Goal: Information Seeking & Learning: Learn about a topic

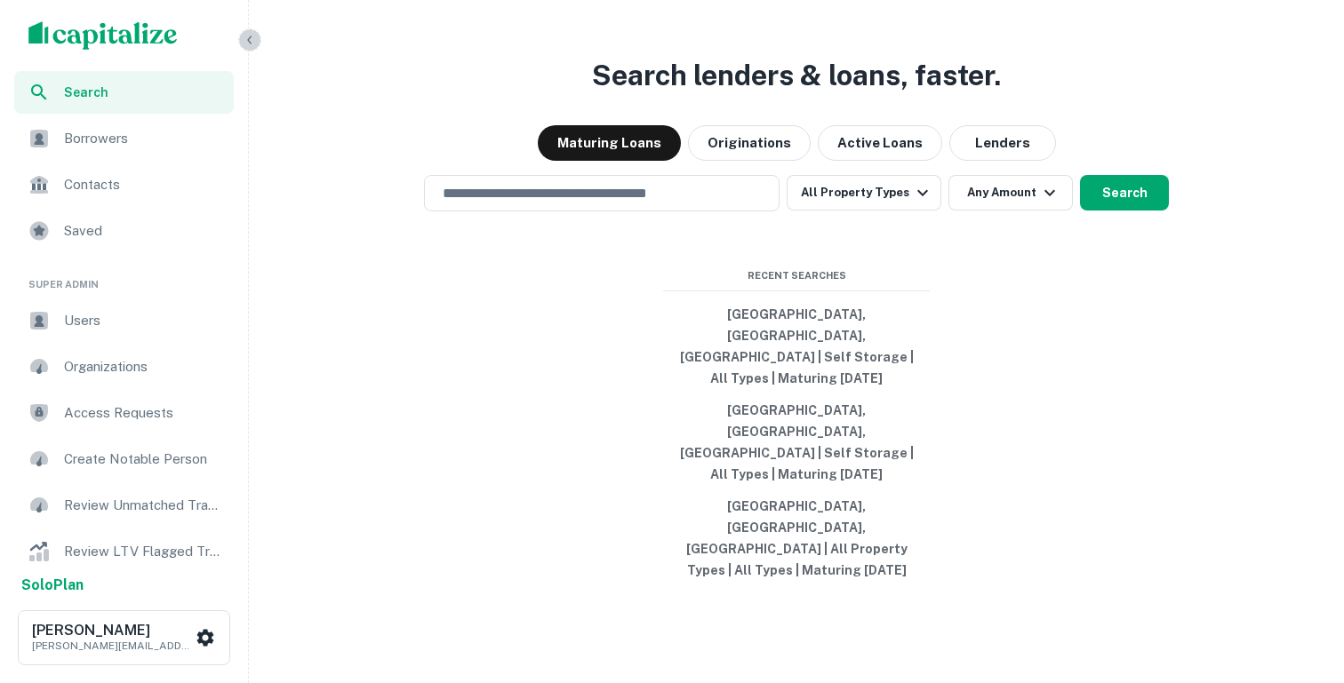
click at [247, 36] on icon "button" at bounding box center [250, 40] width 14 height 14
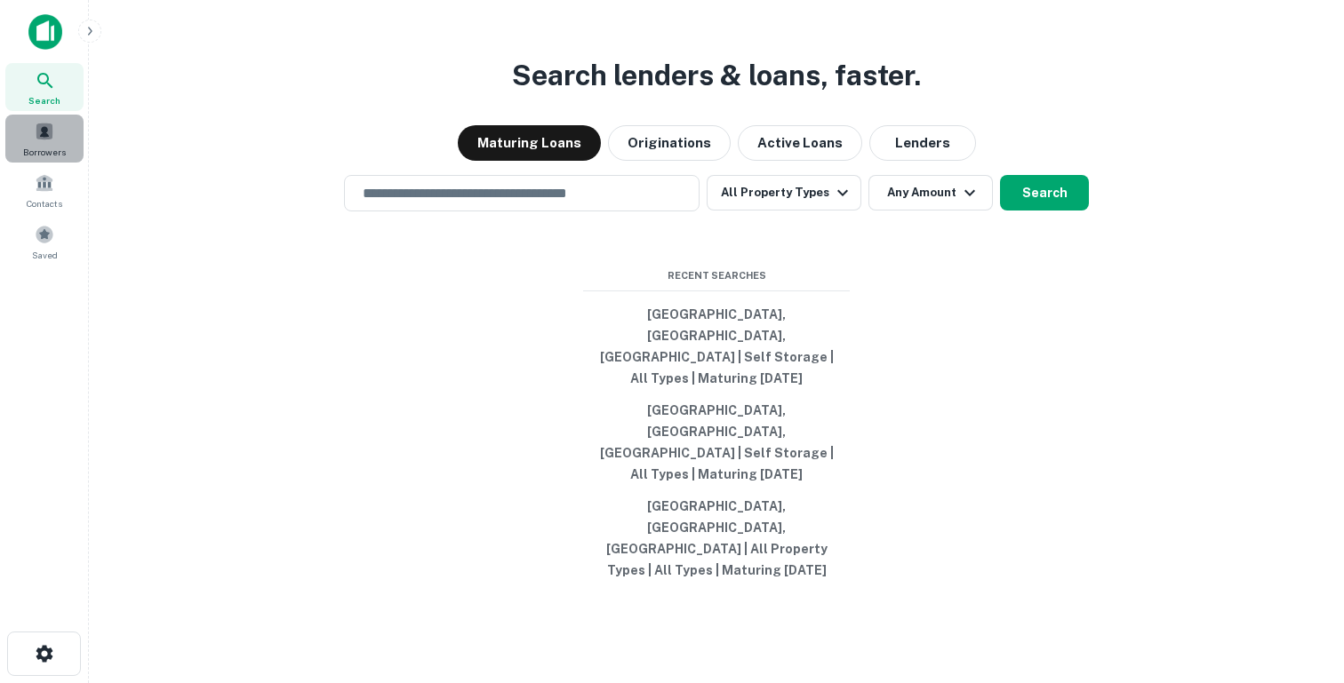
click at [58, 127] on div "Borrowers" at bounding box center [44, 139] width 78 height 48
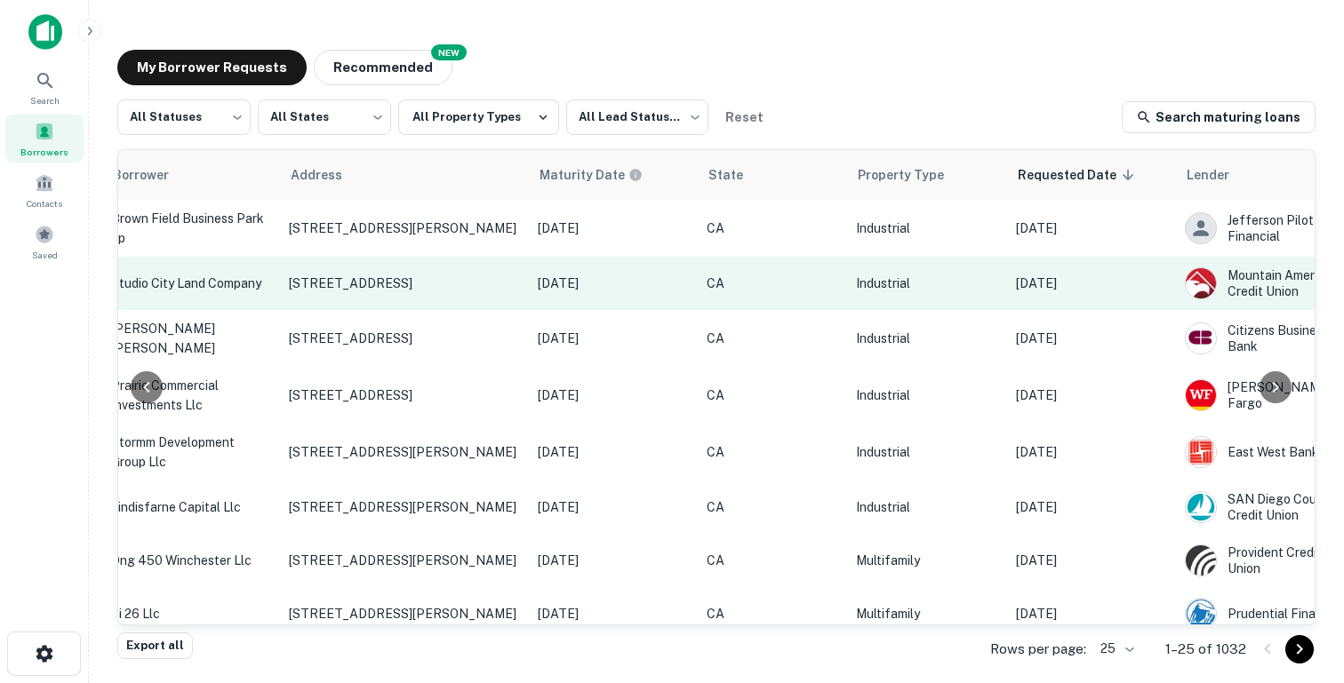
scroll to position [0, 713]
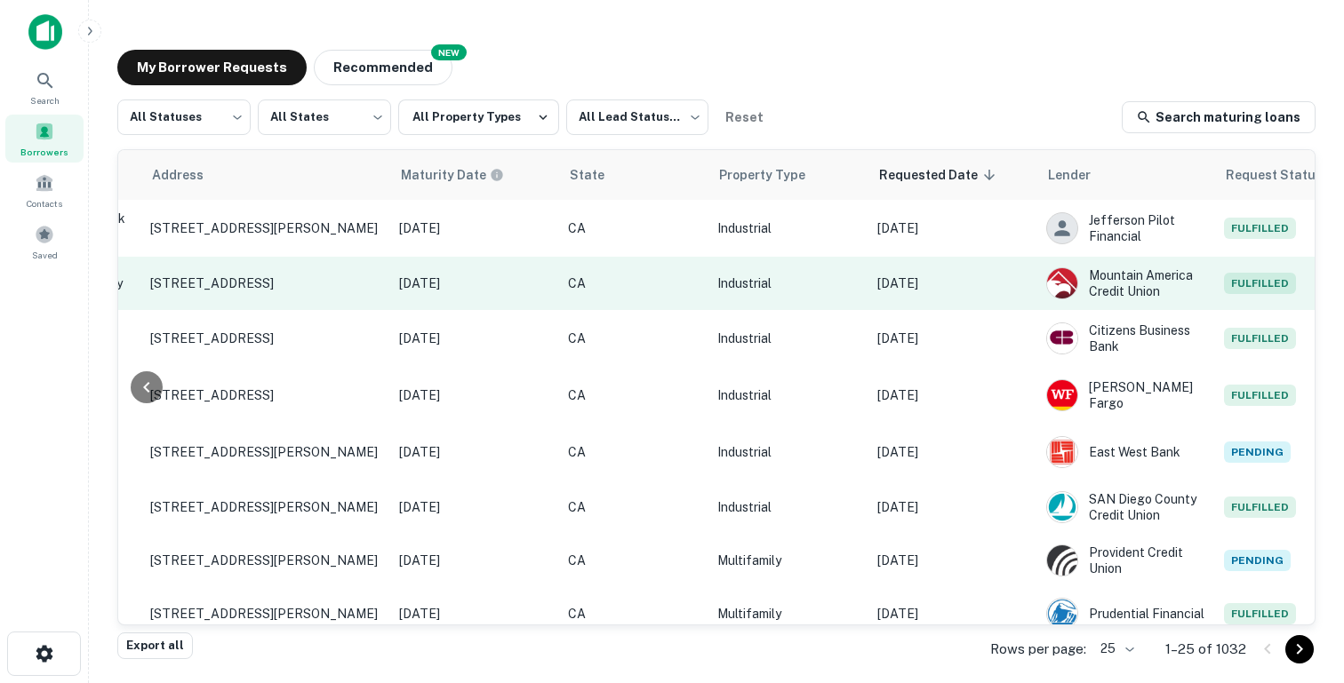
click at [421, 286] on p "[DATE]" at bounding box center [474, 284] width 151 height 20
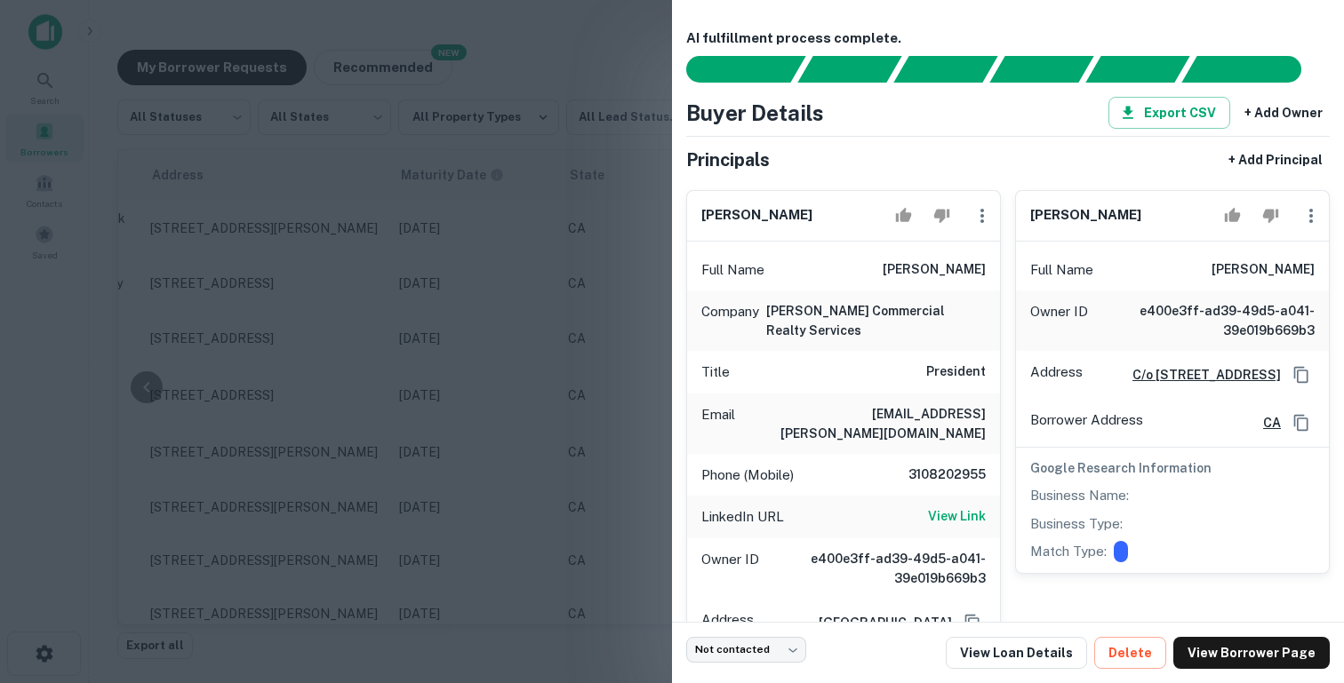
click at [589, 356] on div at bounding box center [672, 341] width 1344 height 683
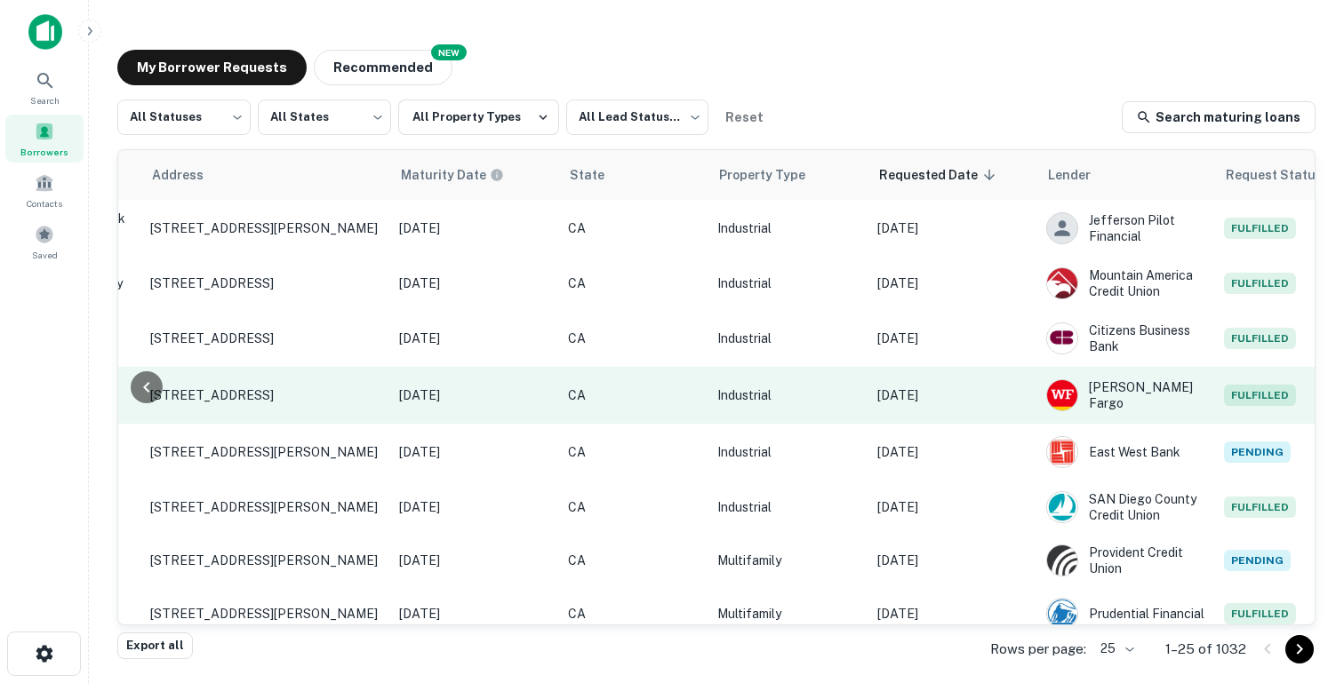
click at [917, 401] on p "[DATE]" at bounding box center [952, 396] width 151 height 20
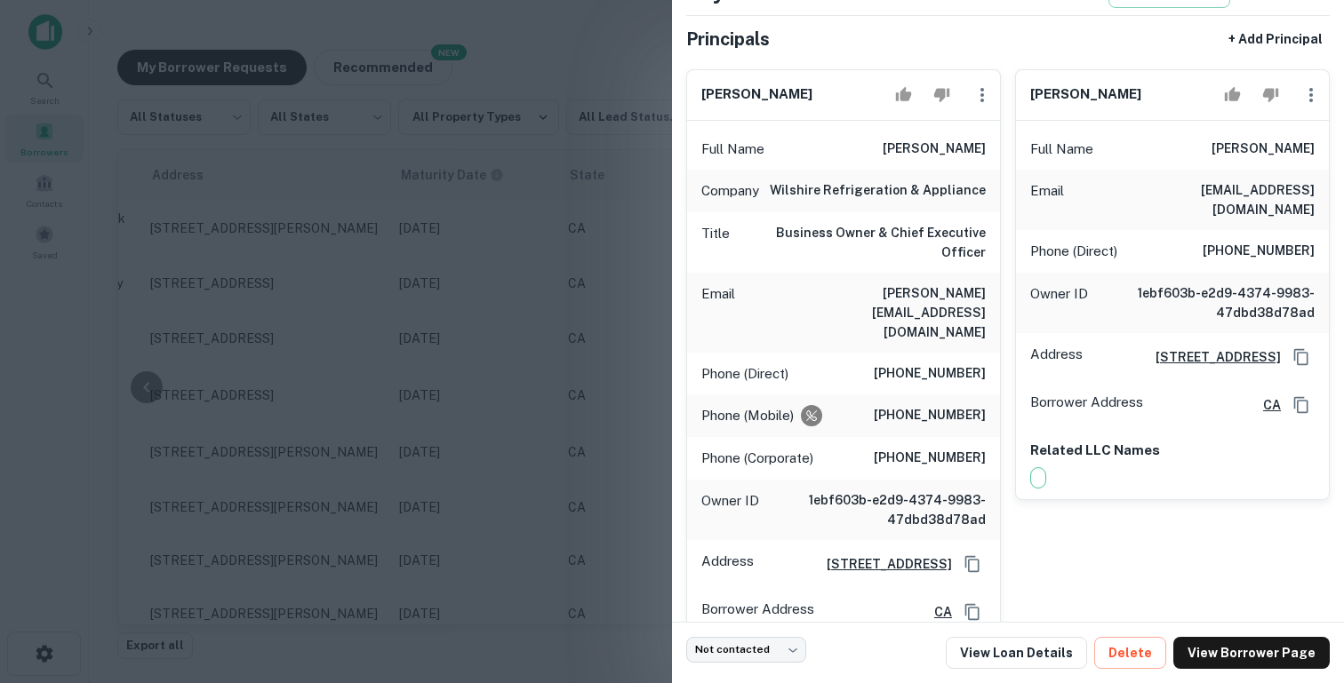
scroll to position [128, 0]
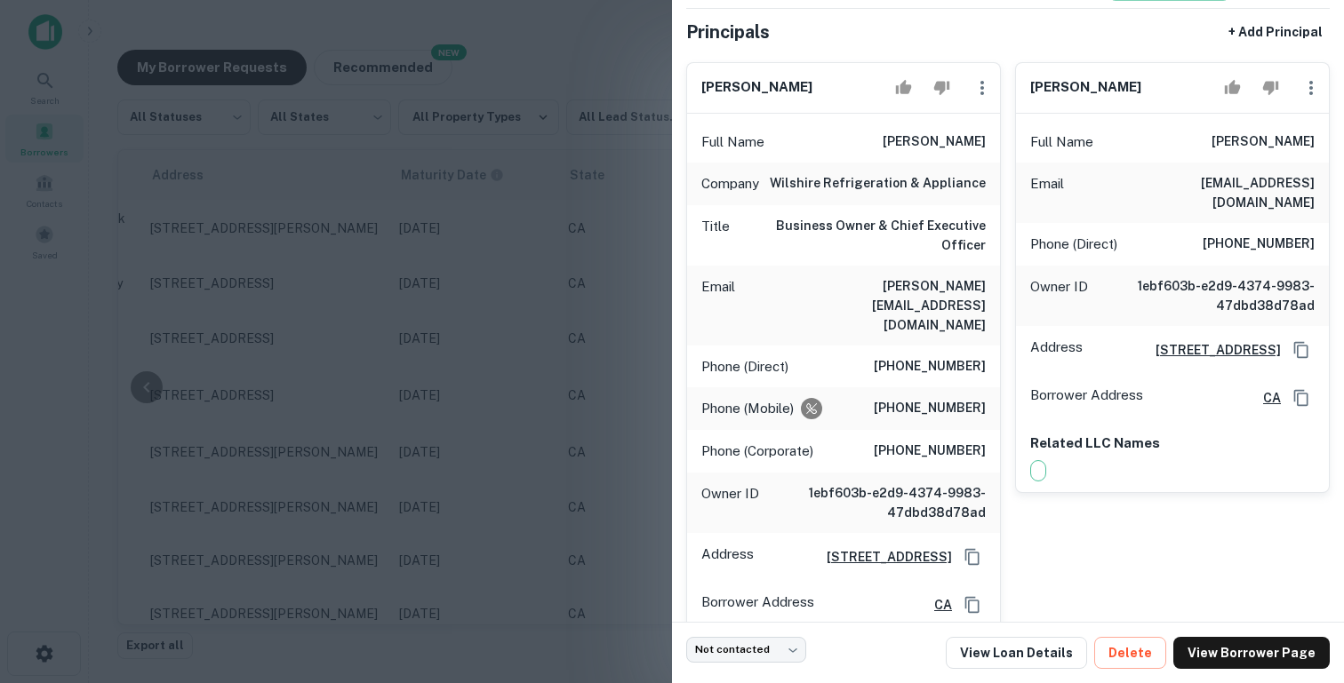
click at [500, 359] on div at bounding box center [672, 341] width 1344 height 683
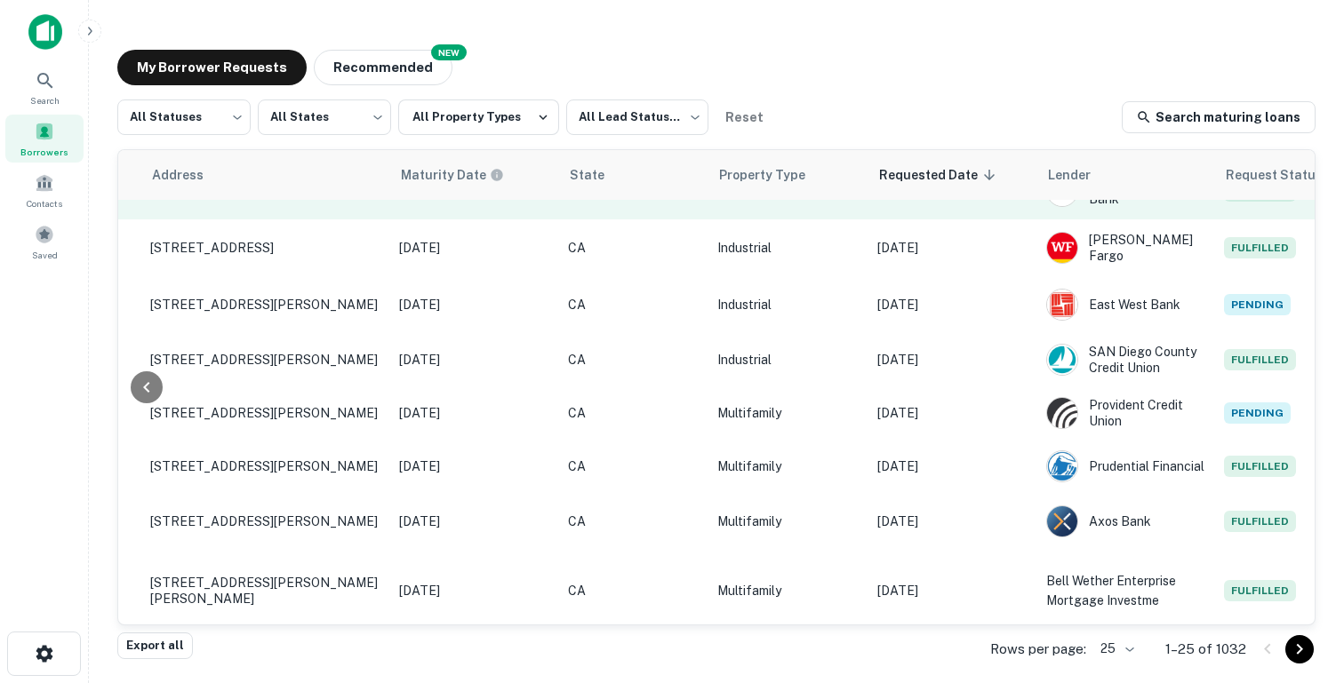
scroll to position [173, 713]
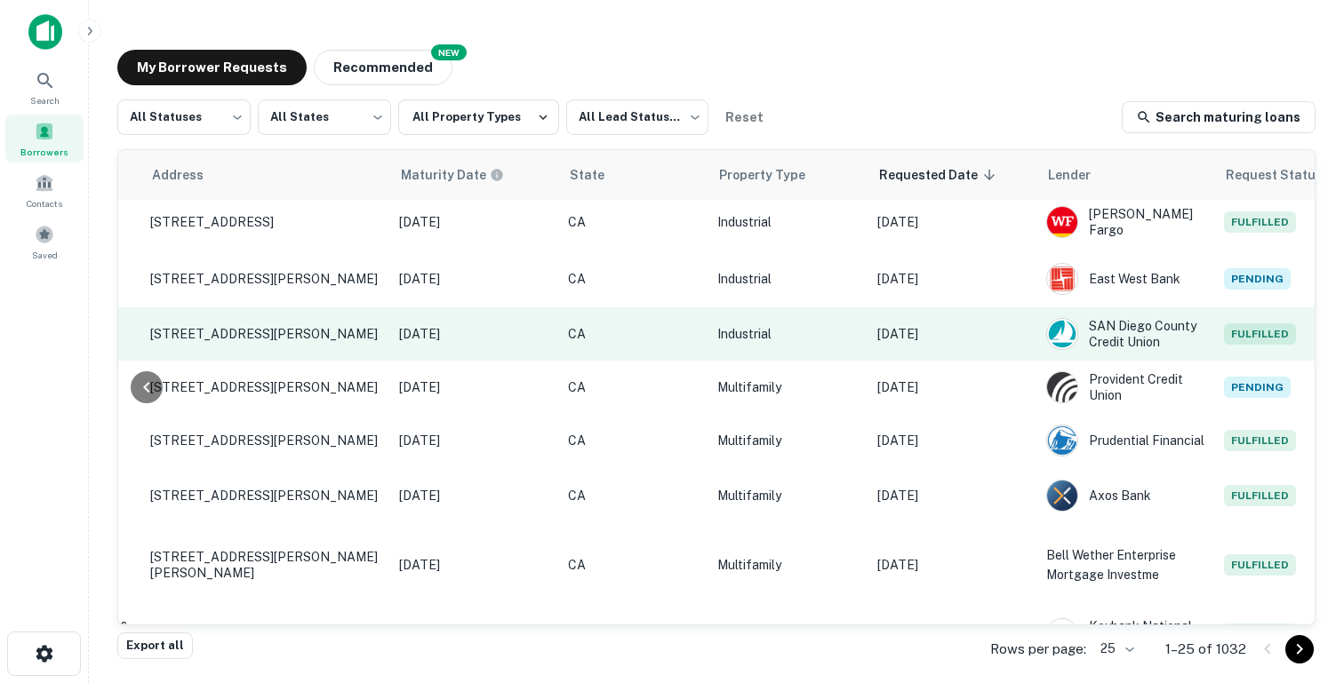
click at [943, 336] on p "[DATE]" at bounding box center [952, 334] width 151 height 20
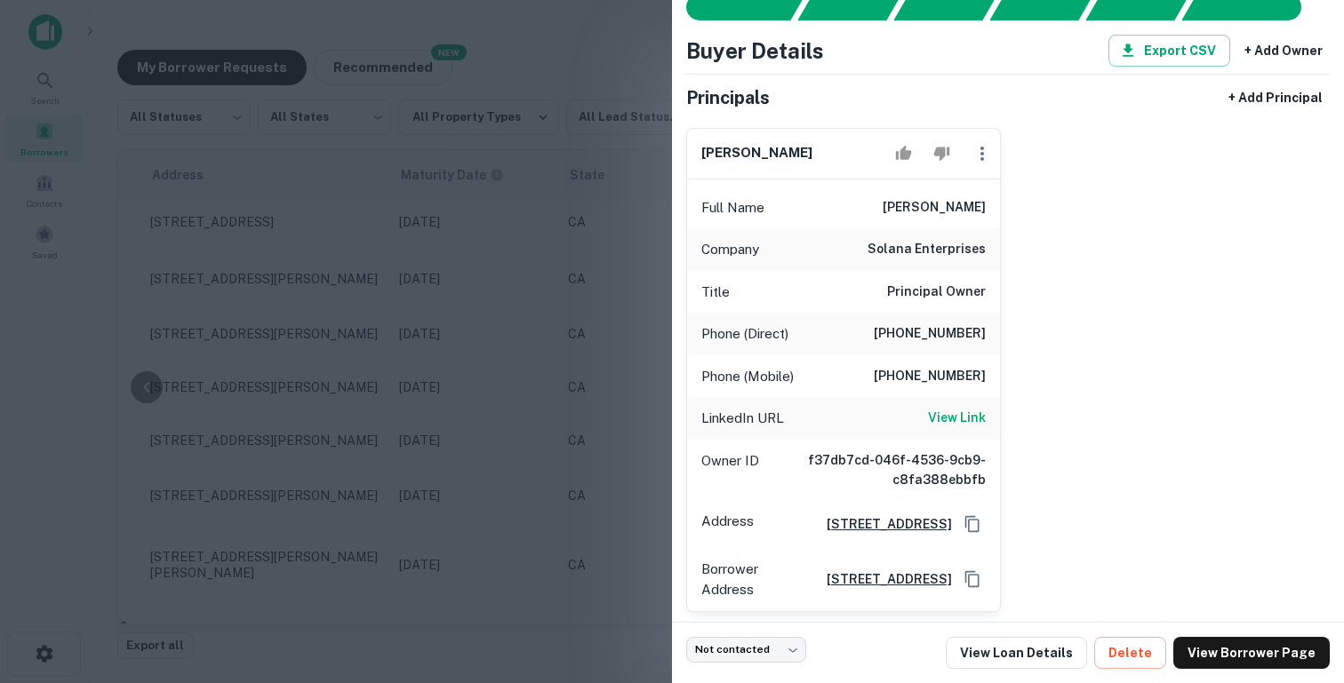
scroll to position [84, 0]
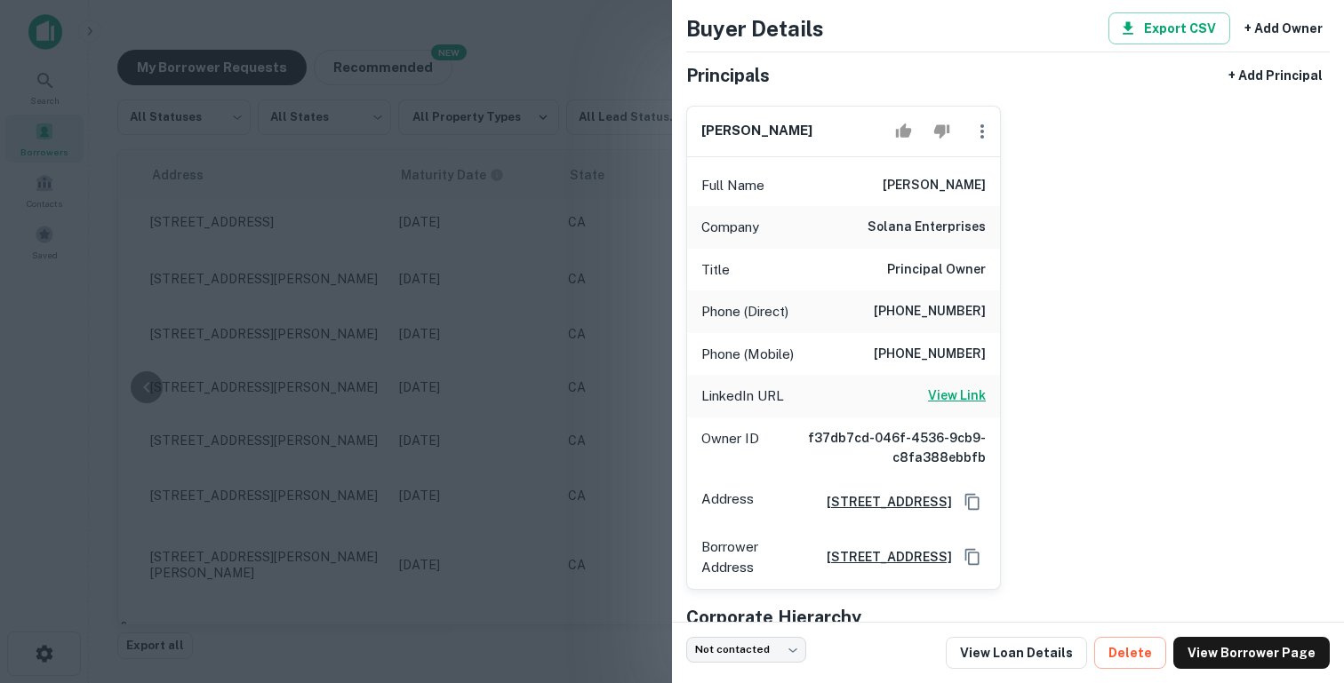
click at [972, 395] on h6 "View Link" at bounding box center [957, 396] width 58 height 20
click at [621, 54] on div at bounding box center [672, 341] width 1344 height 683
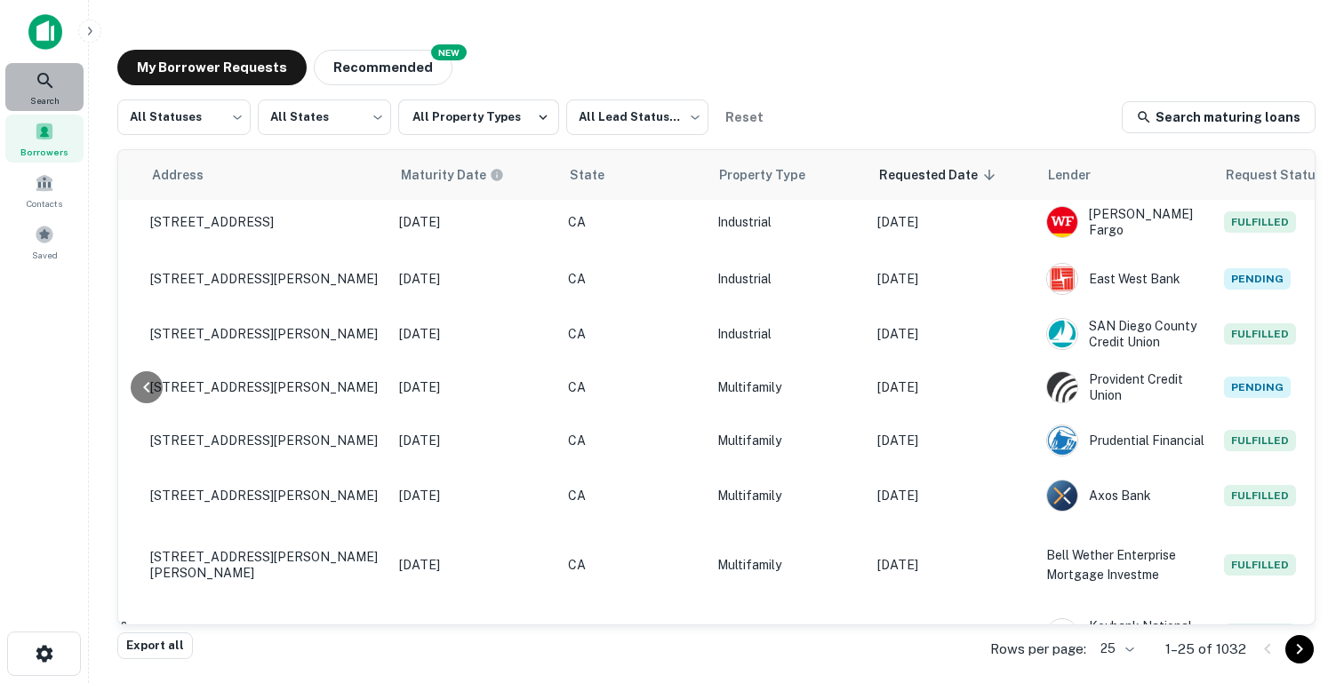
click at [48, 79] on icon at bounding box center [45, 80] width 21 height 21
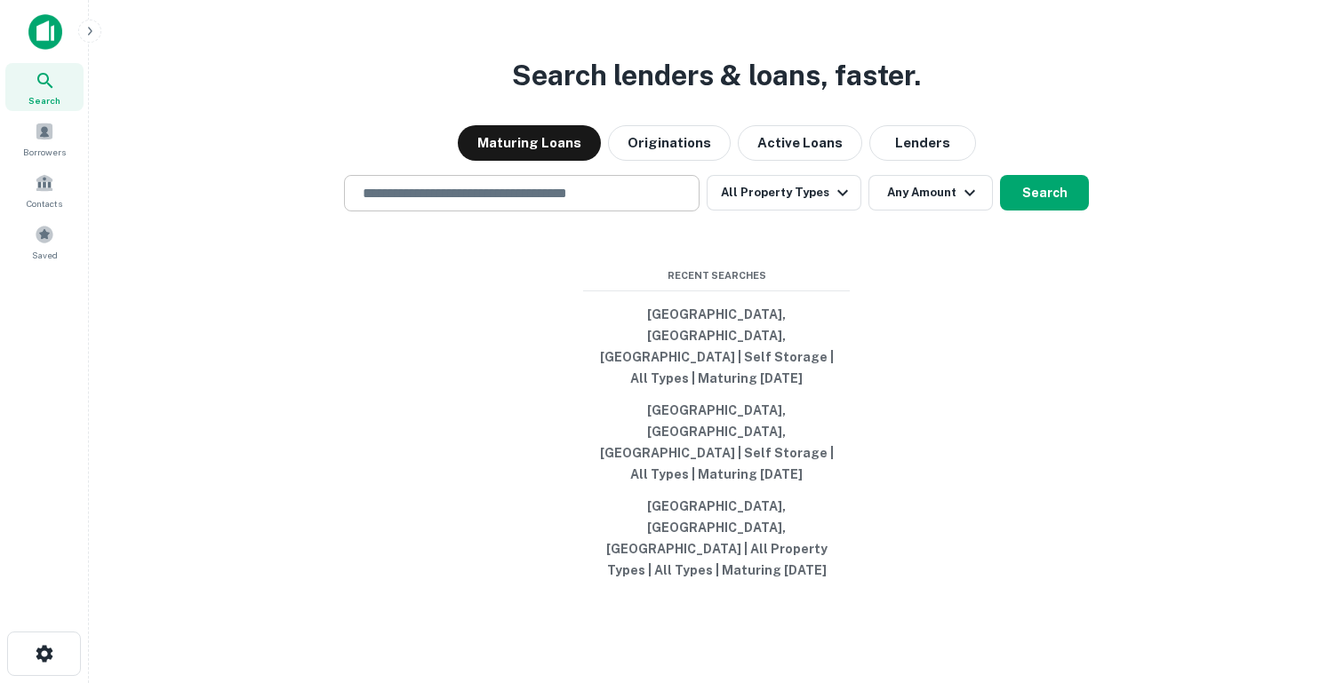
click at [506, 211] on div "​" at bounding box center [521, 193] width 355 height 36
type input "**********"
click at [1053, 211] on button "Search" at bounding box center [1044, 193] width 89 height 36
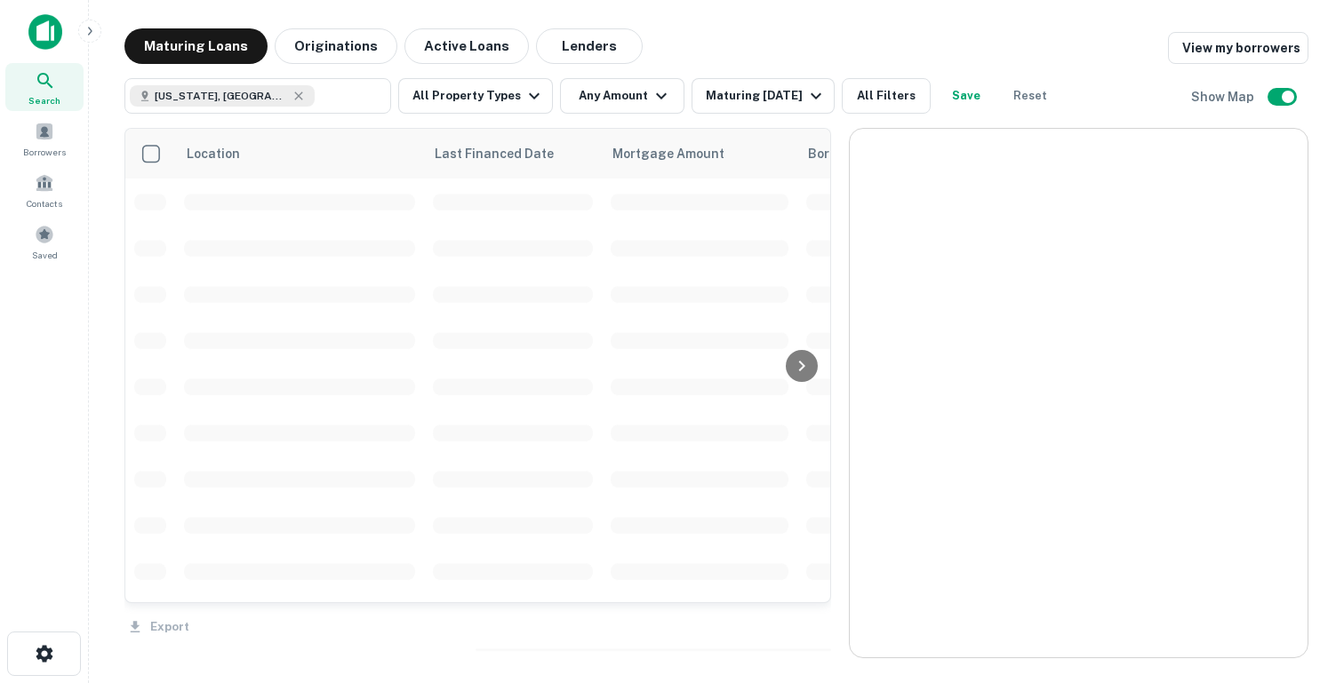
scroll to position [173, 0]
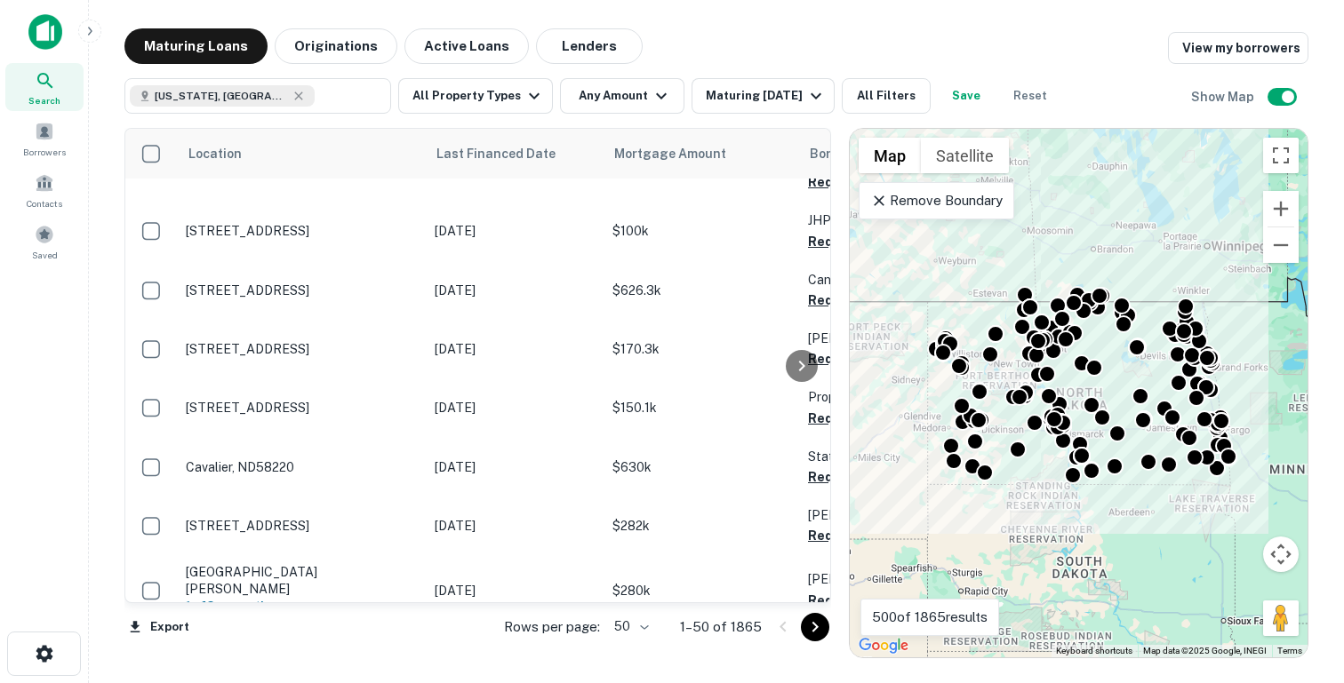
click at [435, 630] on div "Export Rows per page: 50 ** 1–50 of 1865" at bounding box center [477, 627] width 706 height 48
click at [333, 50] on button "Originations" at bounding box center [336, 46] width 123 height 36
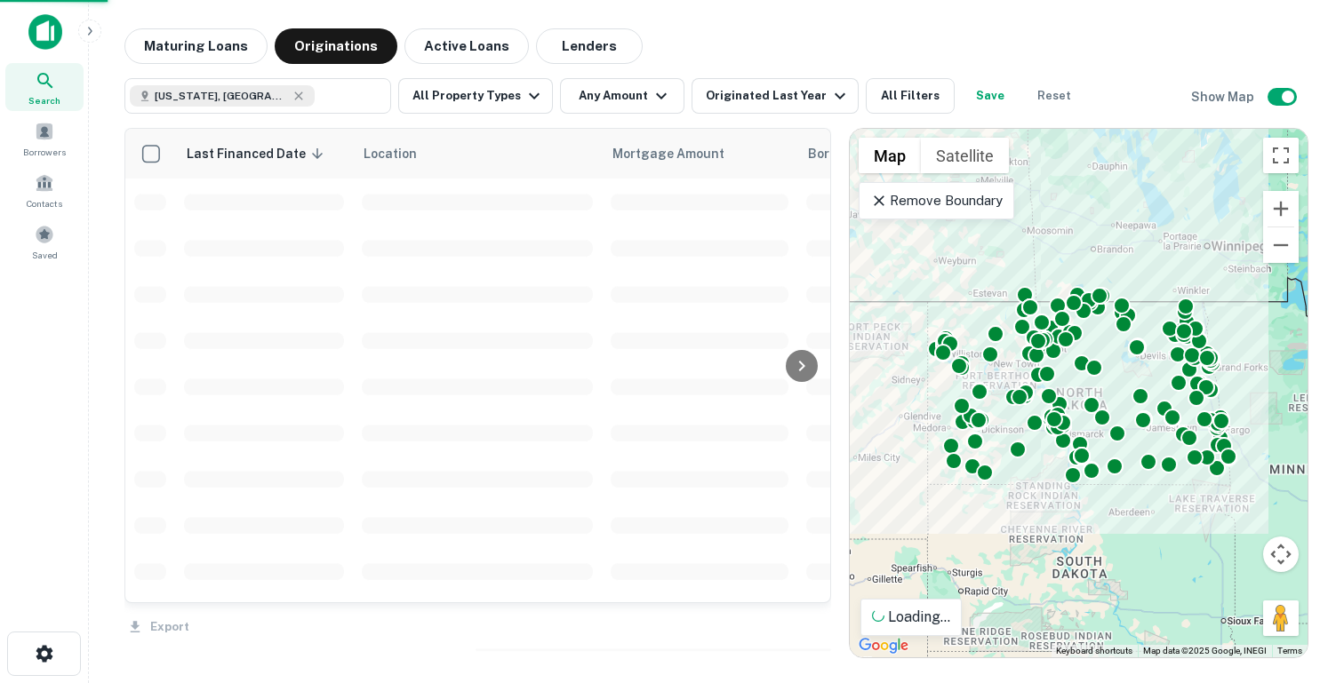
scroll to position [173, 0]
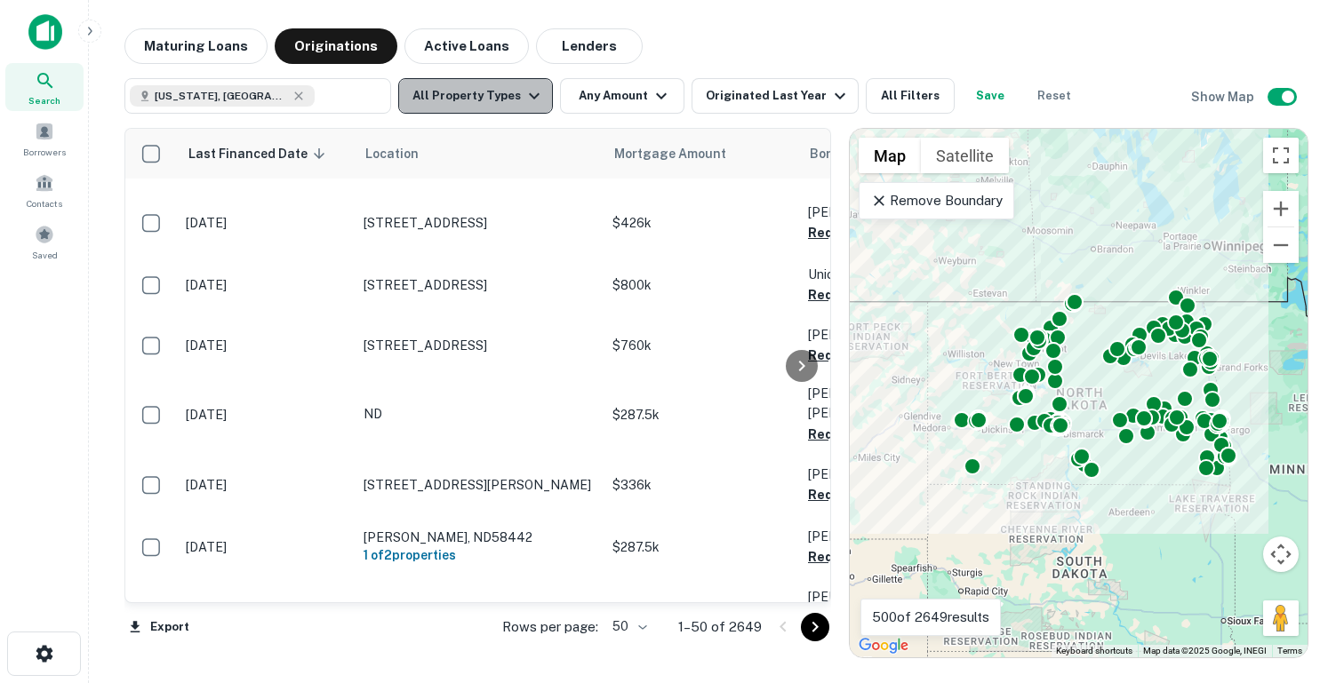
click at [504, 102] on button "All Property Types" at bounding box center [475, 96] width 155 height 36
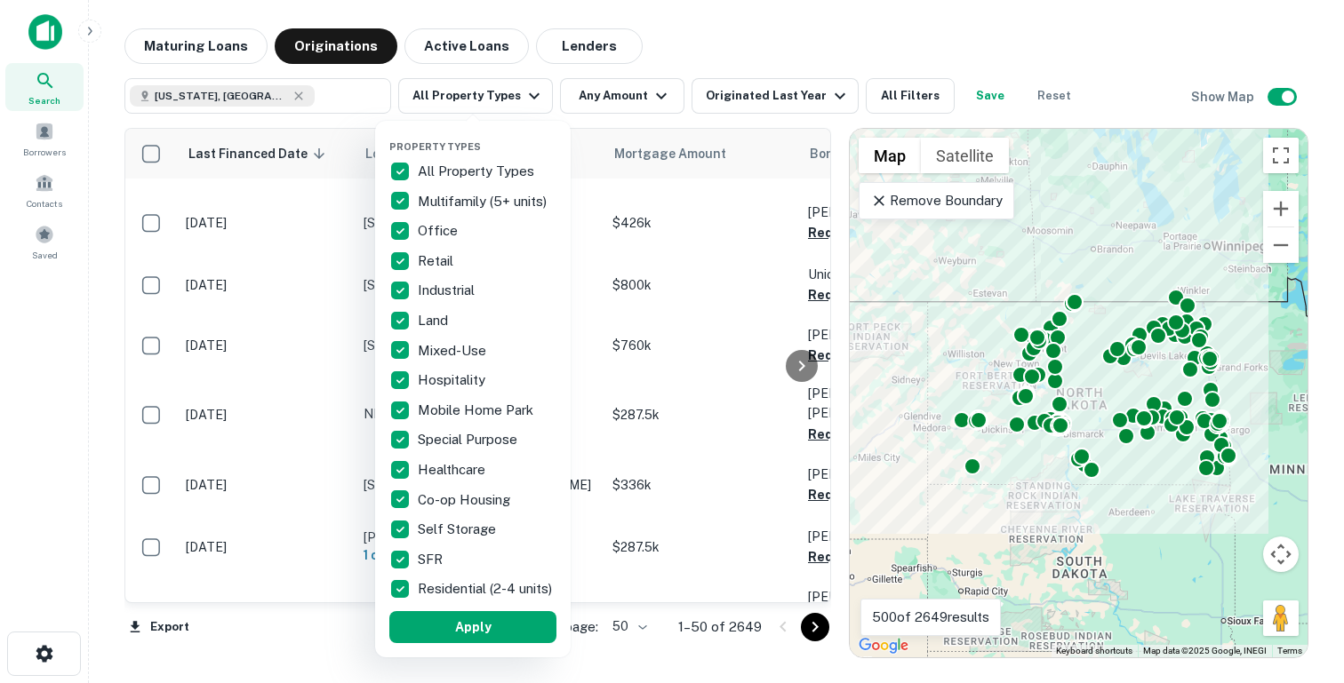
click at [419, 168] on p "All Property Types" at bounding box center [478, 171] width 120 height 21
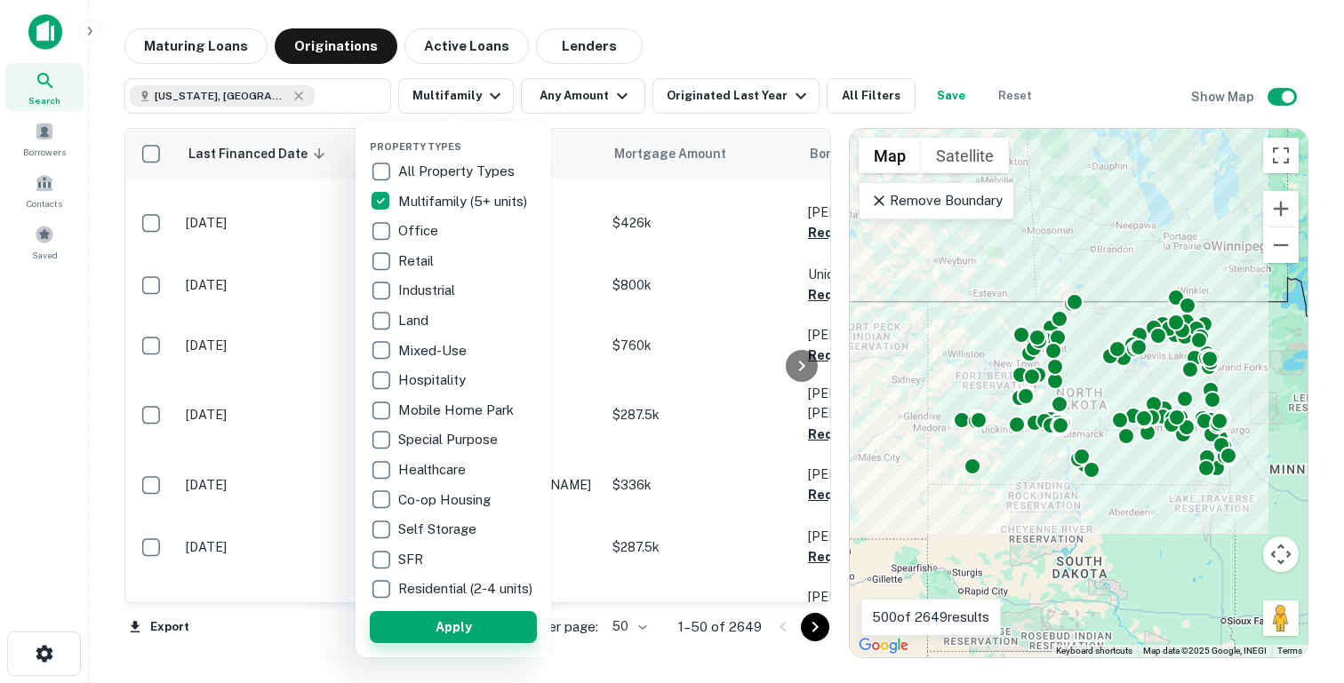
click at [430, 627] on button "Apply" at bounding box center [453, 627] width 167 height 32
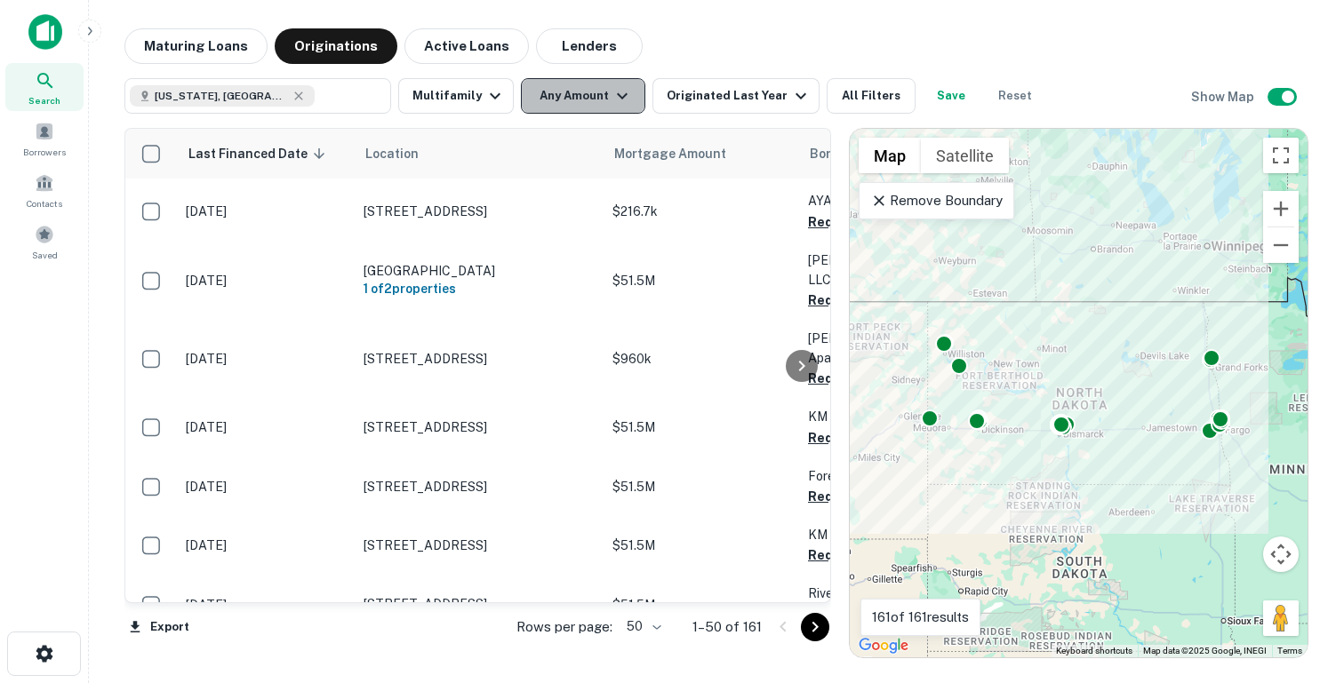
click at [563, 93] on button "Any Amount" at bounding box center [583, 96] width 124 height 36
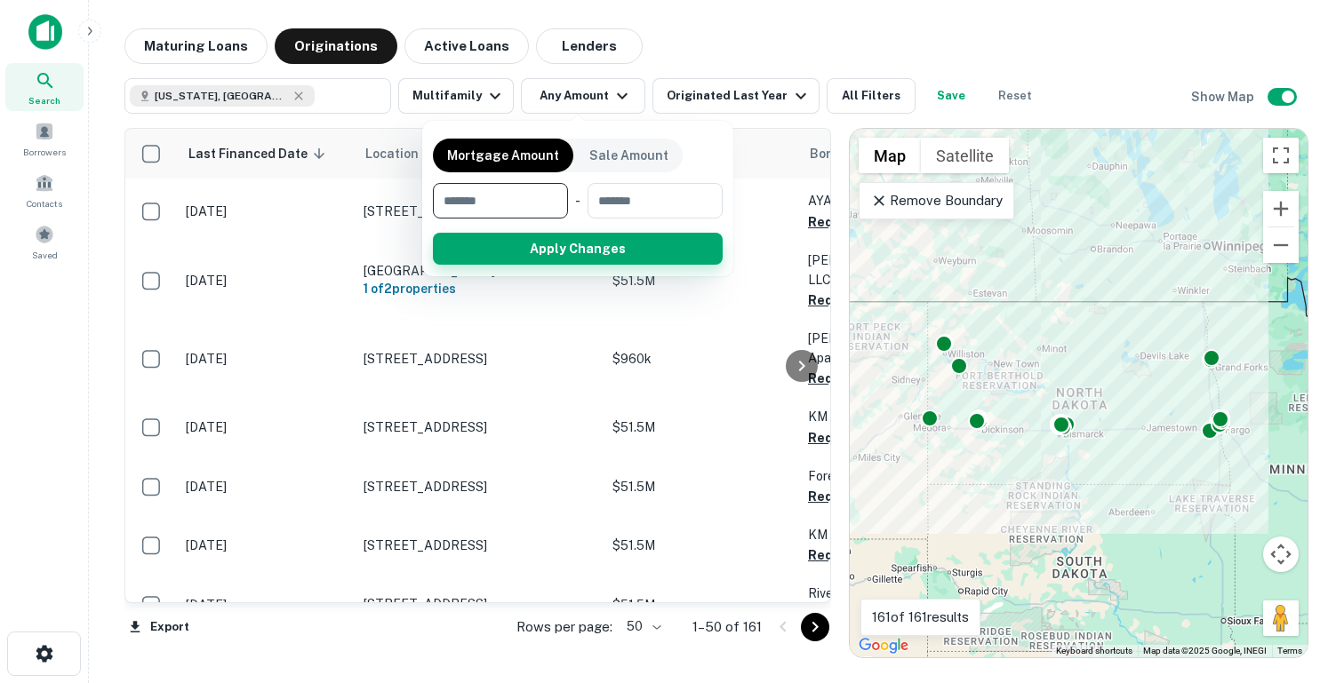
click at [585, 252] on button "Apply Changes" at bounding box center [578, 249] width 290 height 32
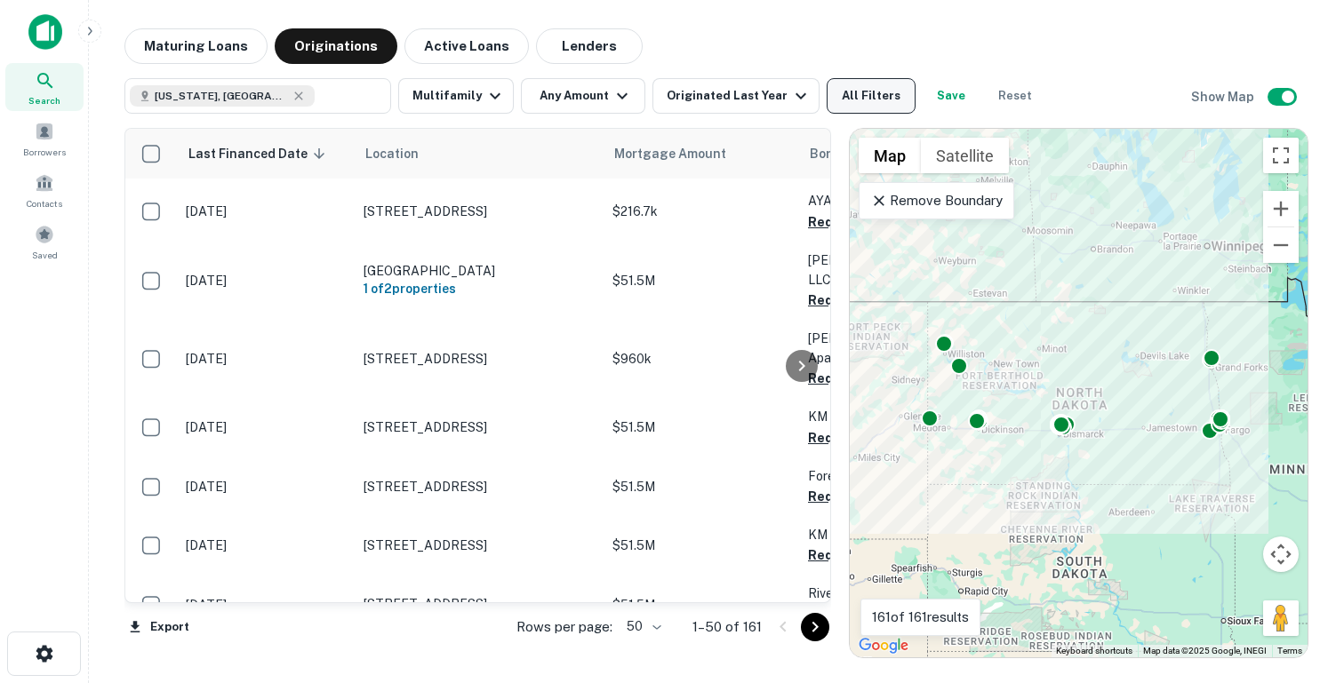
click at [851, 94] on button "All Filters" at bounding box center [870, 96] width 89 height 36
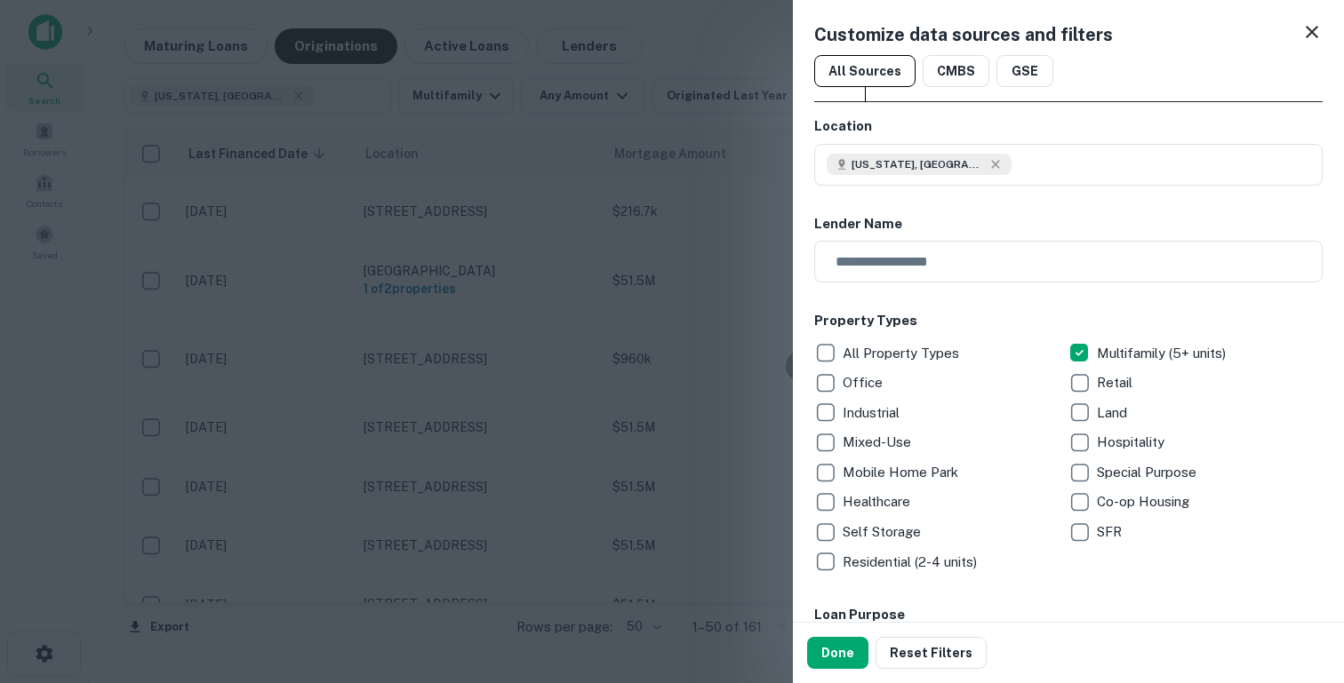
click at [1306, 28] on icon at bounding box center [1311, 31] width 21 height 21
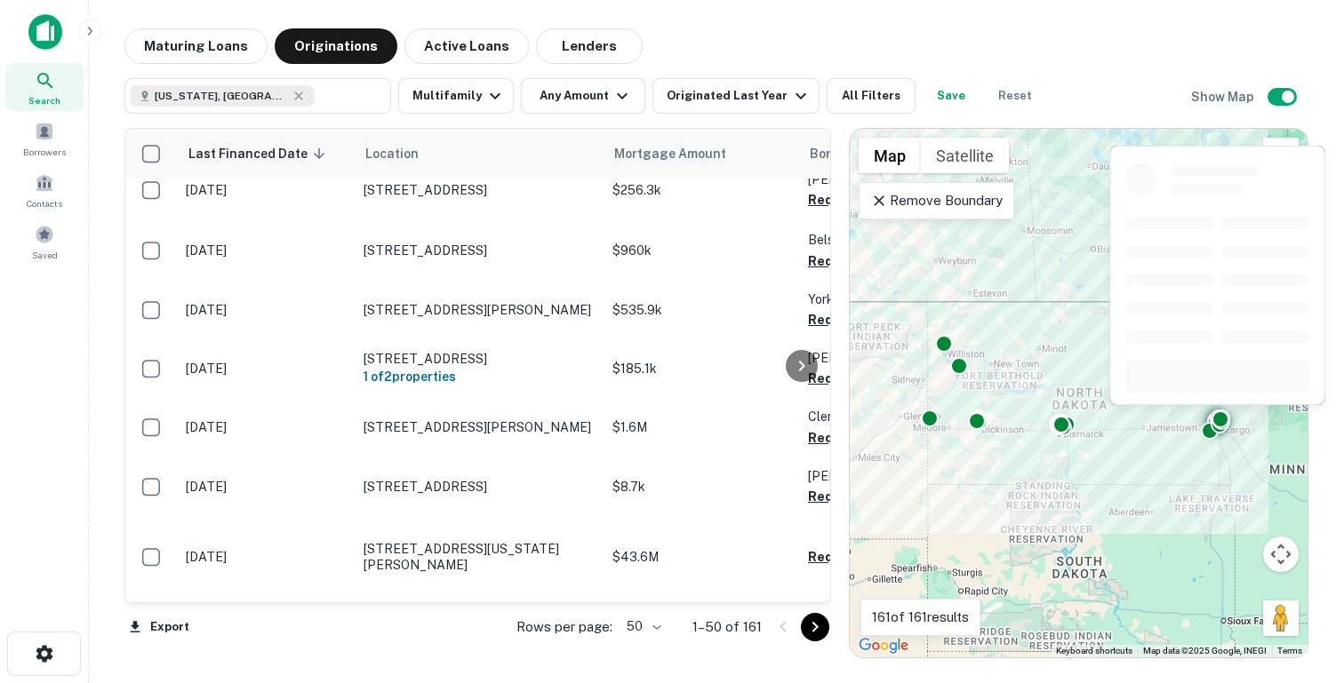
scroll to position [2643, 0]
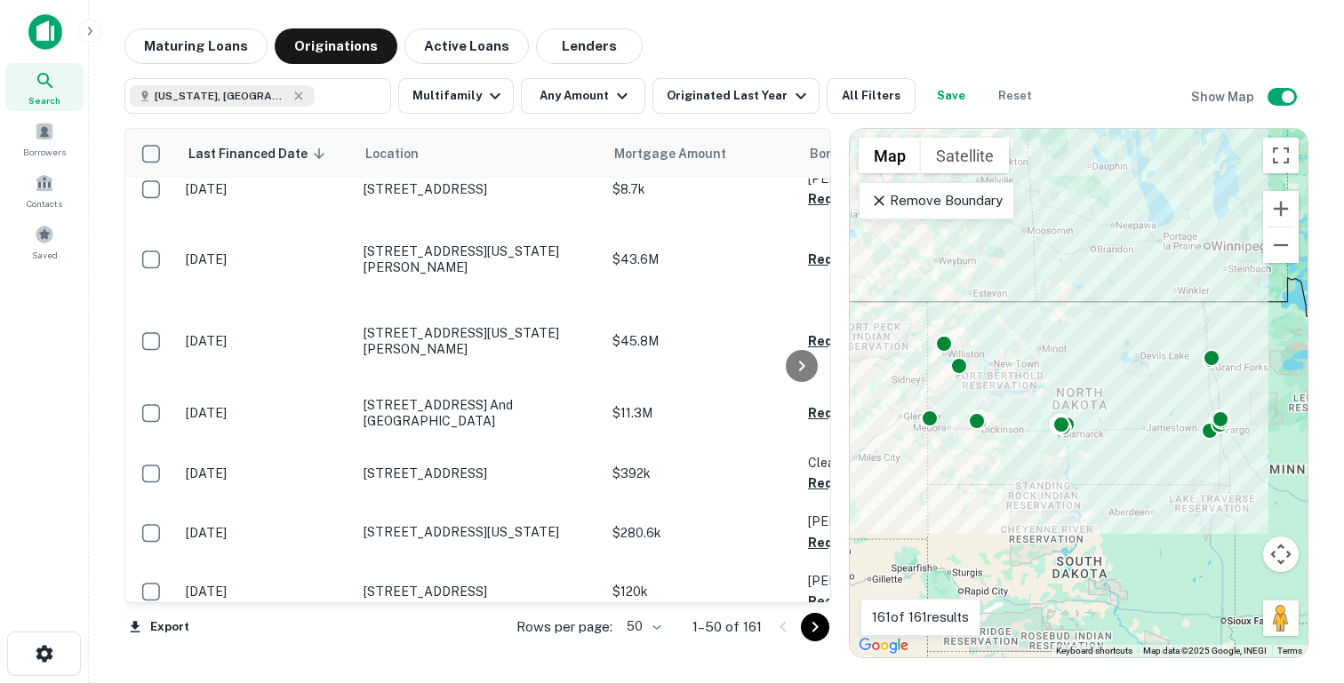
click at [786, 53] on div "Maturing Loans Originations Active Loans Lenders" at bounding box center [716, 46] width 1184 height 36
click at [448, 96] on button "Multifamily" at bounding box center [456, 96] width 116 height 36
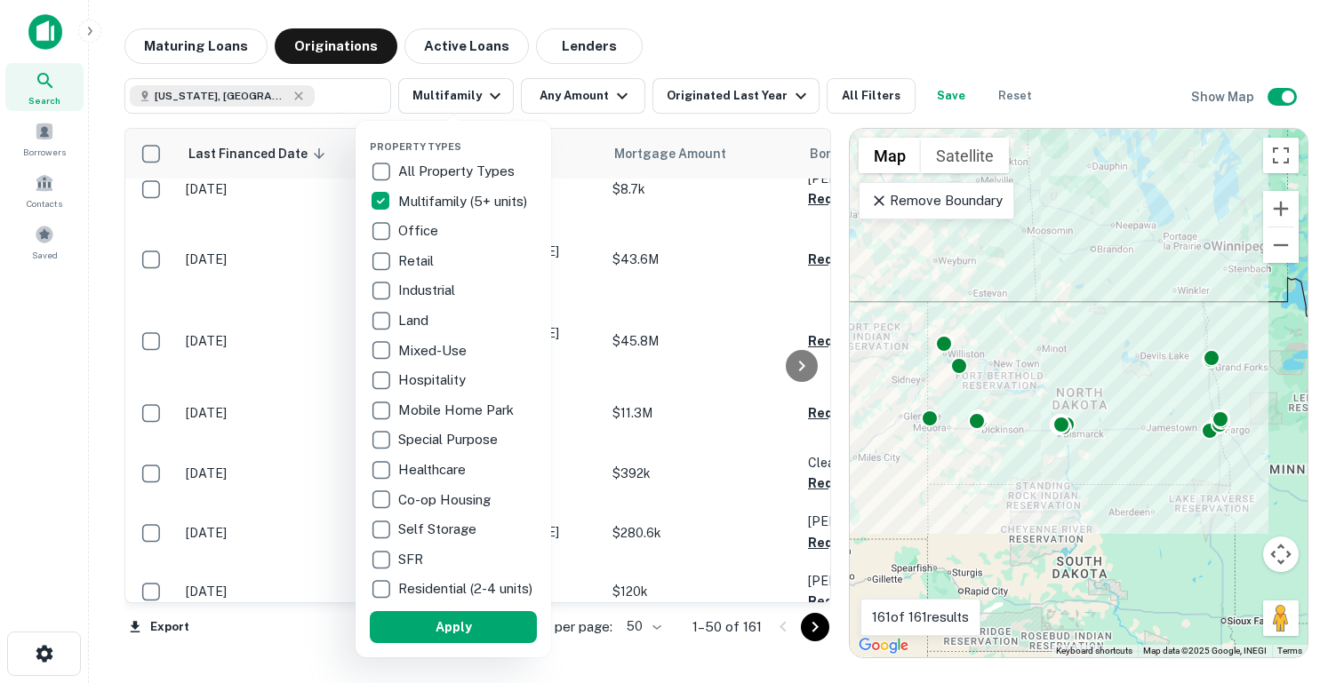
click at [567, 100] on div at bounding box center [672, 341] width 1344 height 683
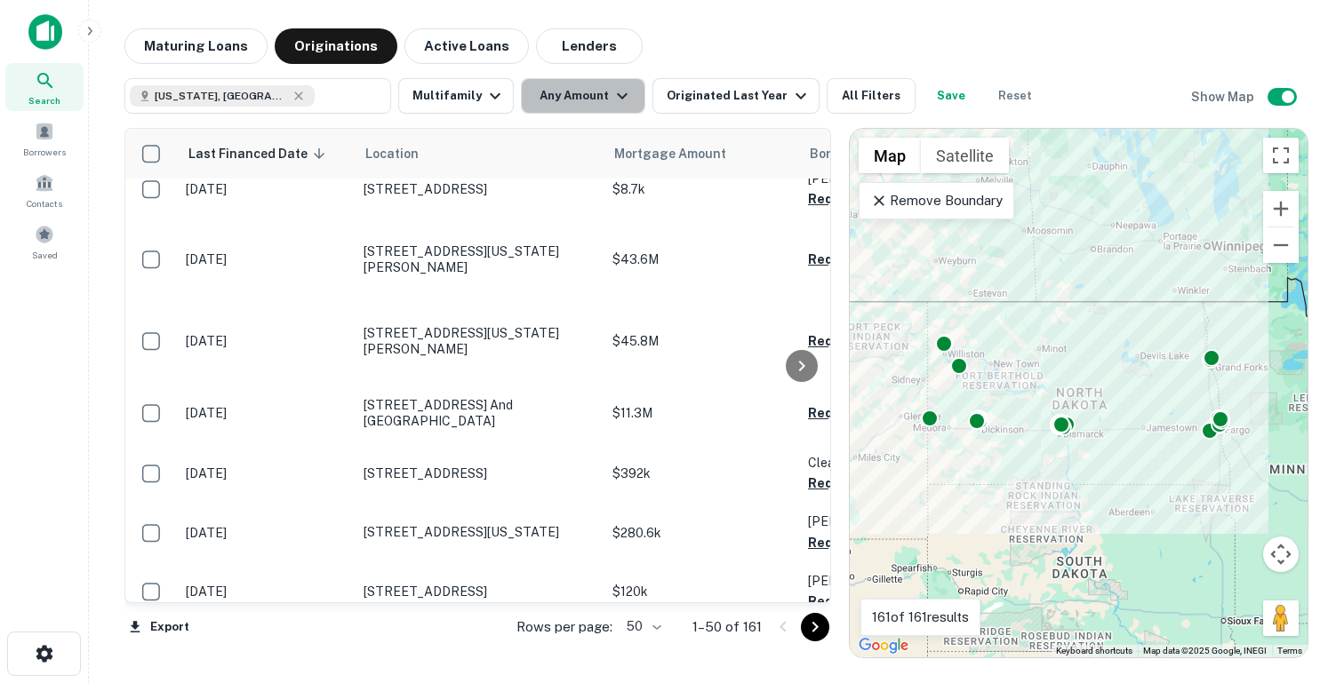
click at [577, 97] on button "Any Amount" at bounding box center [583, 96] width 124 height 36
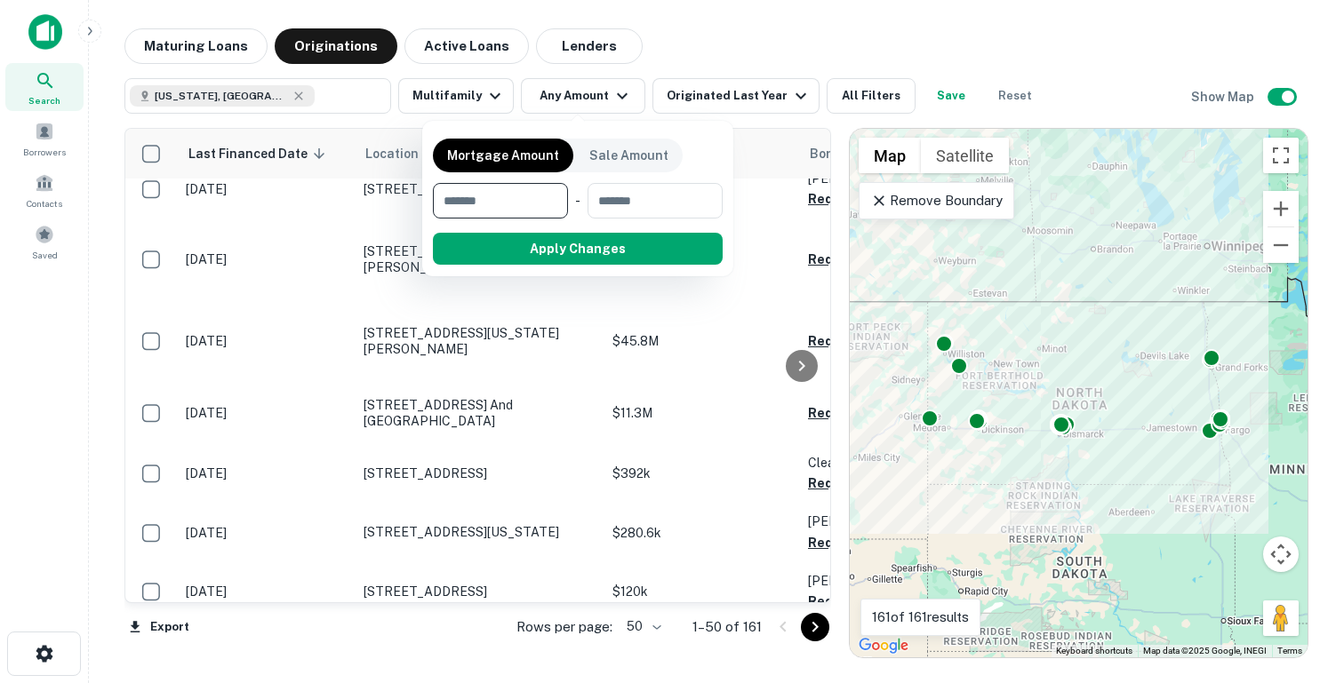
click at [648, 51] on div at bounding box center [672, 341] width 1344 height 683
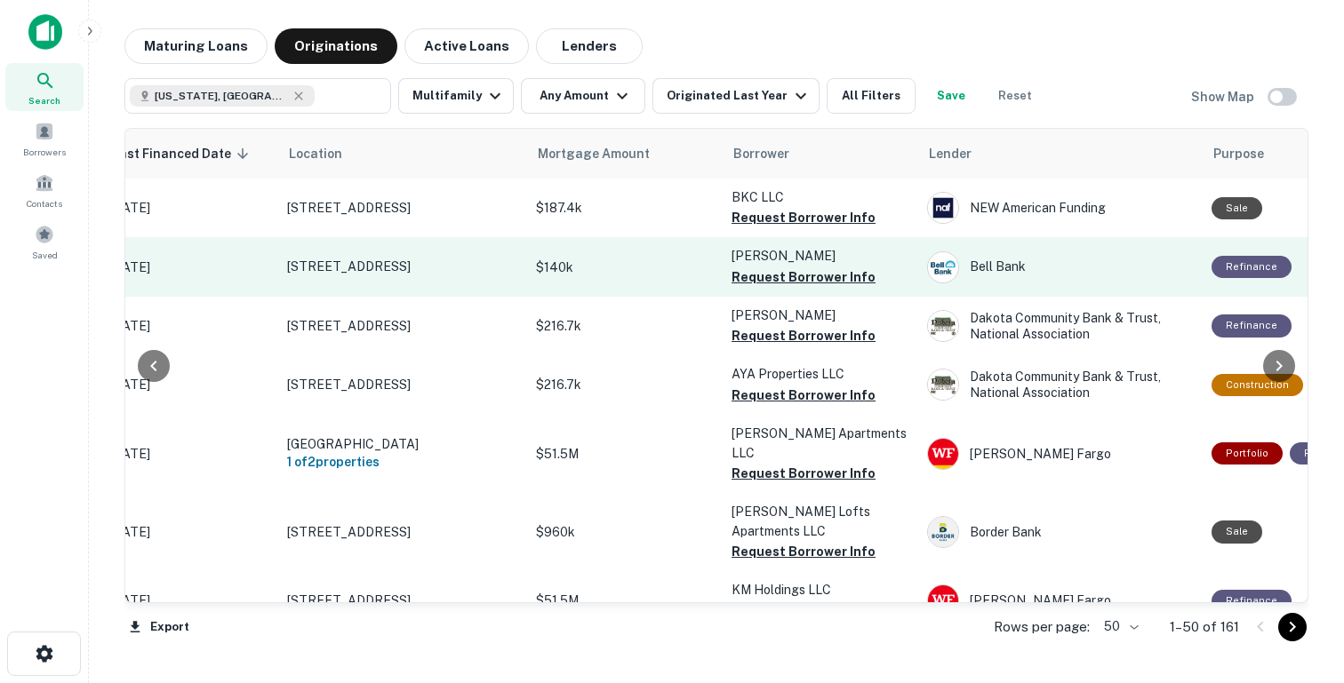
scroll to position [0, 0]
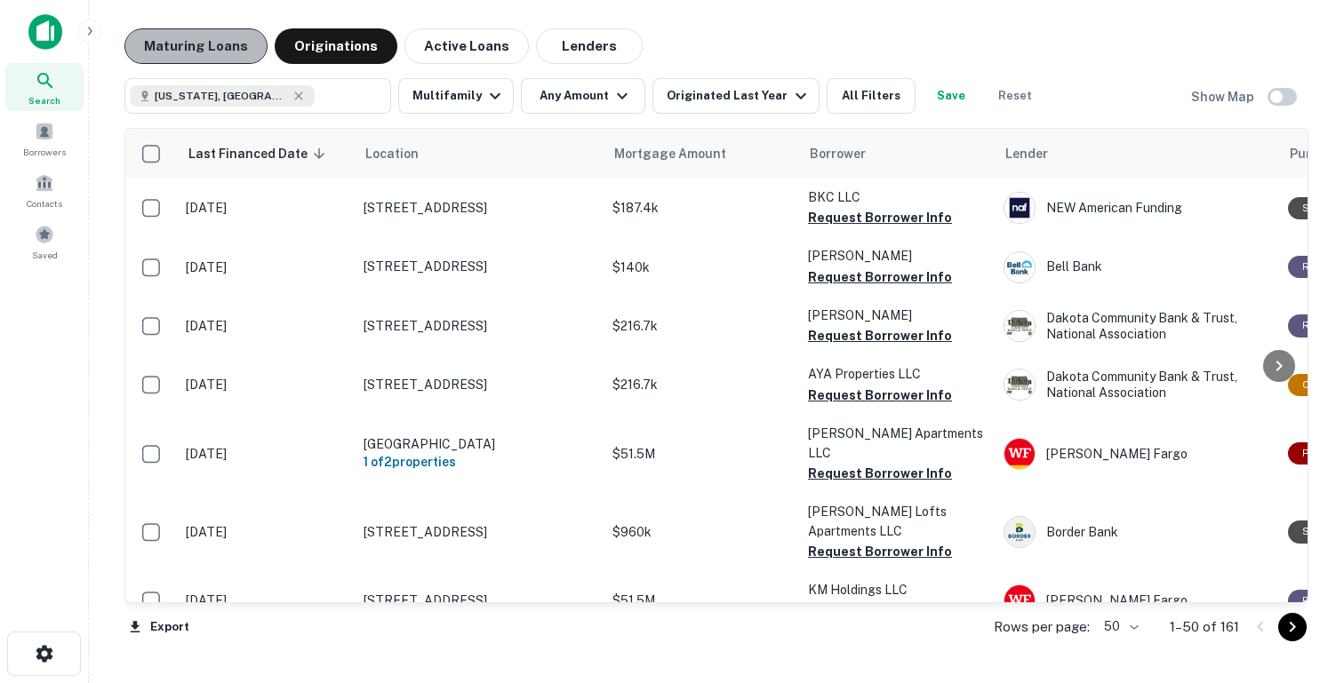
click at [202, 42] on button "Maturing Loans" at bounding box center [195, 46] width 143 height 36
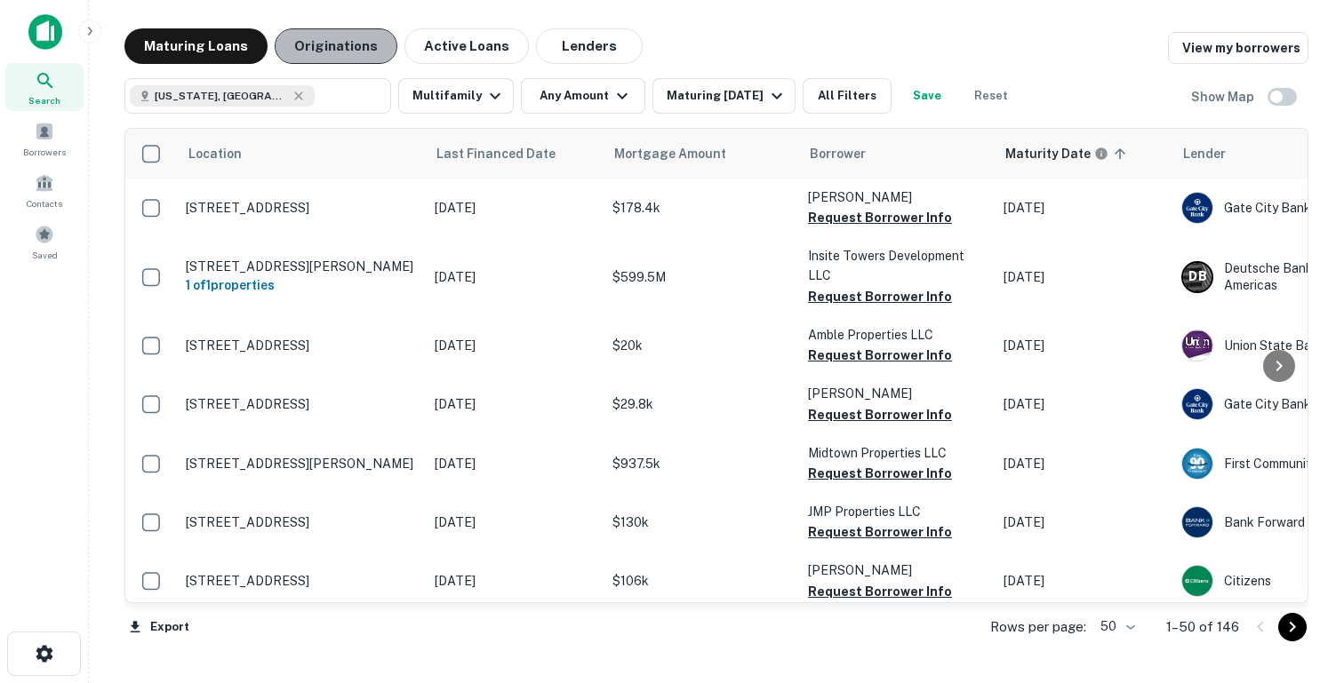
click at [360, 57] on button "Originations" at bounding box center [336, 46] width 123 height 36
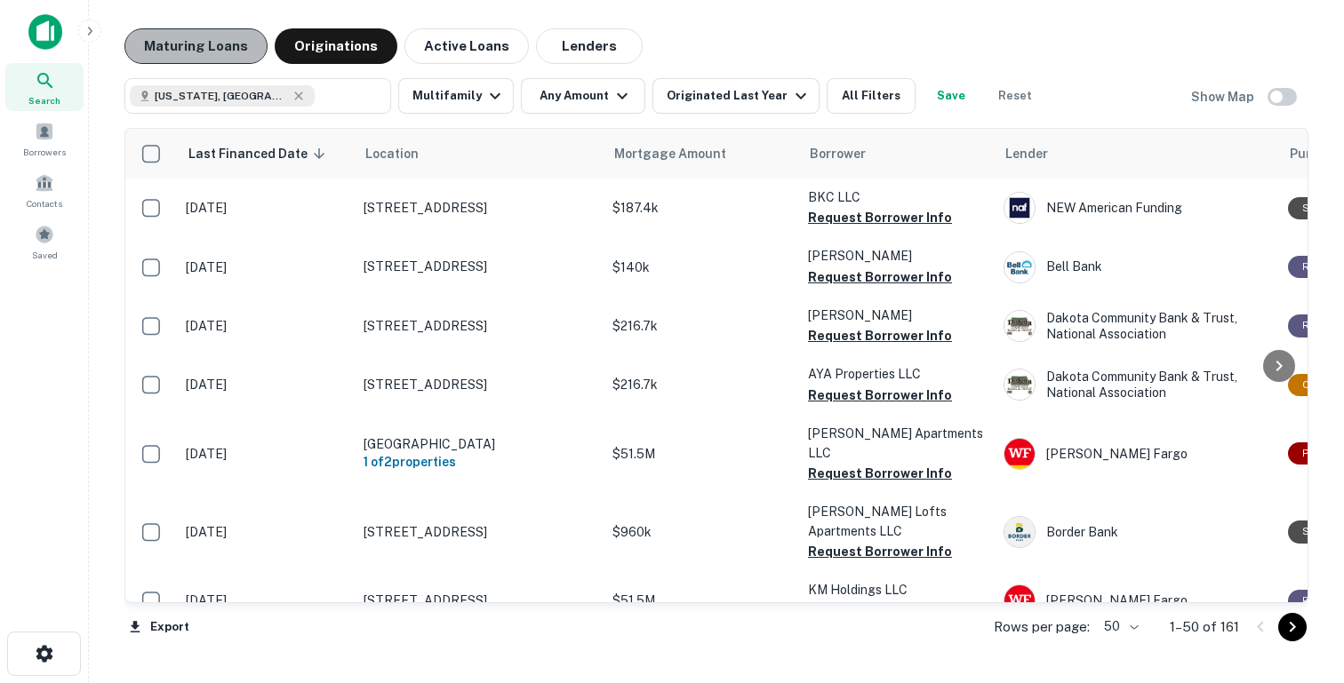
click at [251, 44] on button "Maturing Loans" at bounding box center [195, 46] width 143 height 36
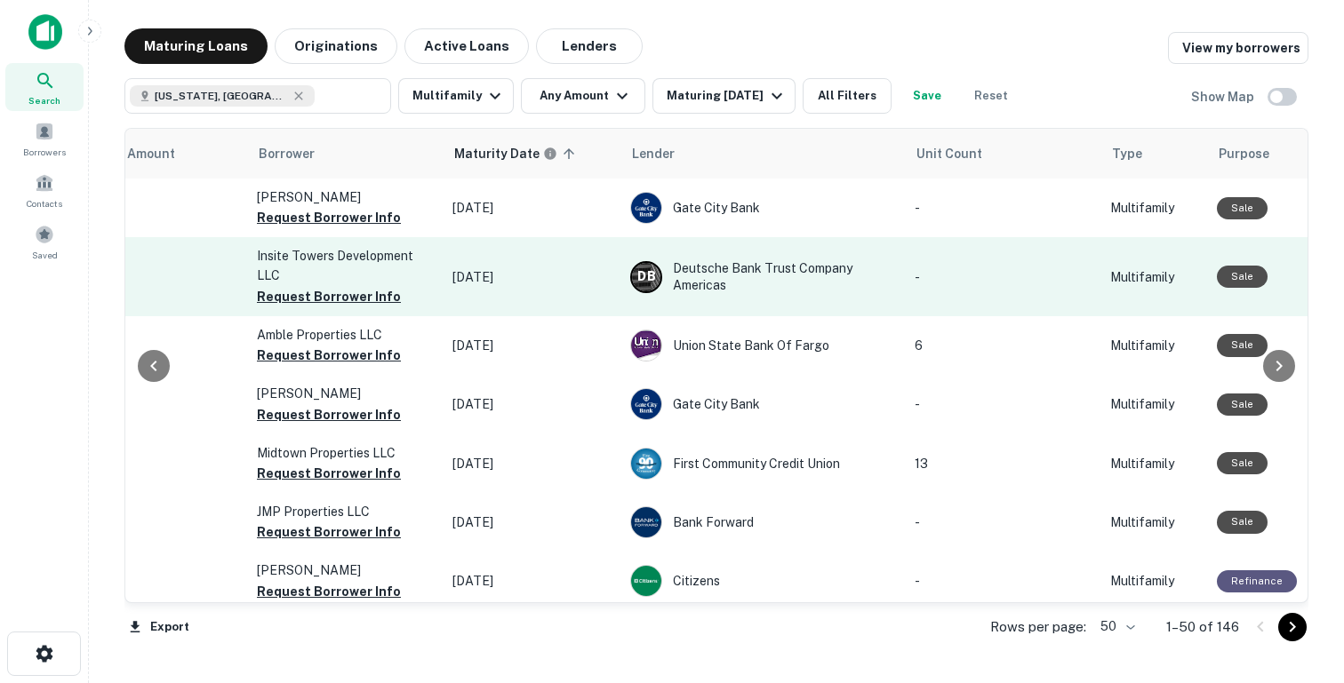
scroll to position [0, 550]
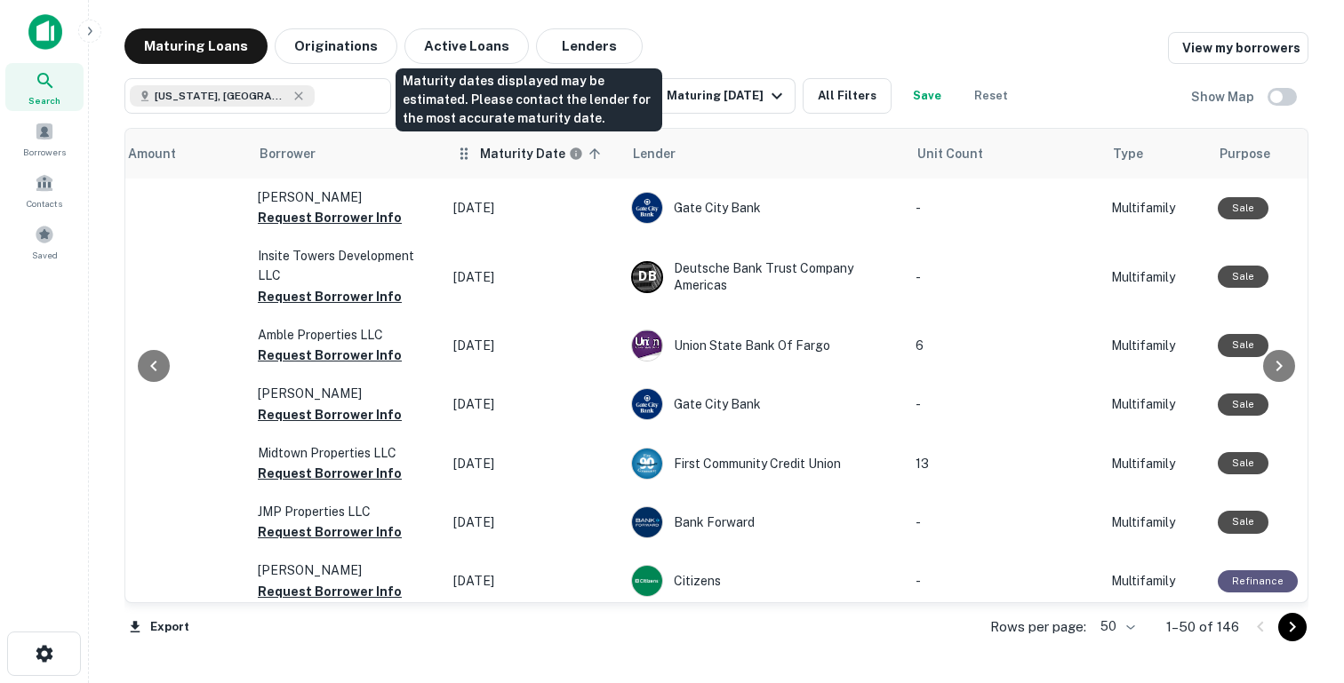
click at [513, 156] on h6 "Maturity Date" at bounding box center [522, 154] width 85 height 20
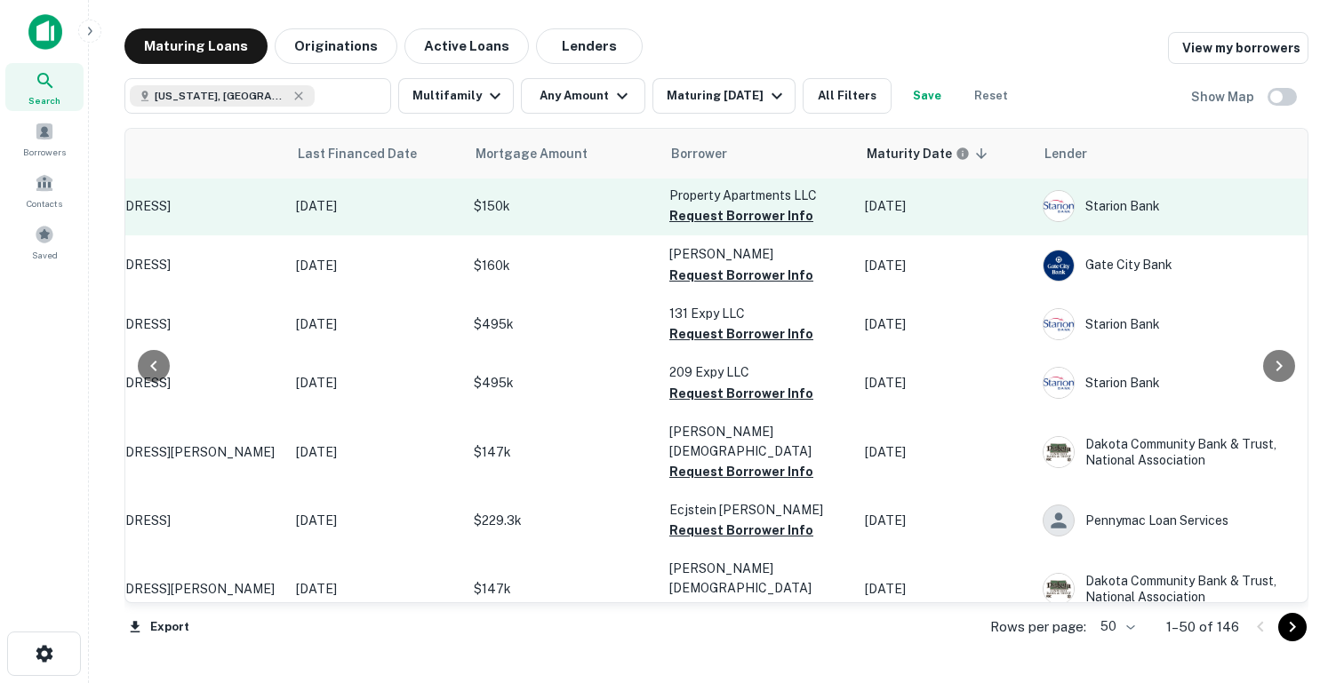
scroll to position [2, 0]
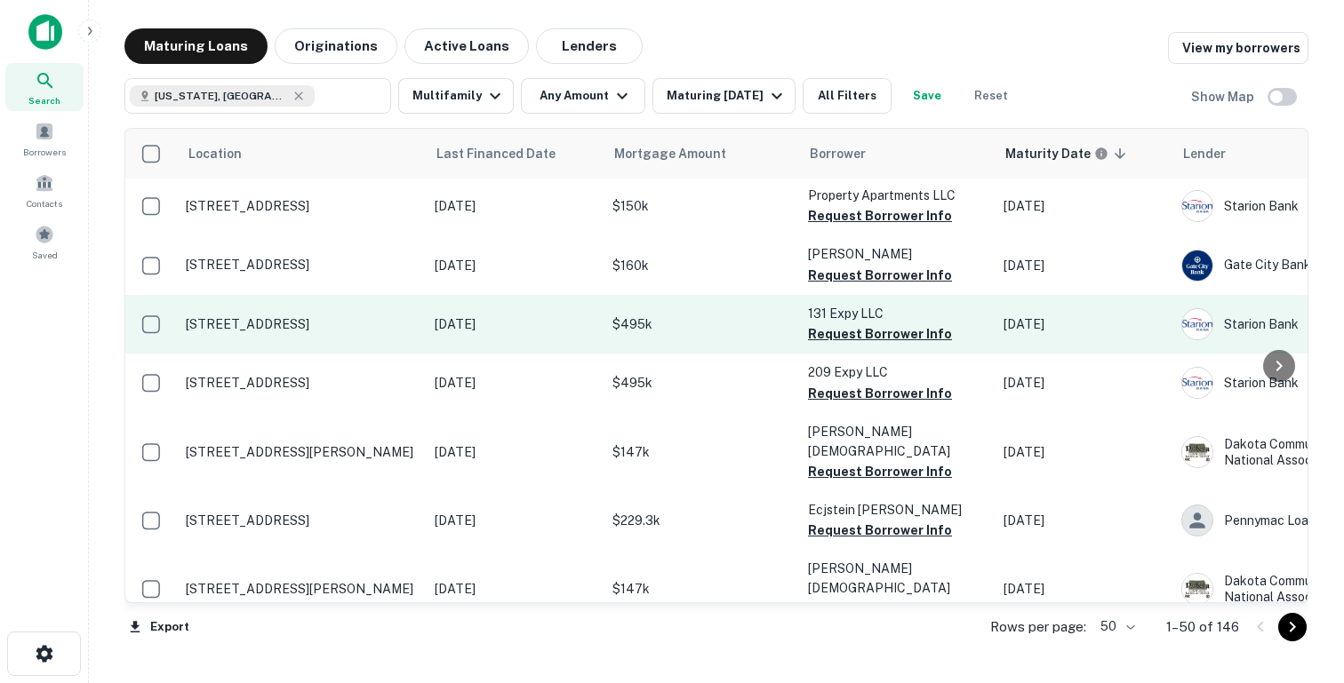
click at [681, 330] on p "$495k" at bounding box center [701, 325] width 178 height 20
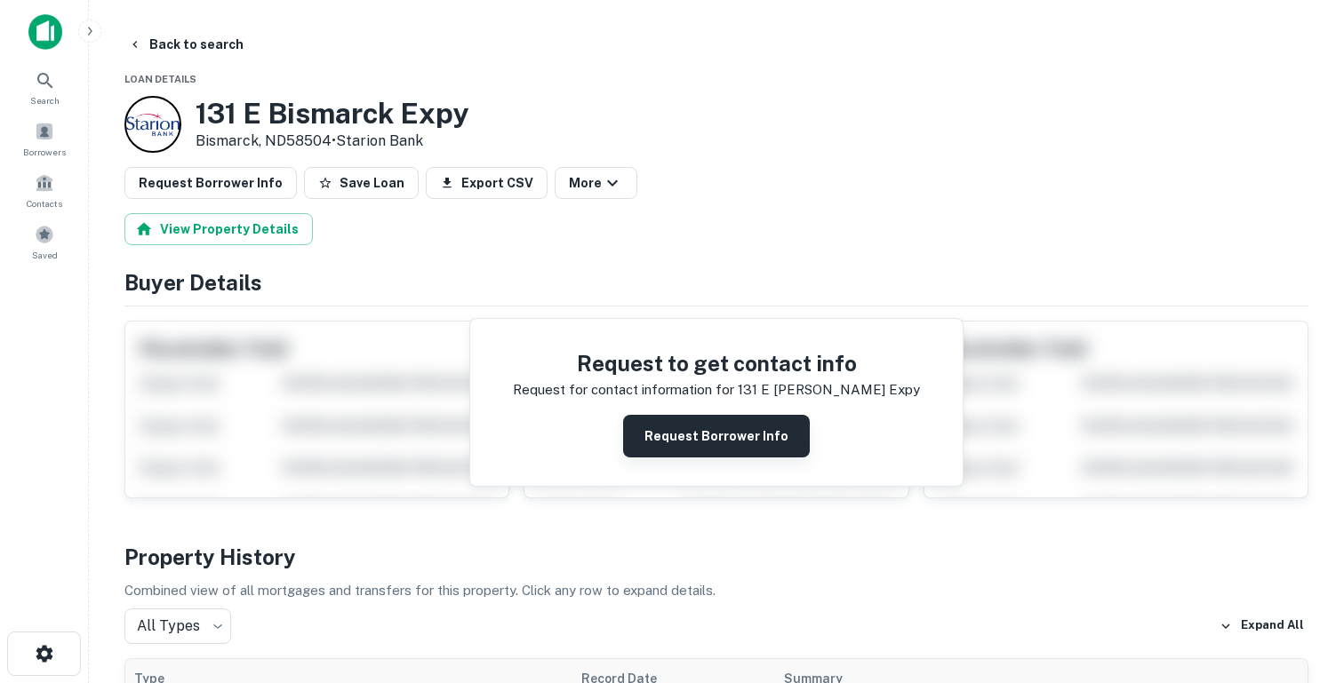
click at [677, 434] on button "Request Borrower Info" at bounding box center [716, 436] width 187 height 43
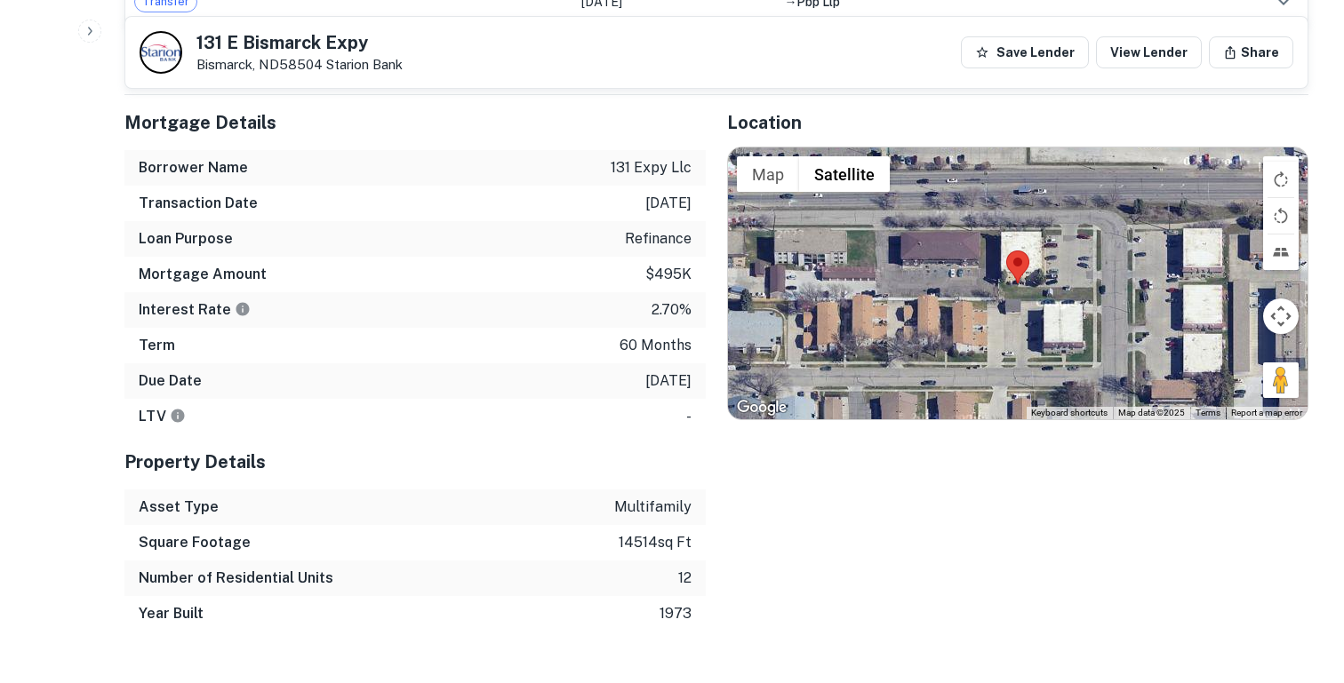
scroll to position [905, 0]
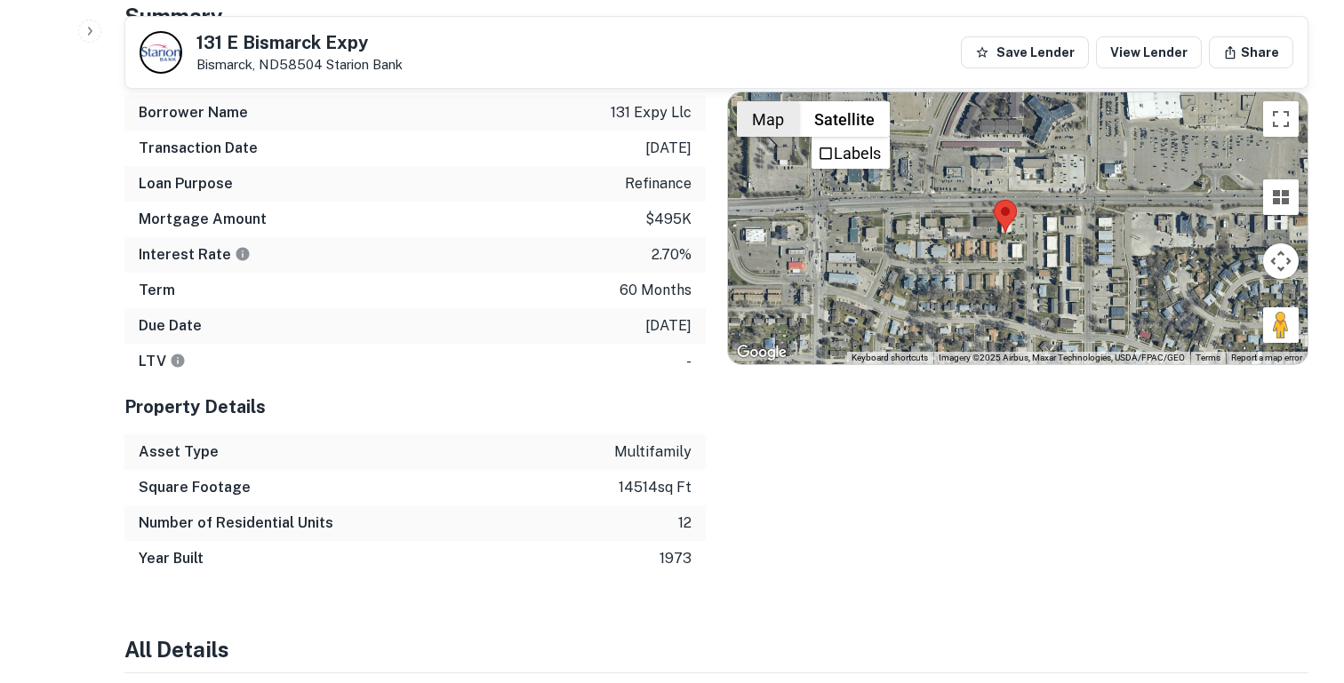
click at [771, 124] on button "Map" at bounding box center [768, 119] width 62 height 36
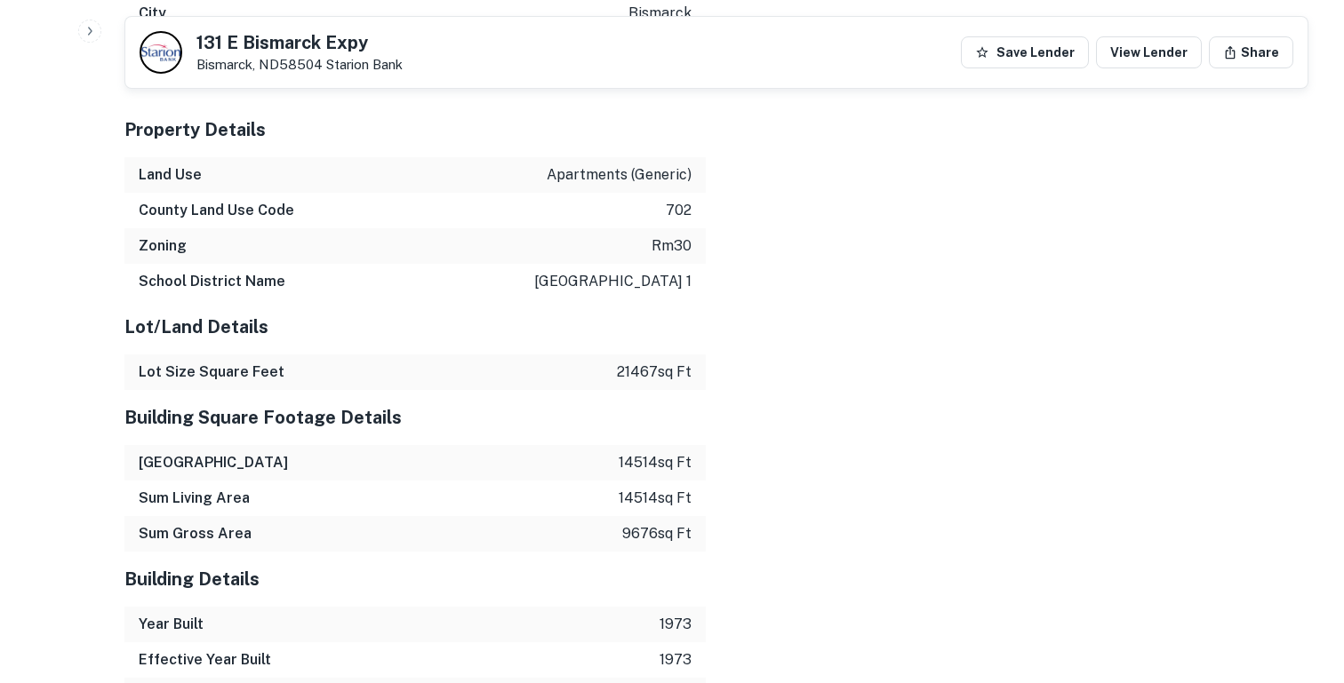
scroll to position [2089, 0]
click at [646, 273] on p "bismarck public school district 1" at bounding box center [612, 282] width 157 height 21
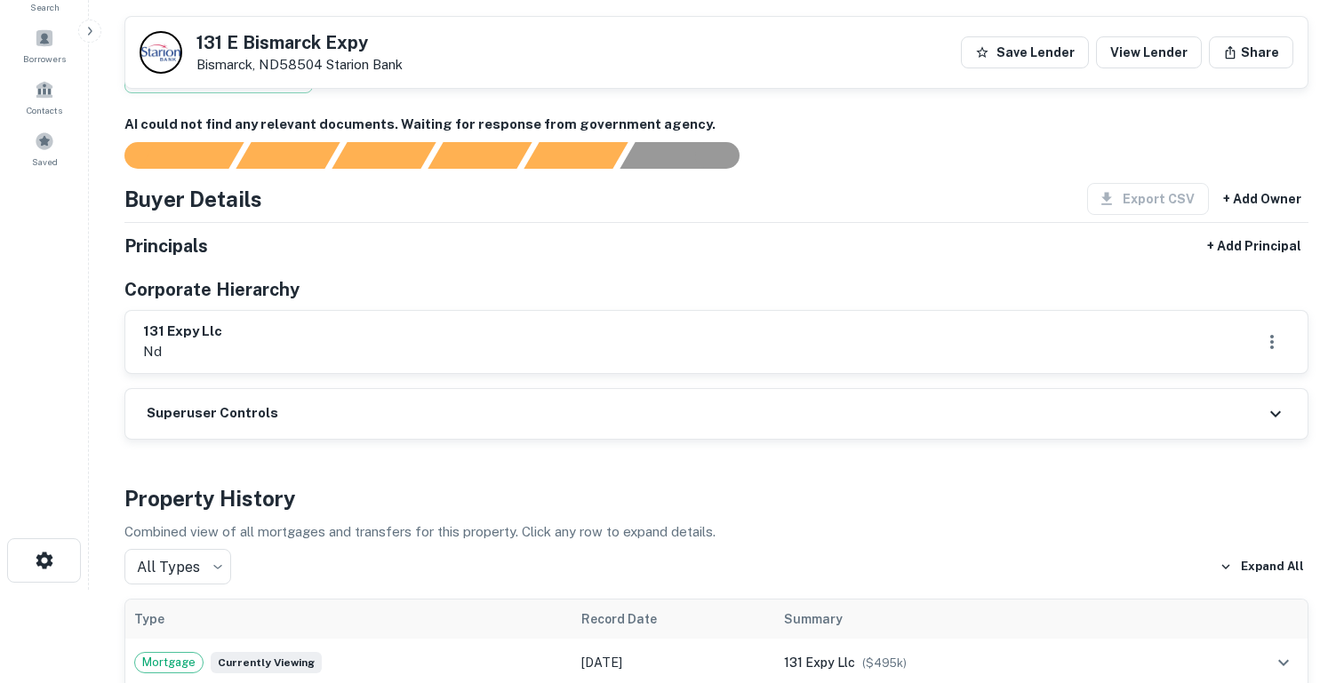
scroll to position [0, 0]
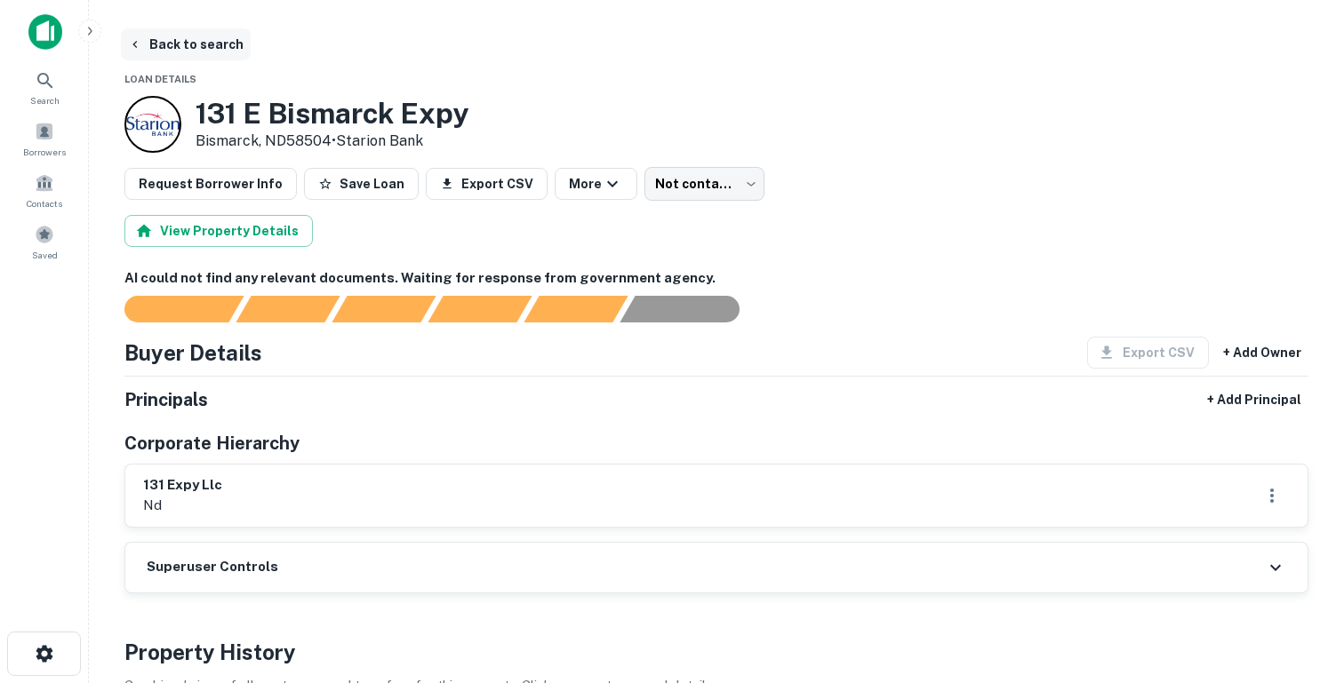
click at [194, 45] on button "Back to search" at bounding box center [186, 44] width 130 height 32
click at [148, 45] on button "Back to search" at bounding box center [186, 44] width 130 height 32
click at [135, 44] on icon "button" at bounding box center [135, 44] width 14 height 14
click at [136, 43] on icon "button" at bounding box center [135, 44] width 14 height 14
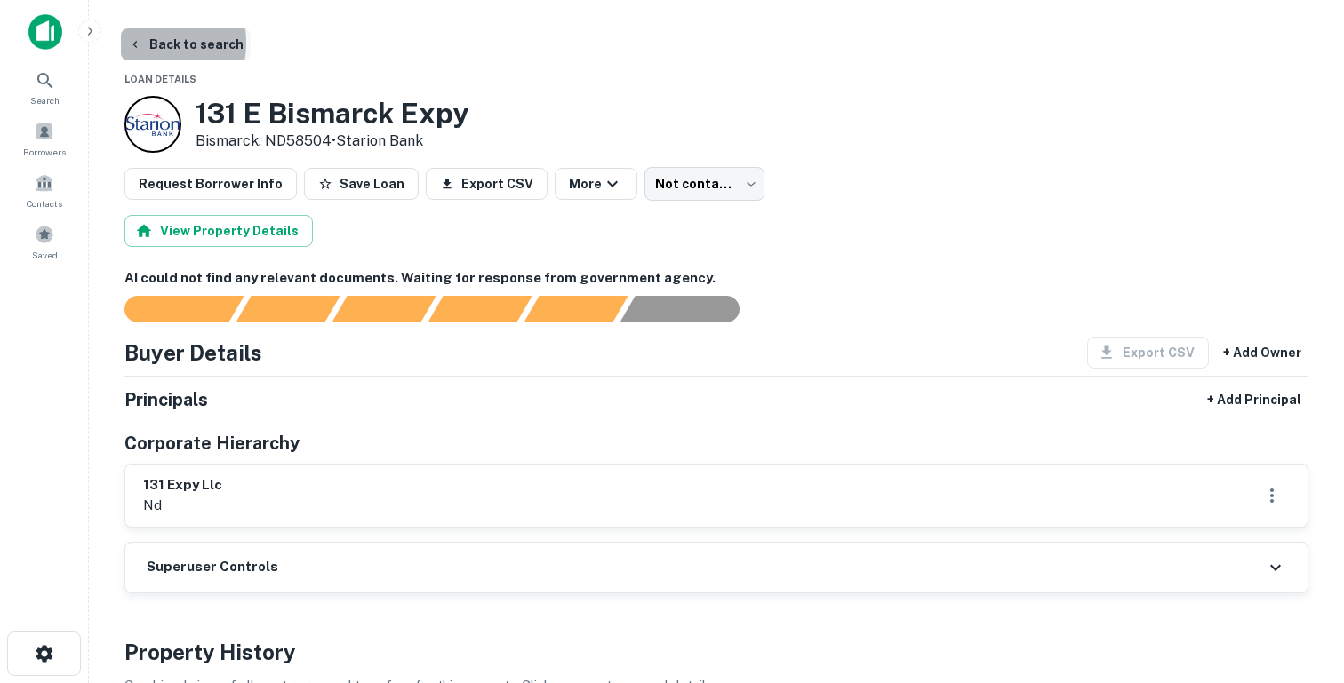
click at [136, 43] on icon "button" at bounding box center [135, 44] width 14 height 14
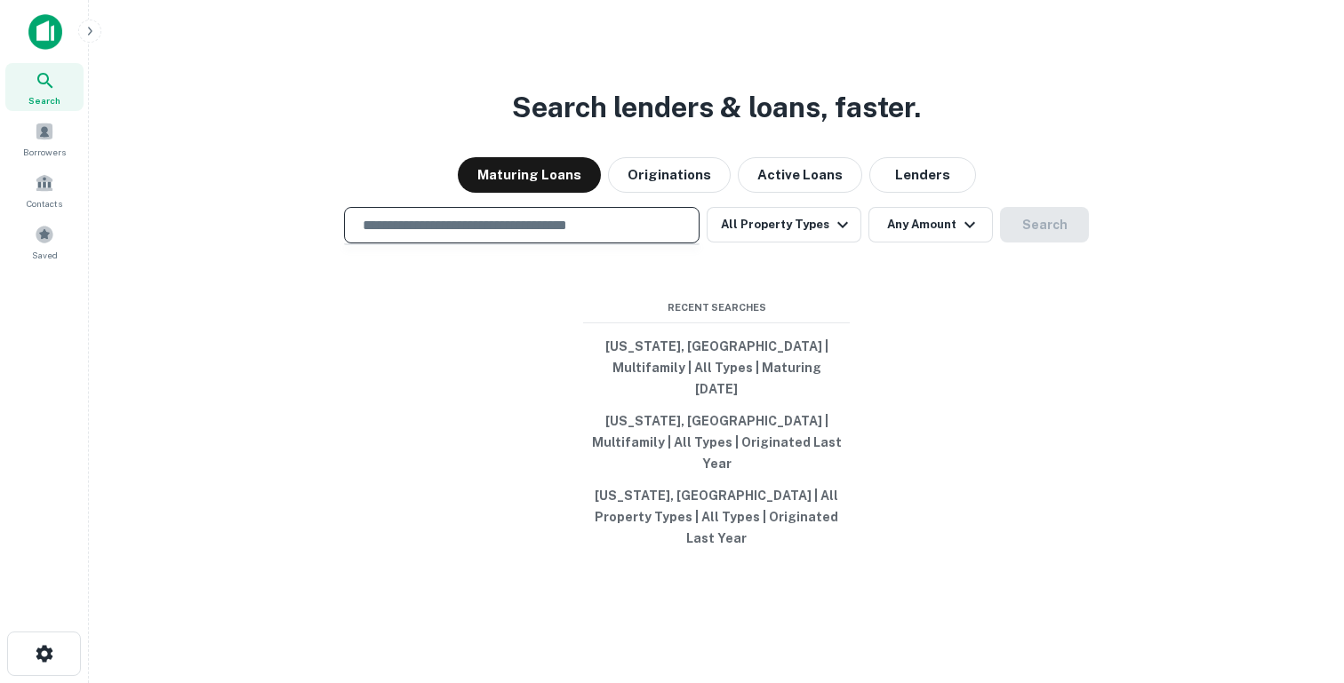
click at [492, 235] on input "text" at bounding box center [521, 225] width 339 height 20
type input "**********"
click at [1026, 243] on button "Search" at bounding box center [1044, 225] width 89 height 36
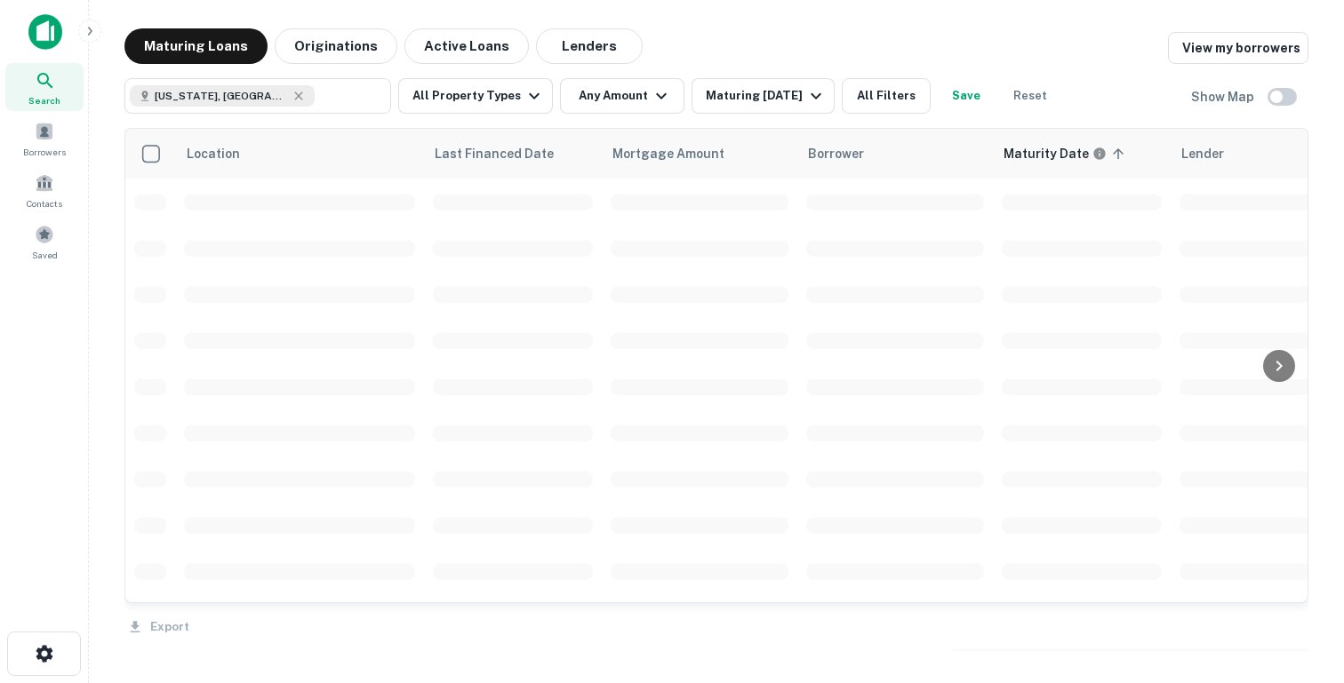
scroll to position [2, 0]
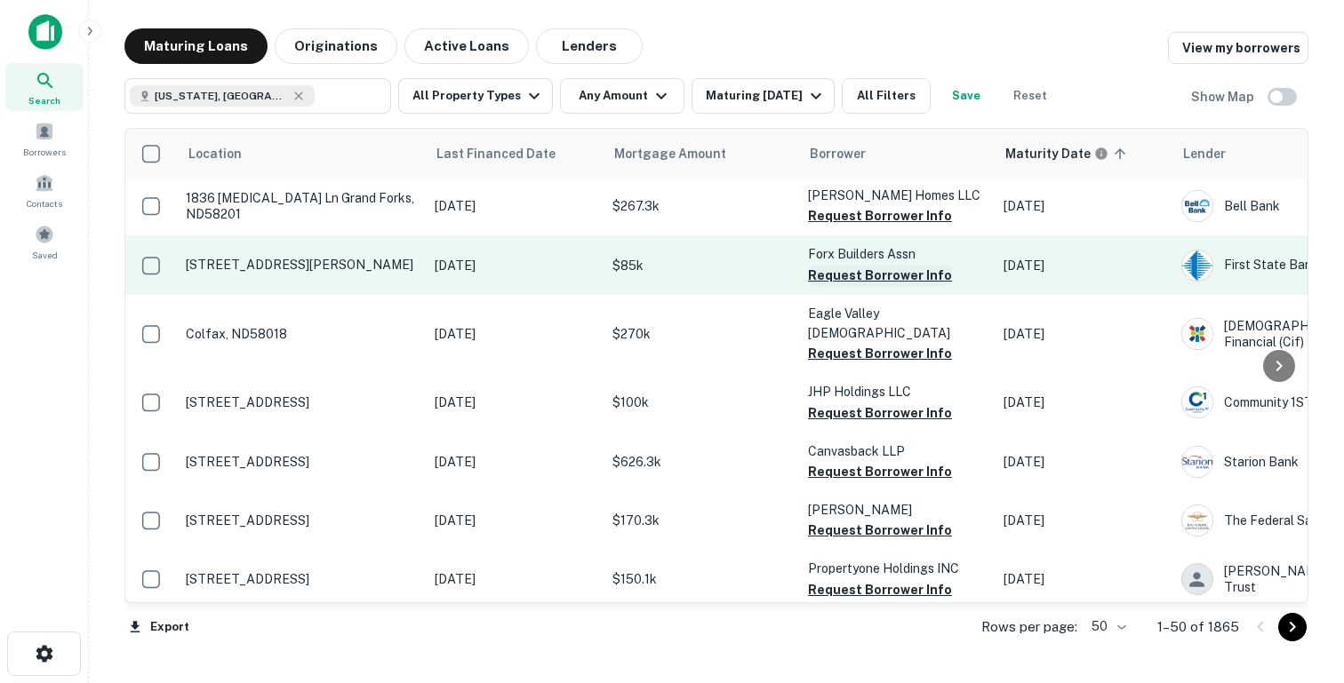
click at [847, 283] on button "Request Borrower Info" at bounding box center [880, 275] width 144 height 21
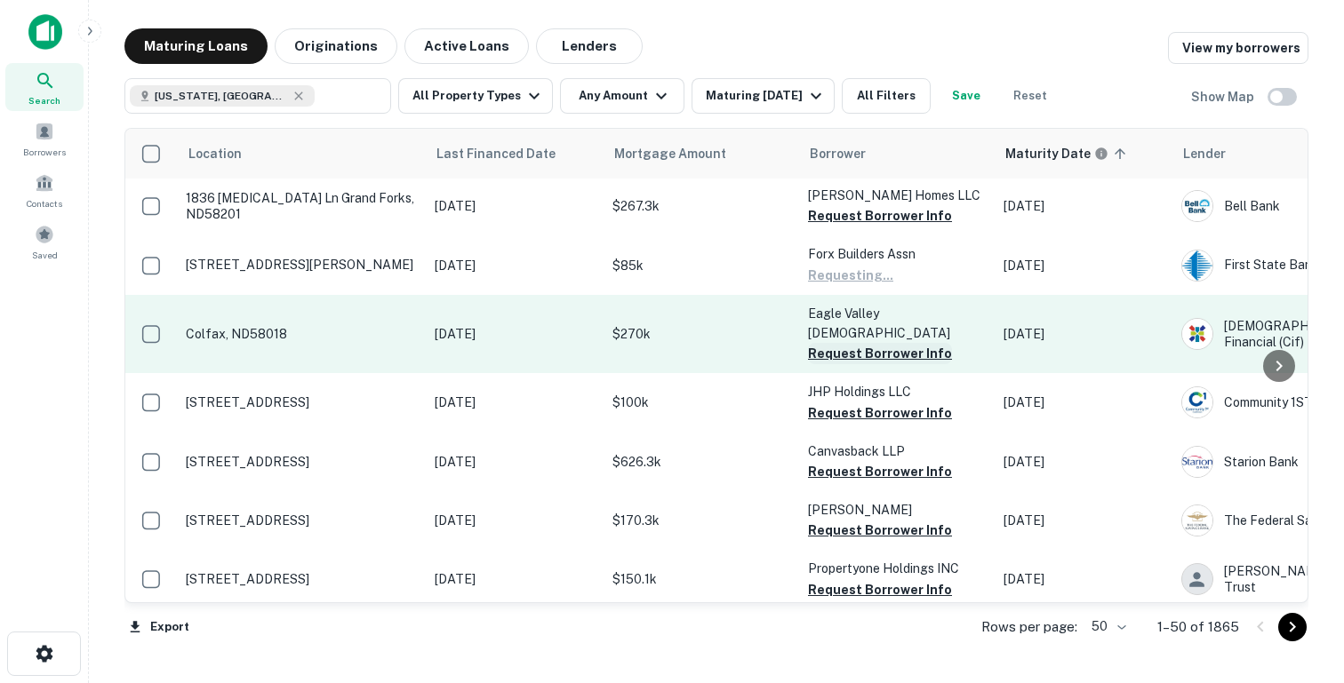
click at [856, 352] on button "Request Borrower Info" at bounding box center [880, 353] width 144 height 21
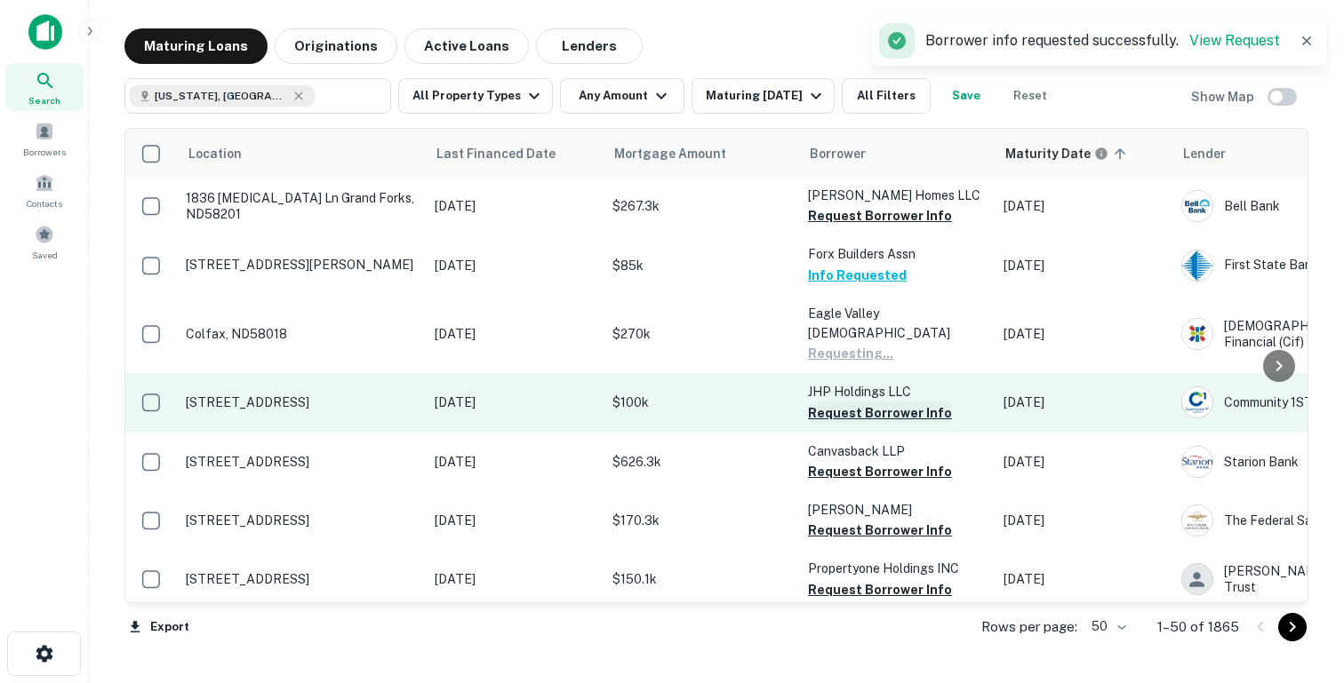
click at [850, 412] on button "Request Borrower Info" at bounding box center [880, 413] width 144 height 21
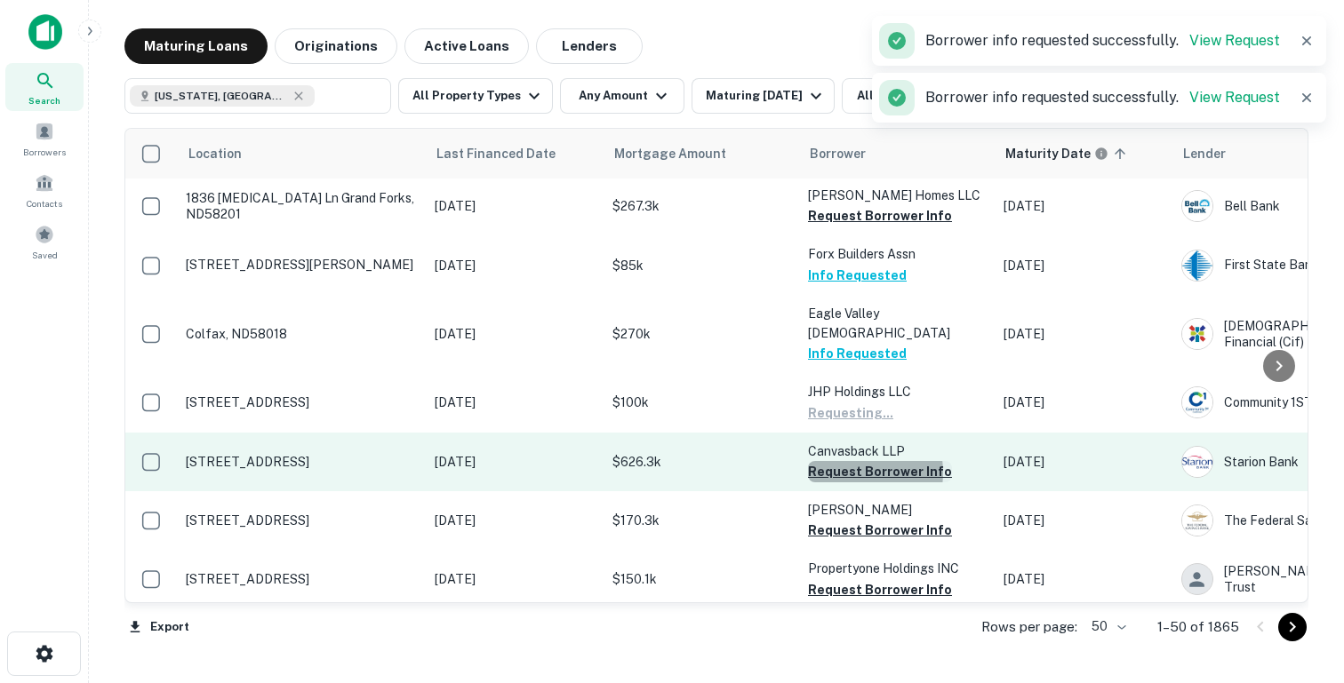
click at [850, 473] on button "Request Borrower Info" at bounding box center [880, 471] width 144 height 21
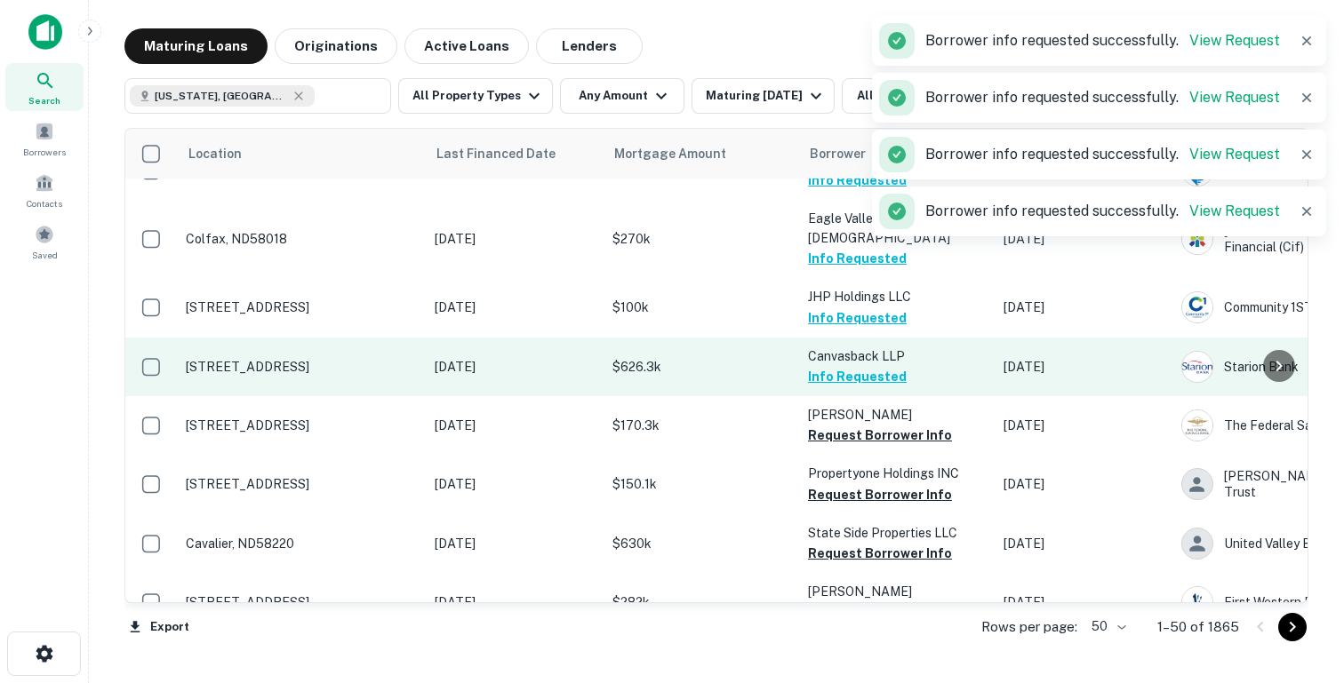
scroll to position [105, 0]
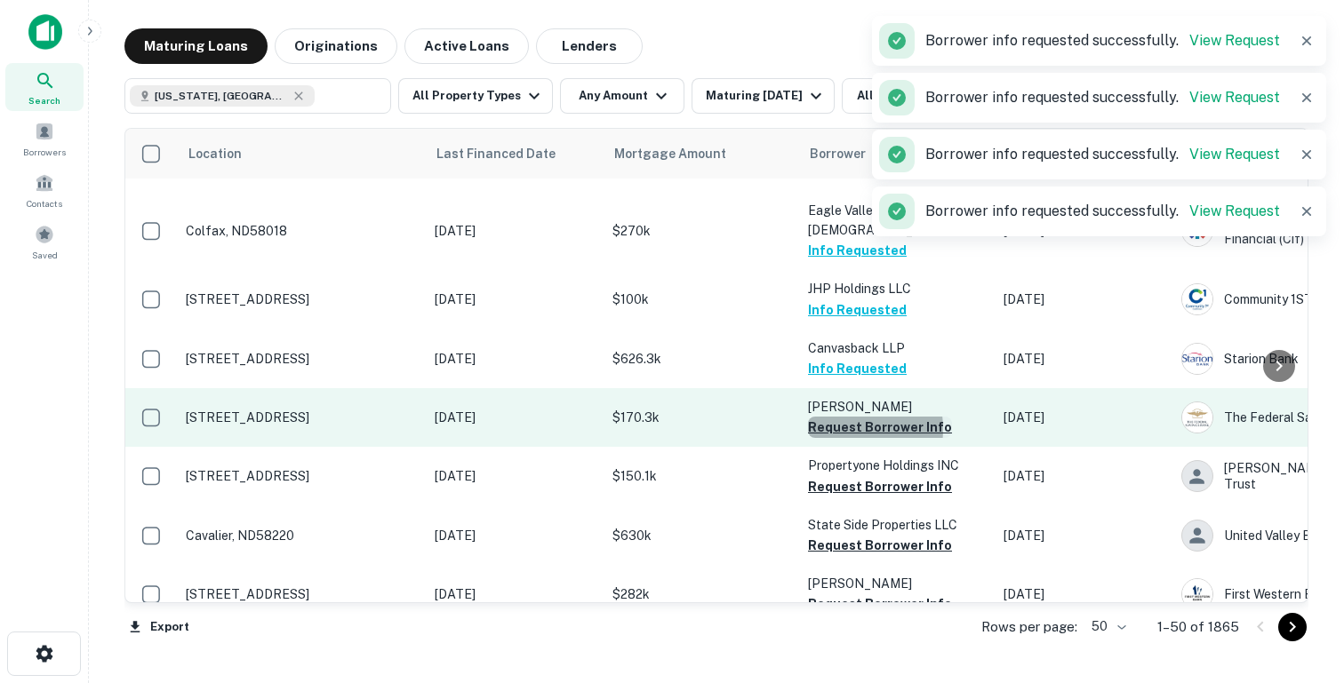
click at [841, 429] on button "Request Borrower Info" at bounding box center [880, 427] width 144 height 21
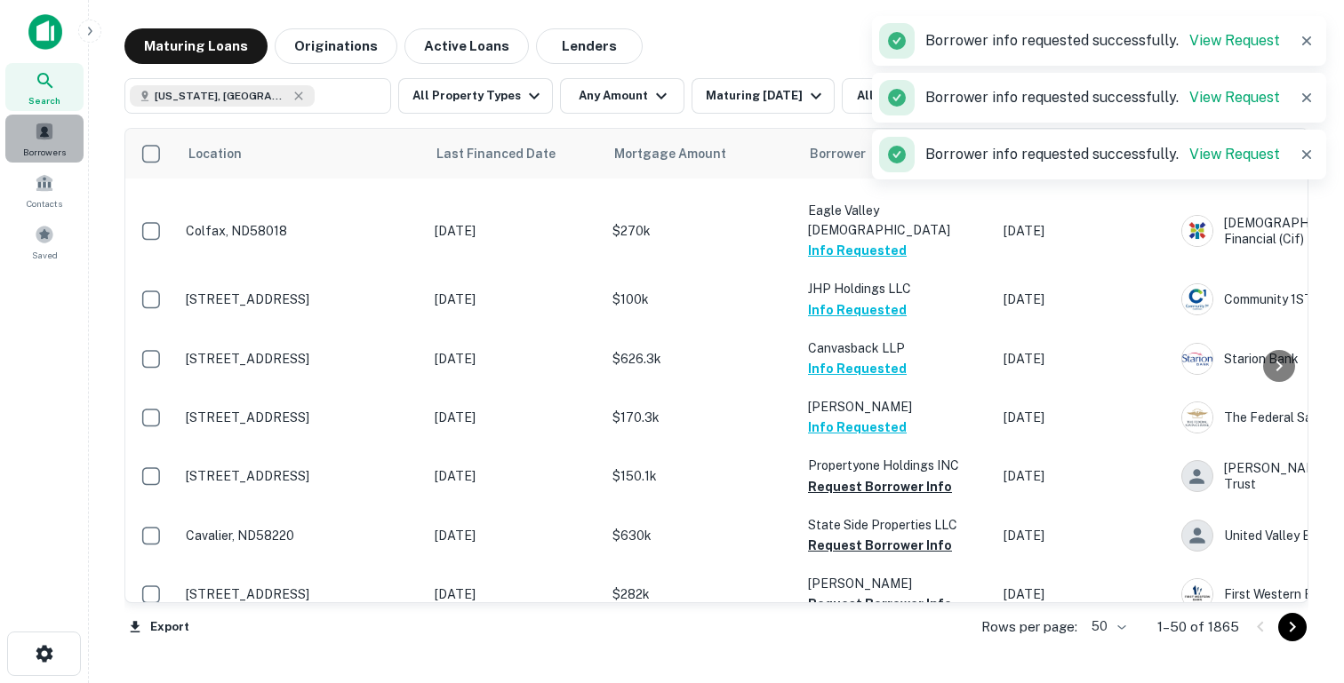
click at [62, 145] on span "Borrowers" at bounding box center [44, 152] width 43 height 14
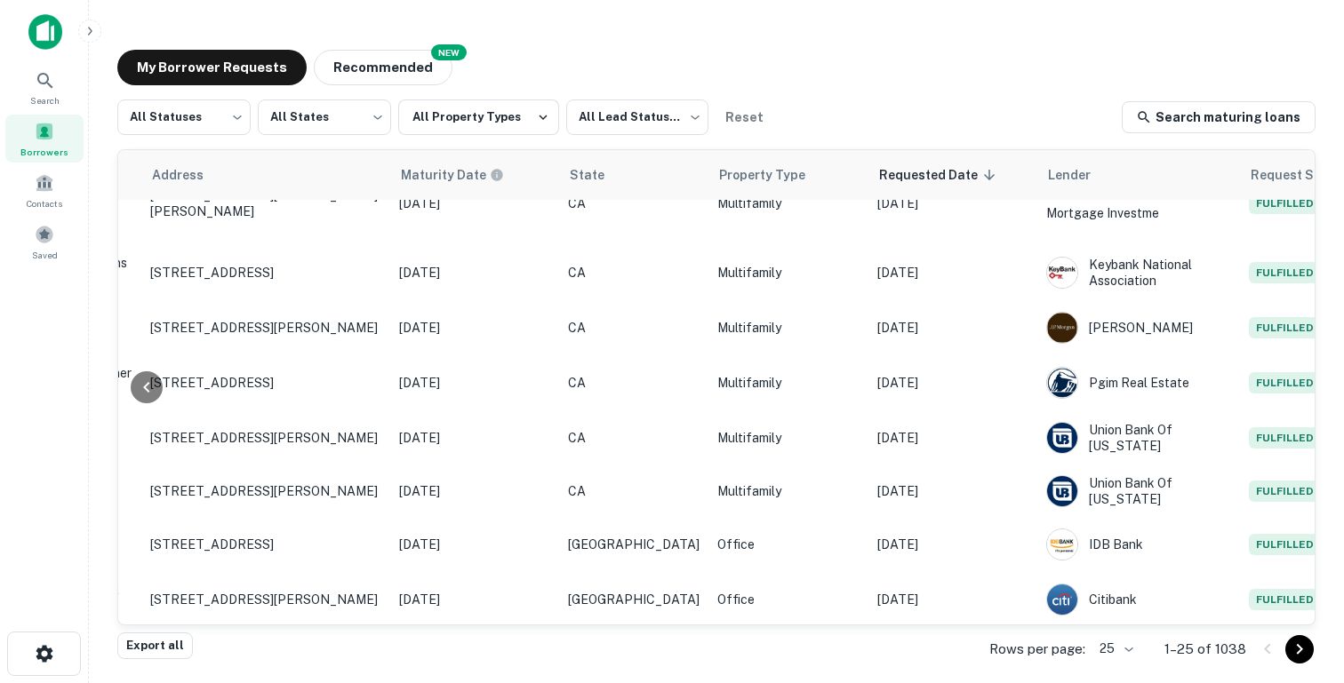
scroll to position [910, 713]
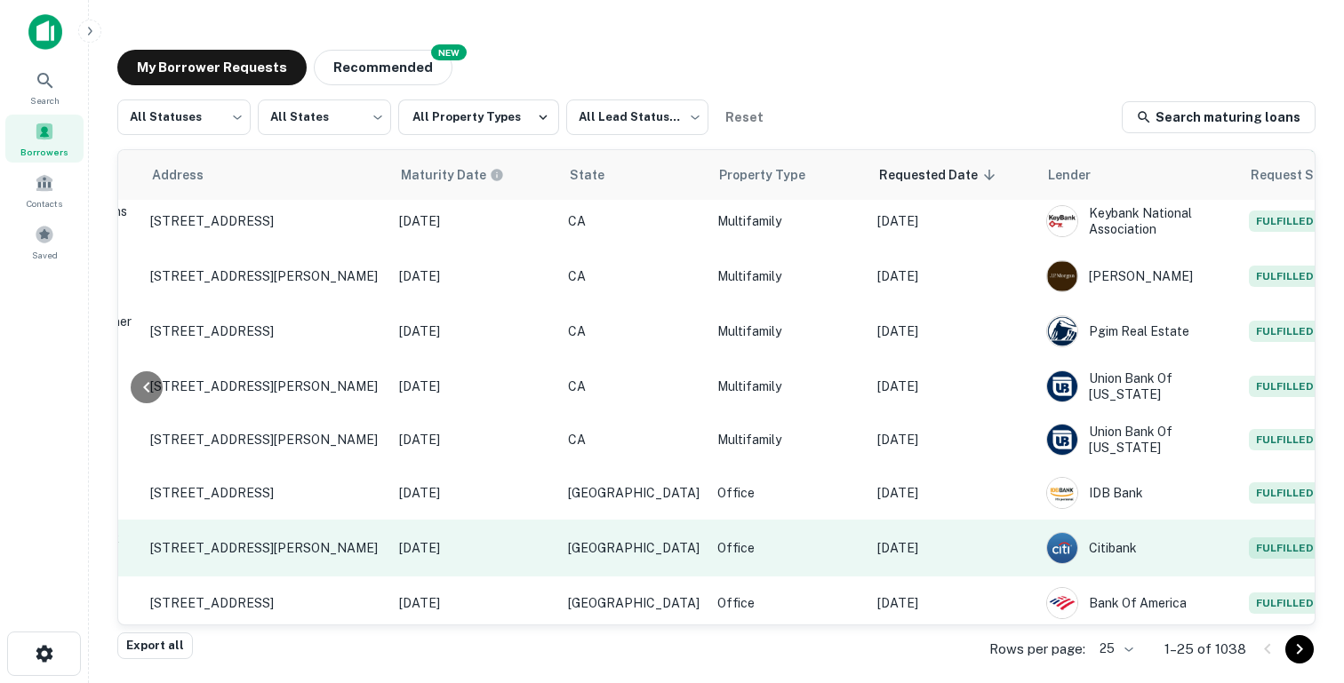
click at [1037, 540] on td "Citibank" at bounding box center [1138, 548] width 203 height 57
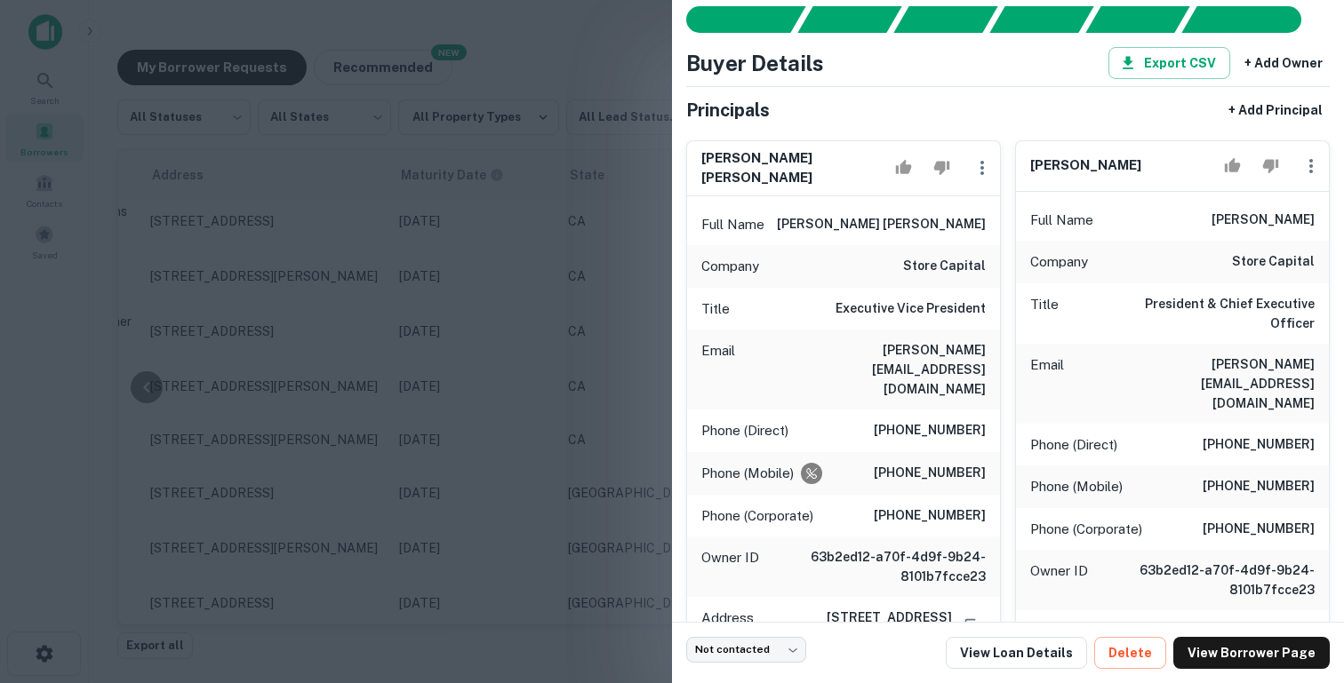
scroll to position [92, 0]
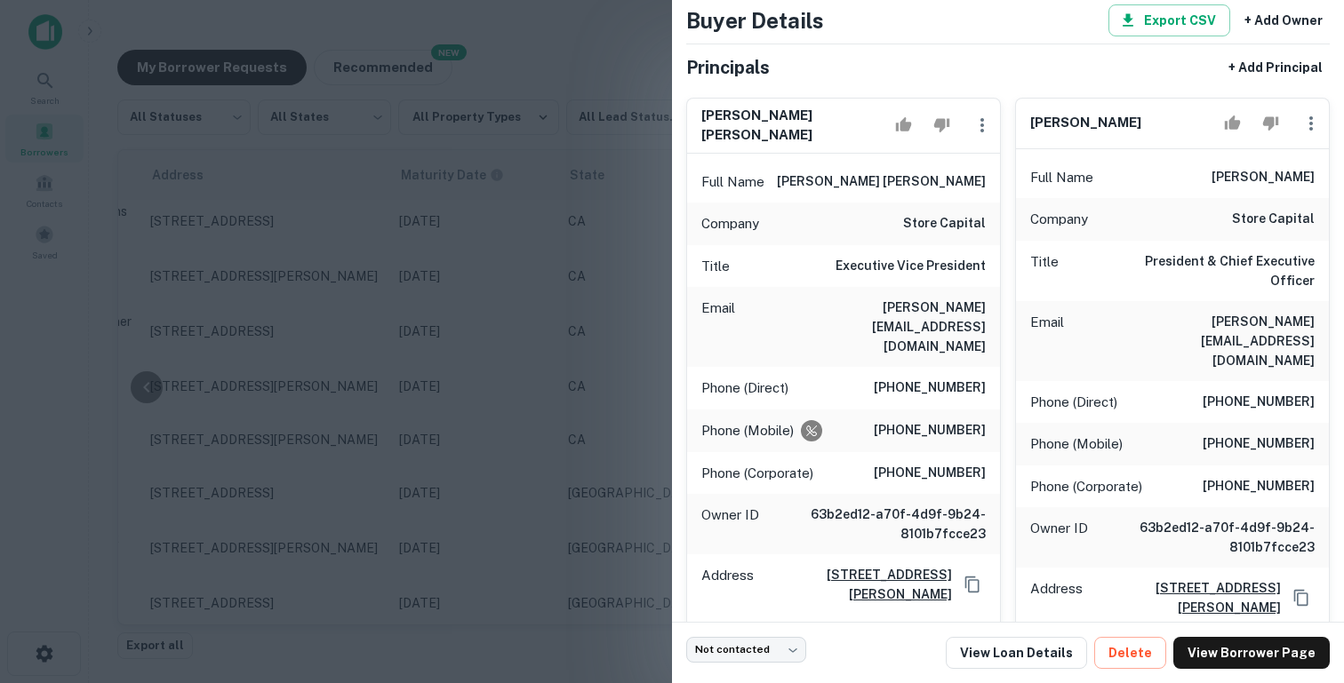
click at [495, 211] on div at bounding box center [672, 341] width 1344 height 683
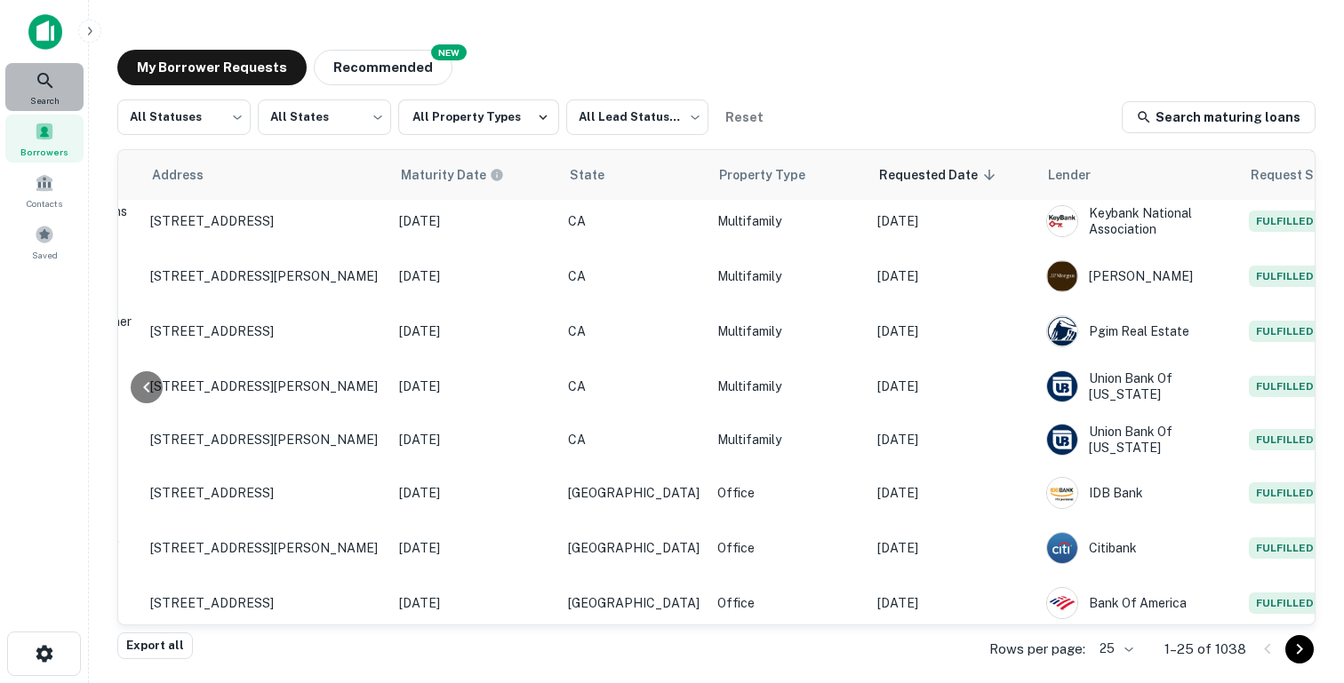
click at [44, 75] on icon at bounding box center [45, 80] width 21 height 21
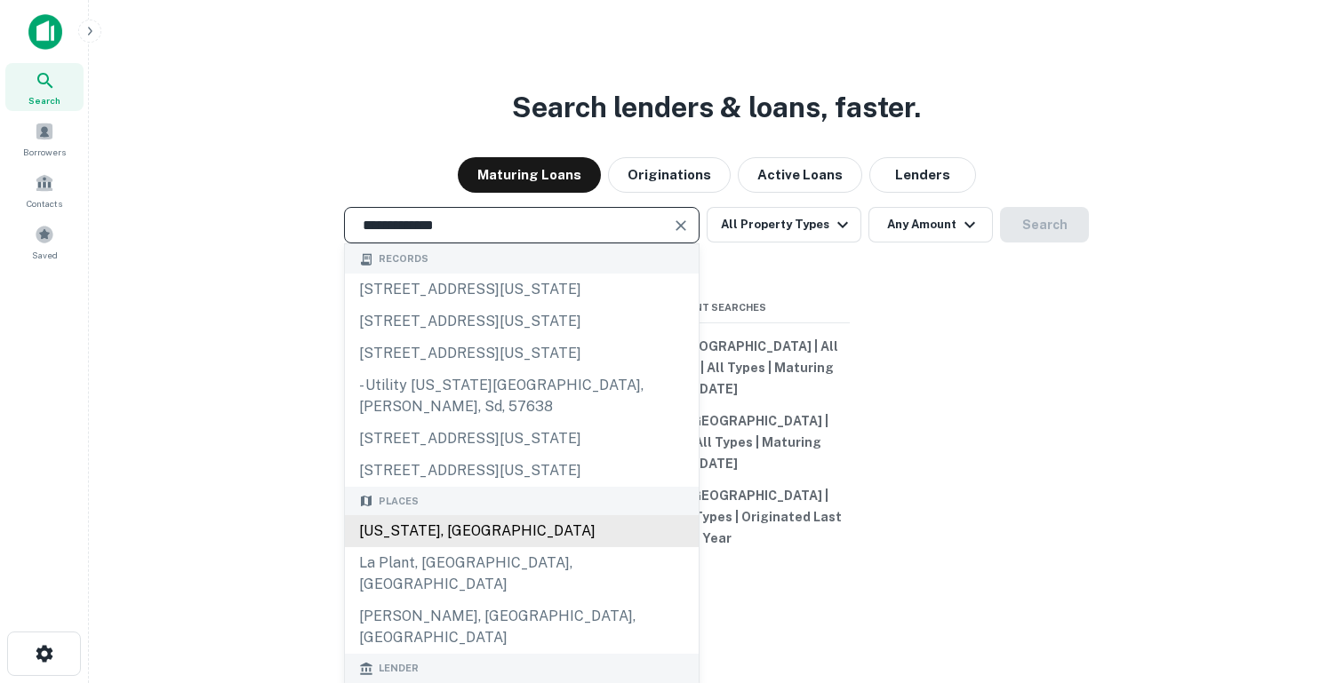
click at [402, 547] on div "[US_STATE], [GEOGRAPHIC_DATA]" at bounding box center [522, 531] width 354 height 32
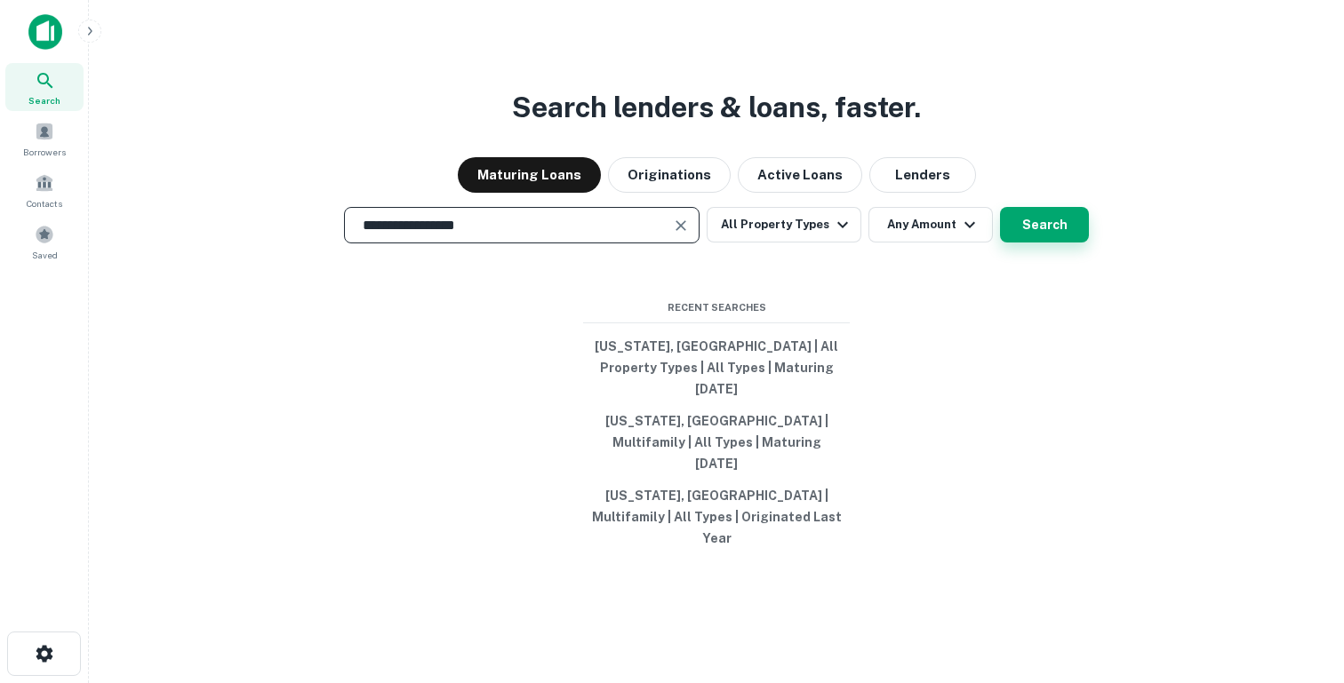
type input "**********"
click at [1033, 243] on button "Search" at bounding box center [1044, 225] width 89 height 36
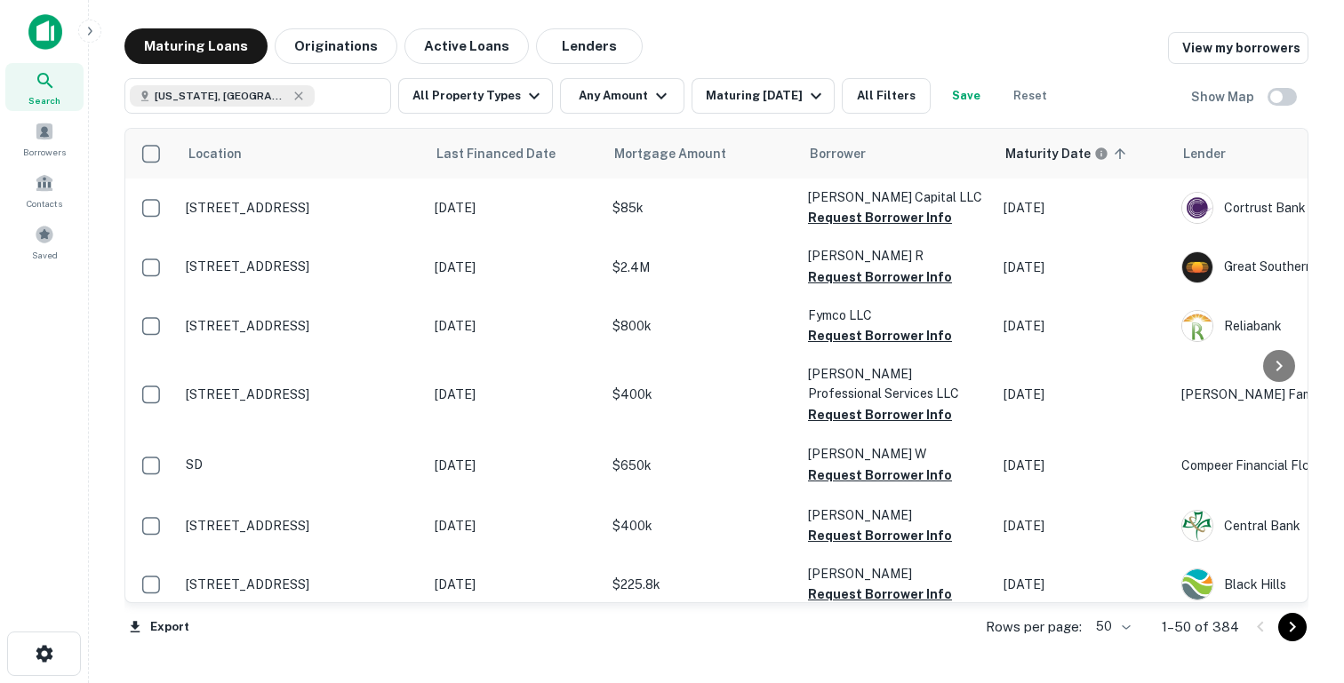
scroll to position [910, 0]
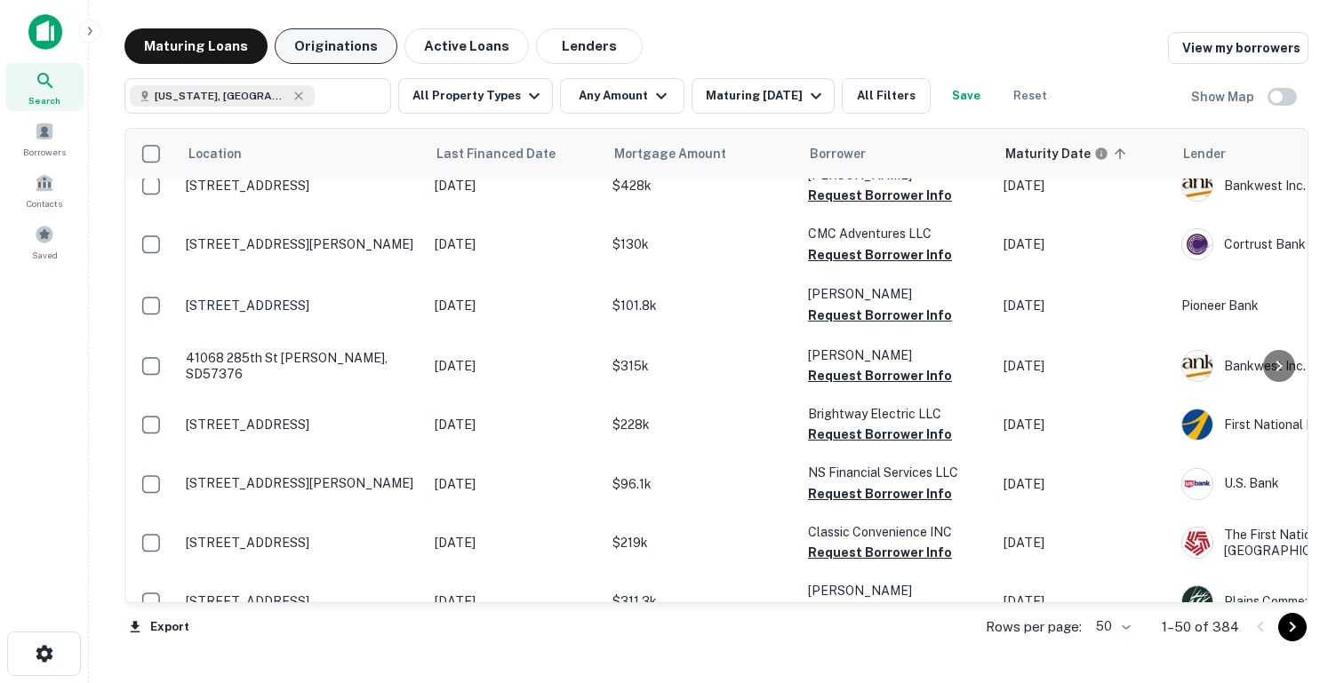
click at [312, 44] on button "Originations" at bounding box center [336, 46] width 123 height 36
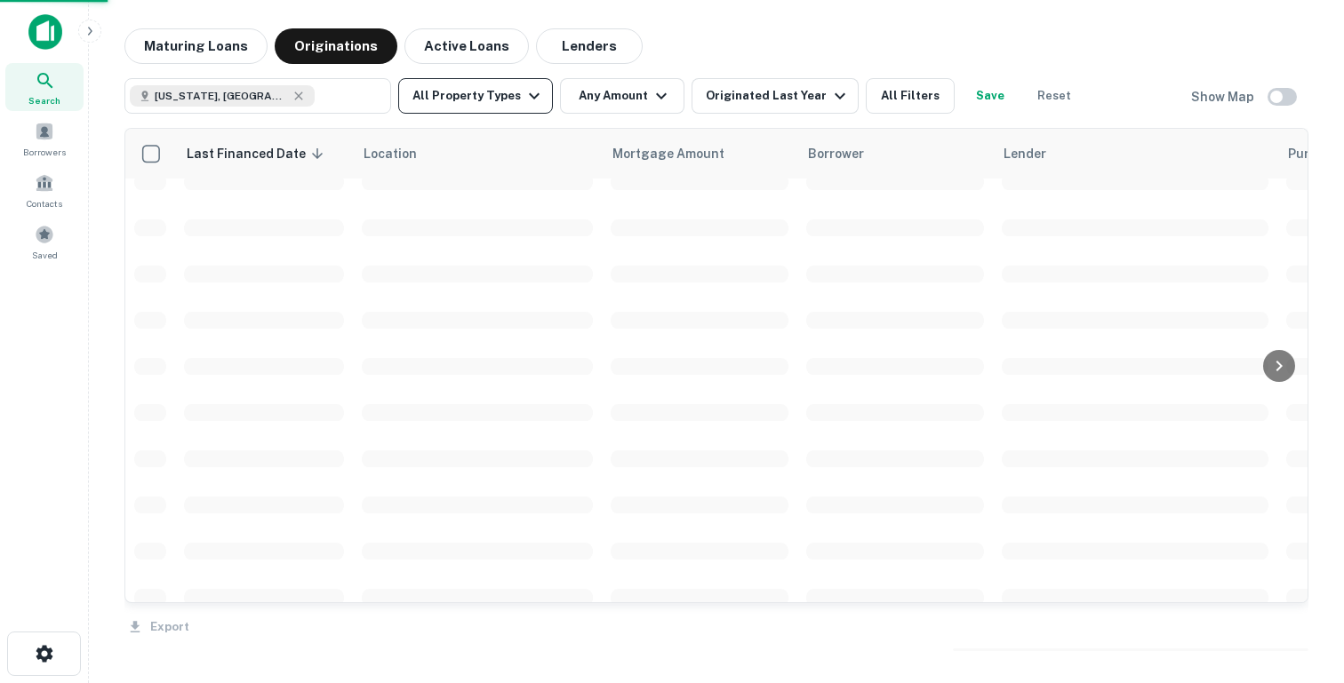
click at [510, 90] on button "All Property Types" at bounding box center [475, 96] width 155 height 36
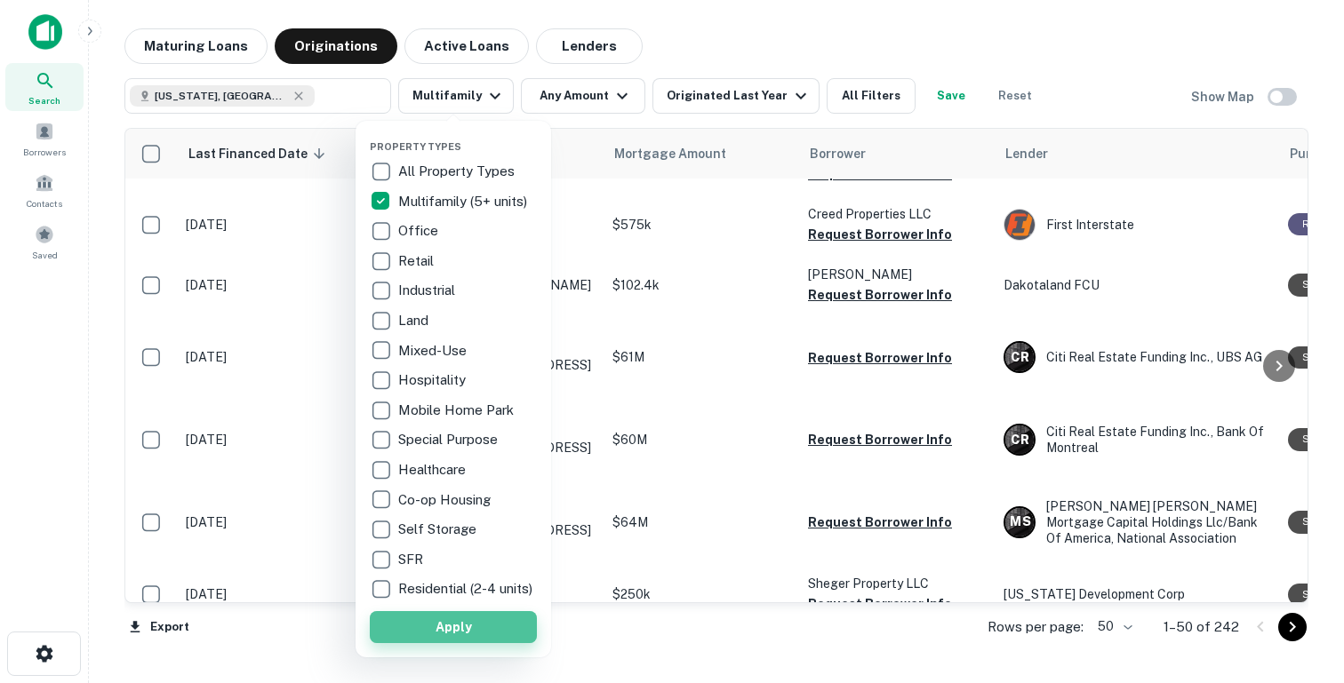
click at [411, 643] on button "Apply" at bounding box center [453, 627] width 167 height 32
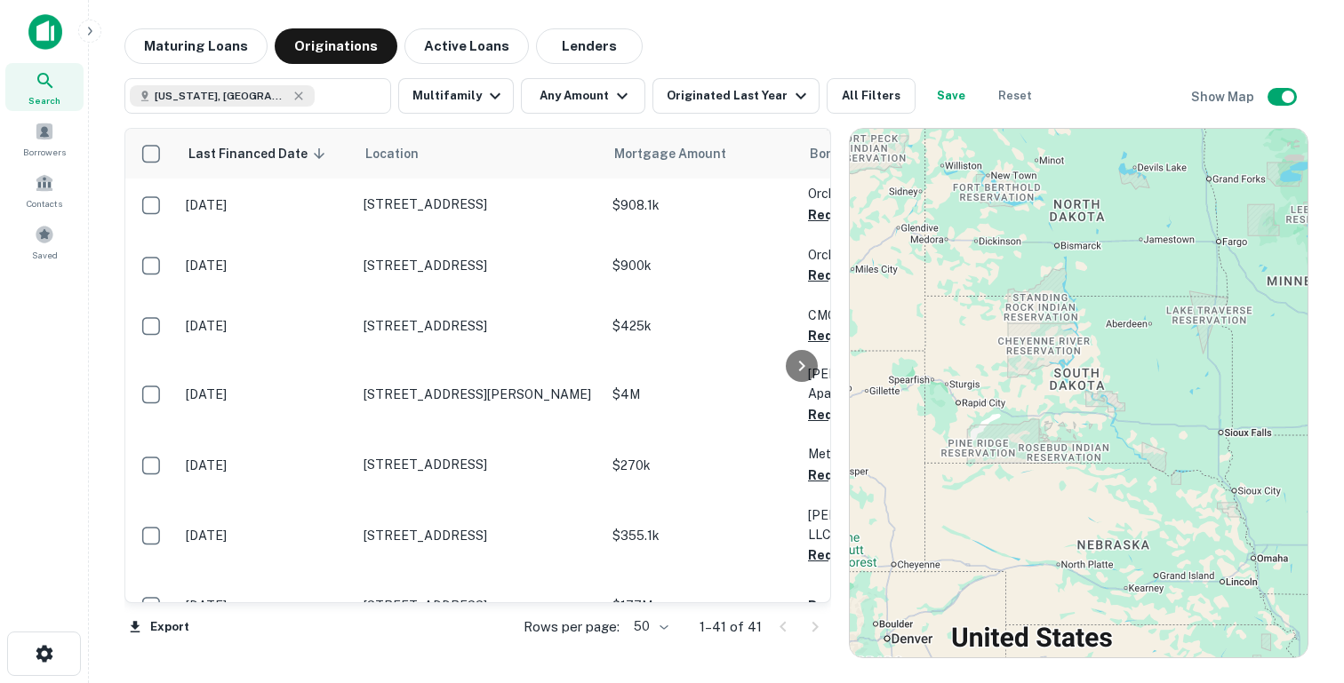
scroll to position [910, 0]
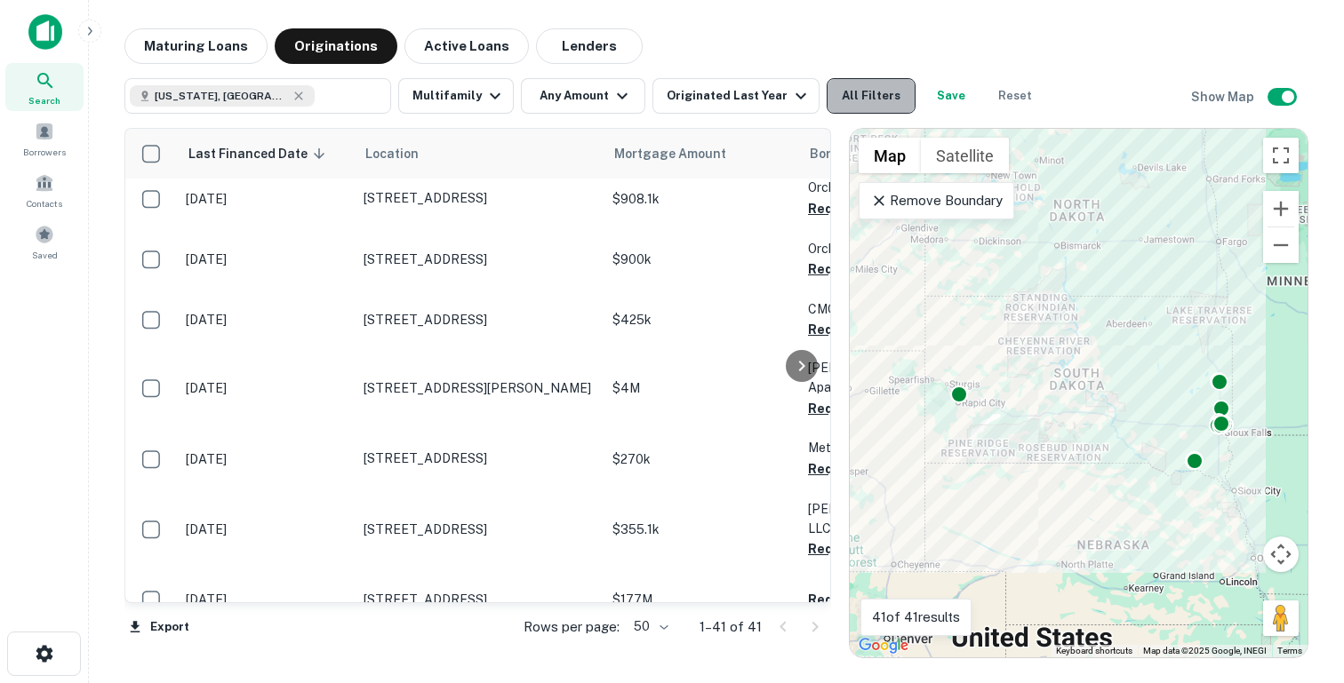
click at [849, 98] on button "All Filters" at bounding box center [870, 96] width 89 height 36
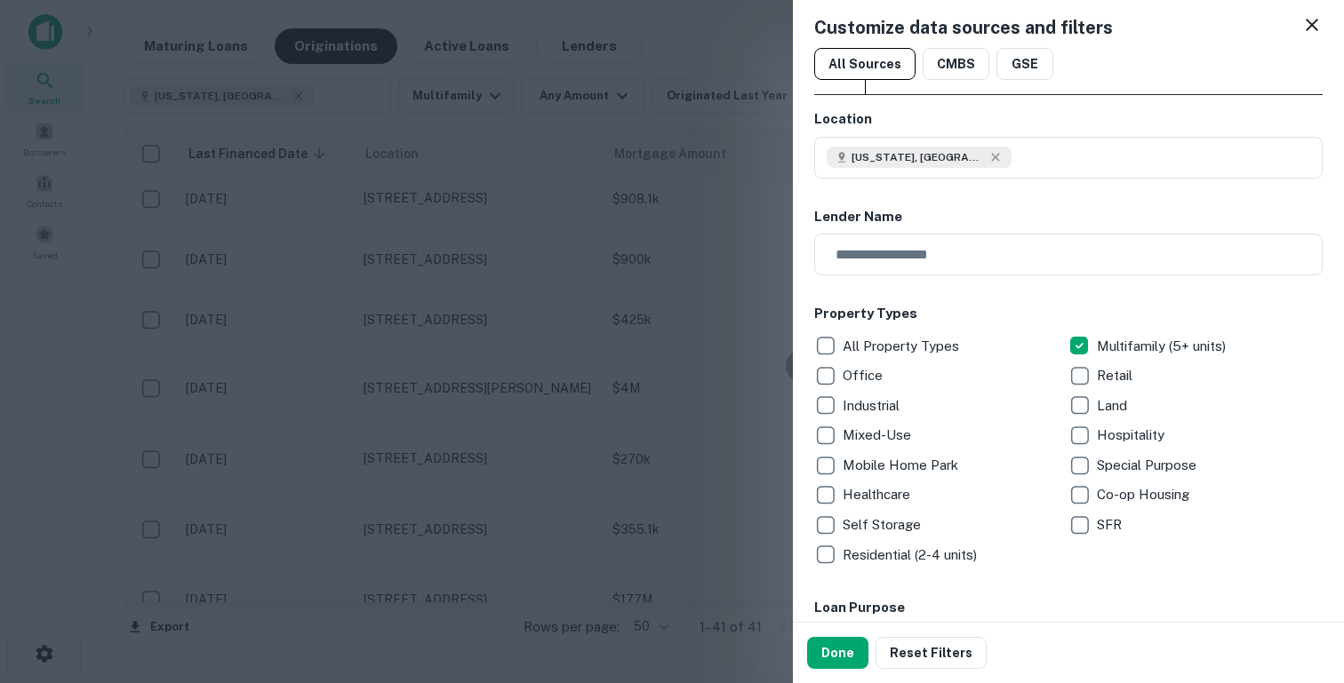
scroll to position [0, 0]
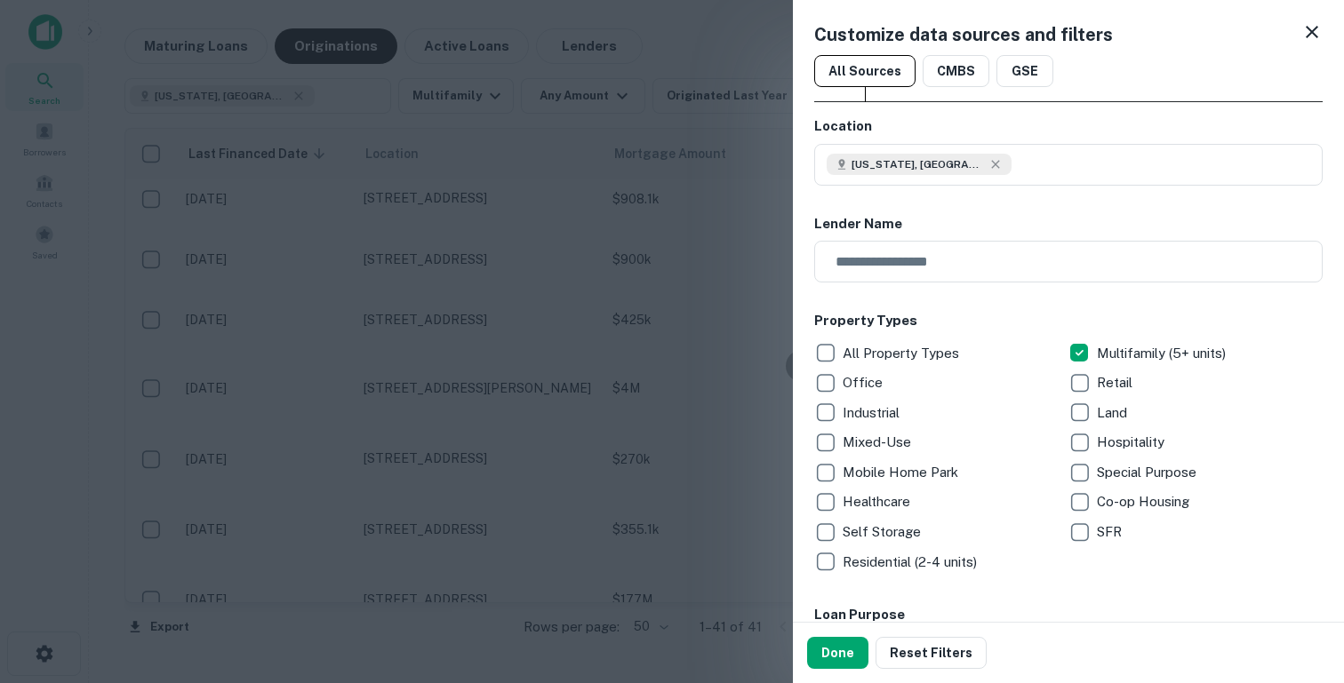
click at [595, 181] on div at bounding box center [672, 341] width 1344 height 683
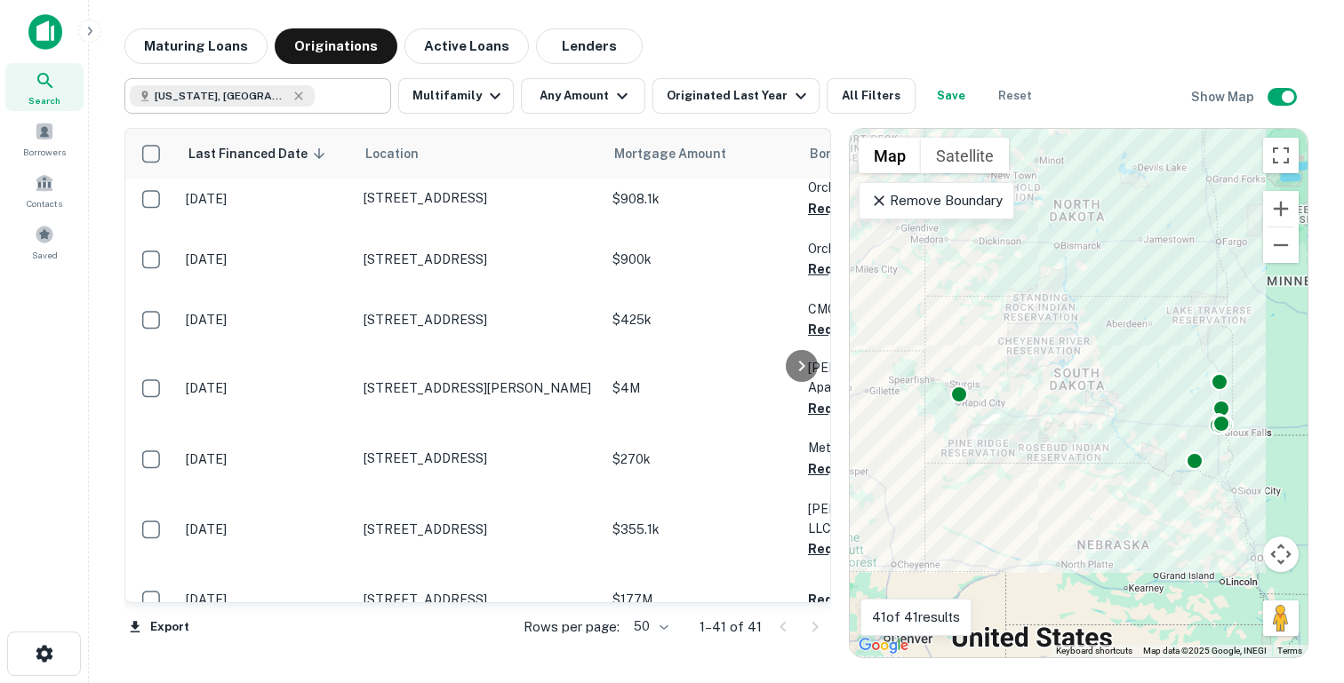
type input "**********"
click at [315, 100] on input "**********" at bounding box center [349, 96] width 68 height 25
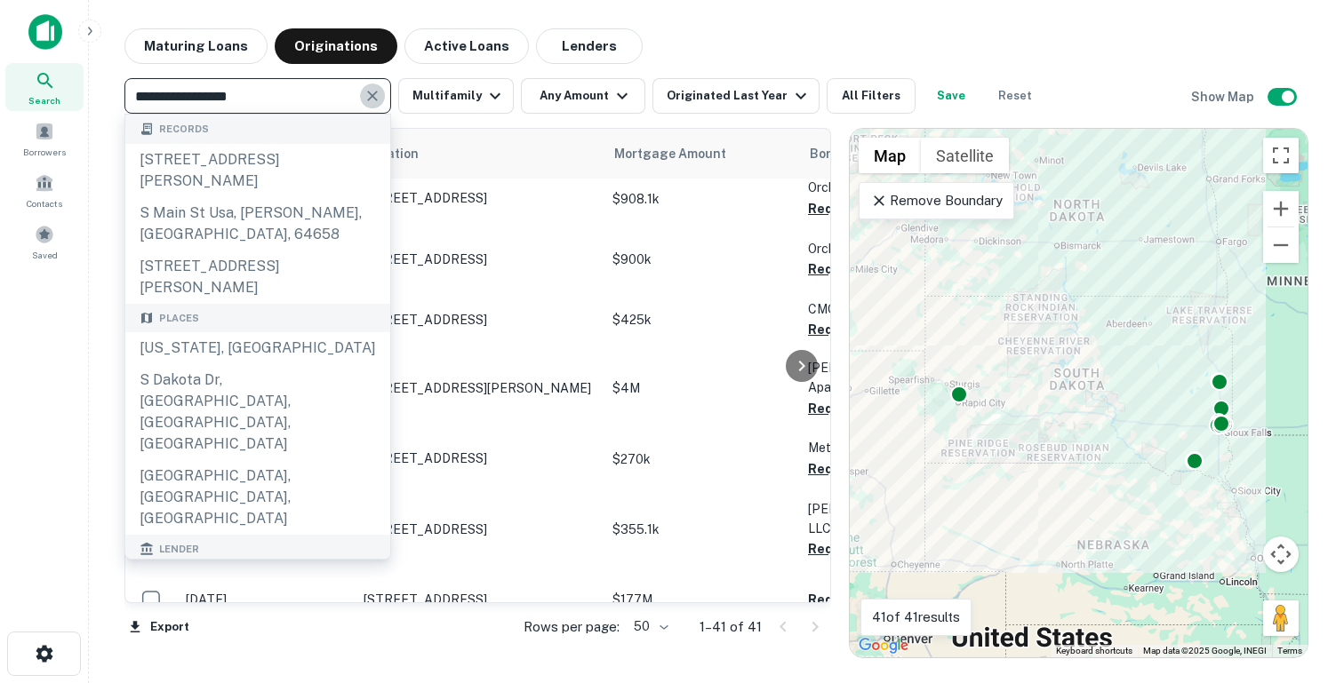
click at [370, 100] on icon "Clear" at bounding box center [372, 96] width 18 height 18
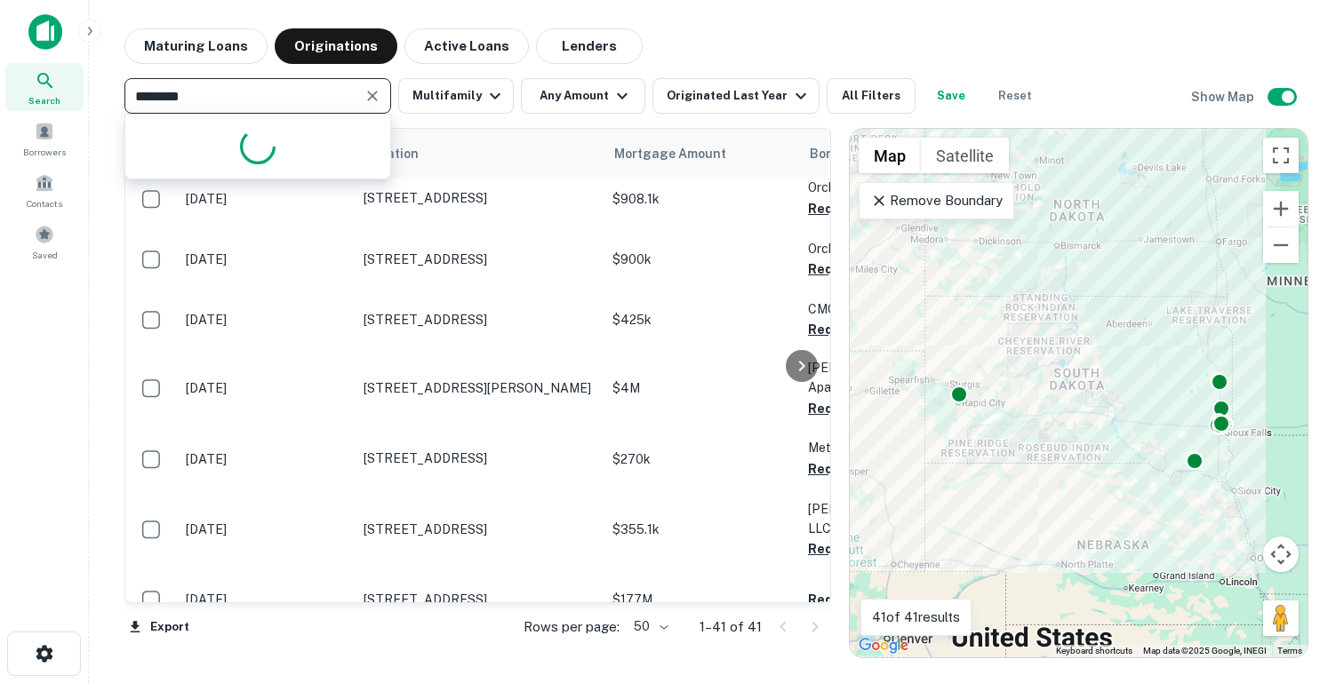
type input "*********"
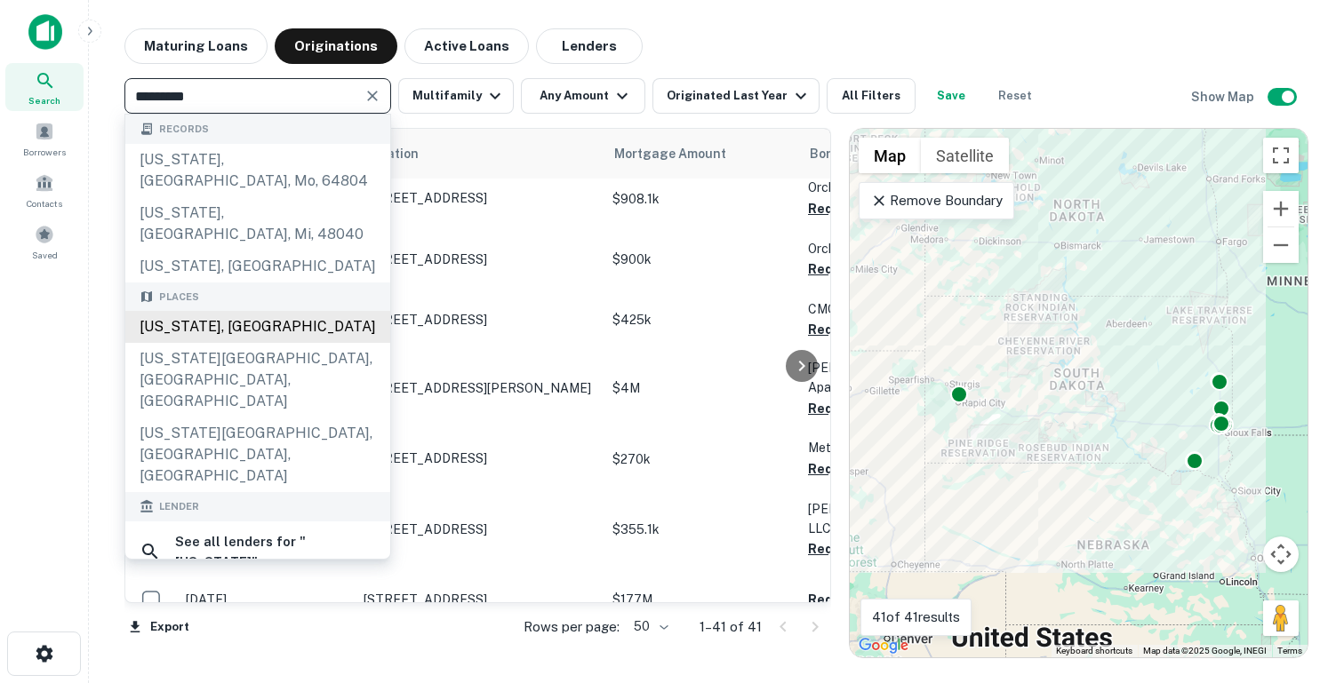
click at [208, 311] on div "[US_STATE], [GEOGRAPHIC_DATA]" at bounding box center [257, 327] width 265 height 32
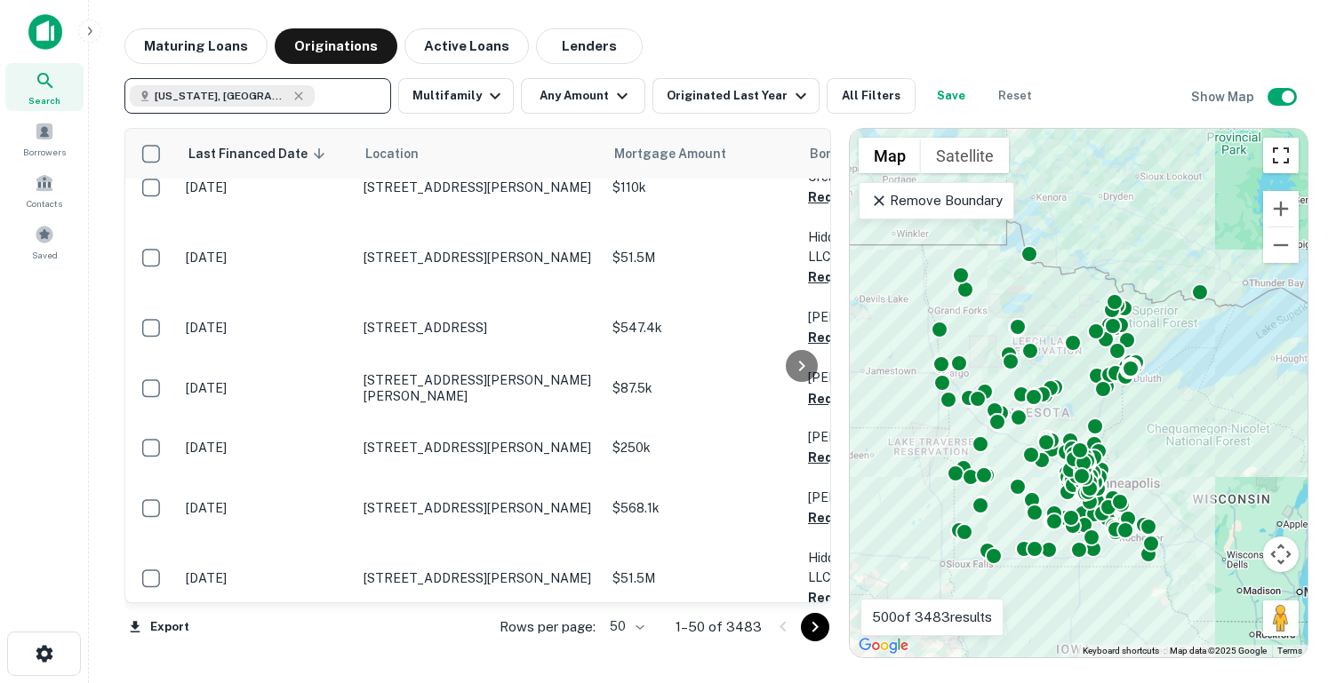
click at [1272, 151] on button "Toggle fullscreen view" at bounding box center [1281, 156] width 36 height 36
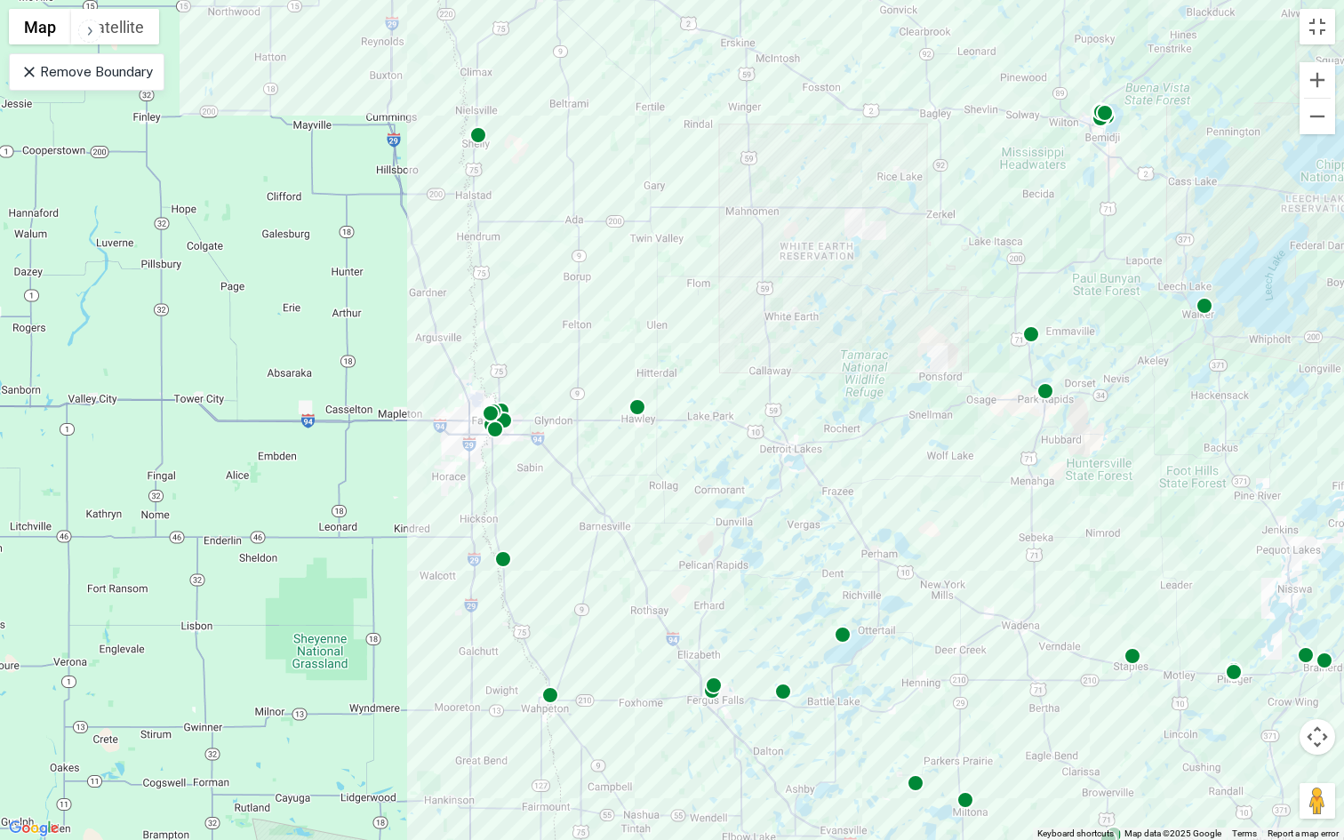
drag, startPoint x: 441, startPoint y: 457, endPoint x: 569, endPoint y: 362, distance: 159.4
click at [570, 363] on div "To activate drag with keyboard, press Alt + Enter. Once in keyboard drag state,…" at bounding box center [672, 420] width 1344 height 840
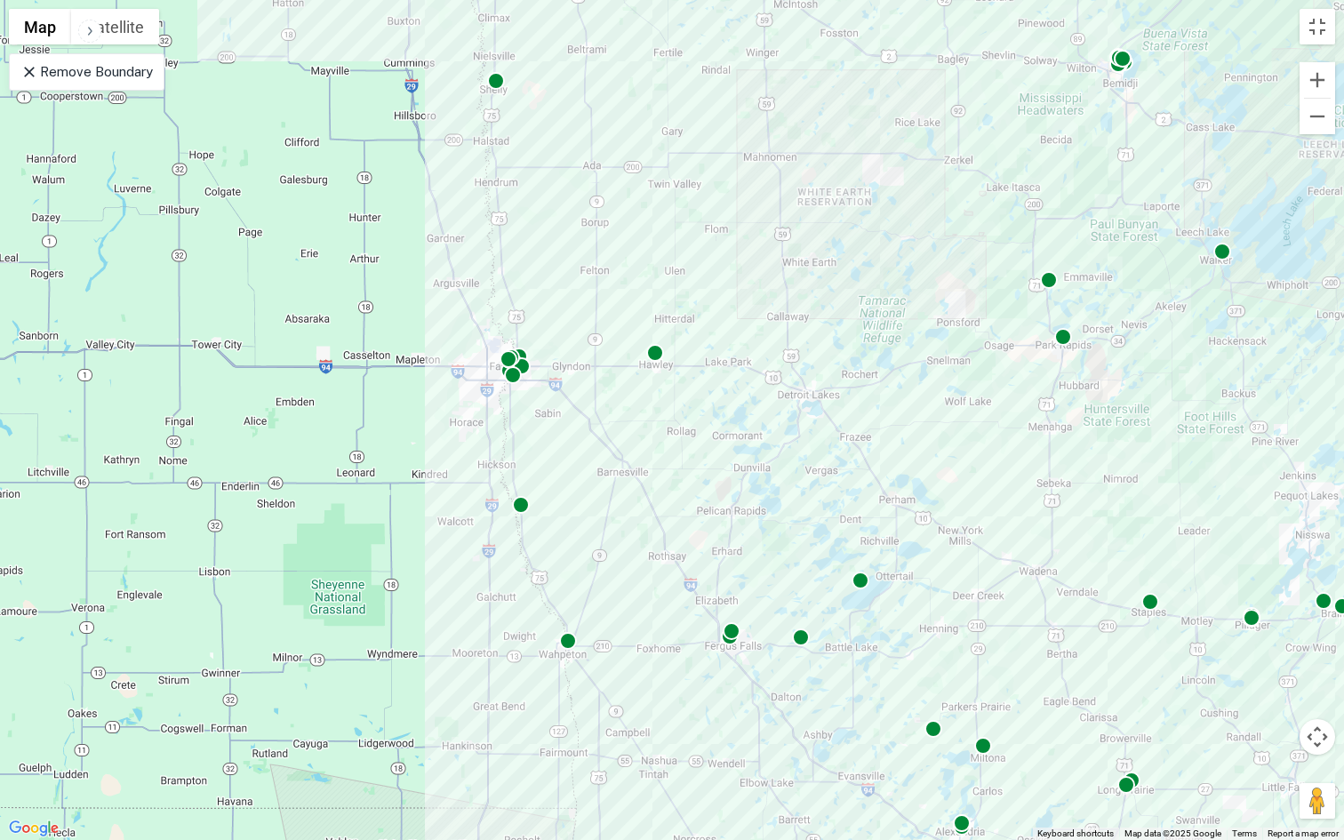
click at [31, 73] on icon at bounding box center [29, 72] width 11 height 11
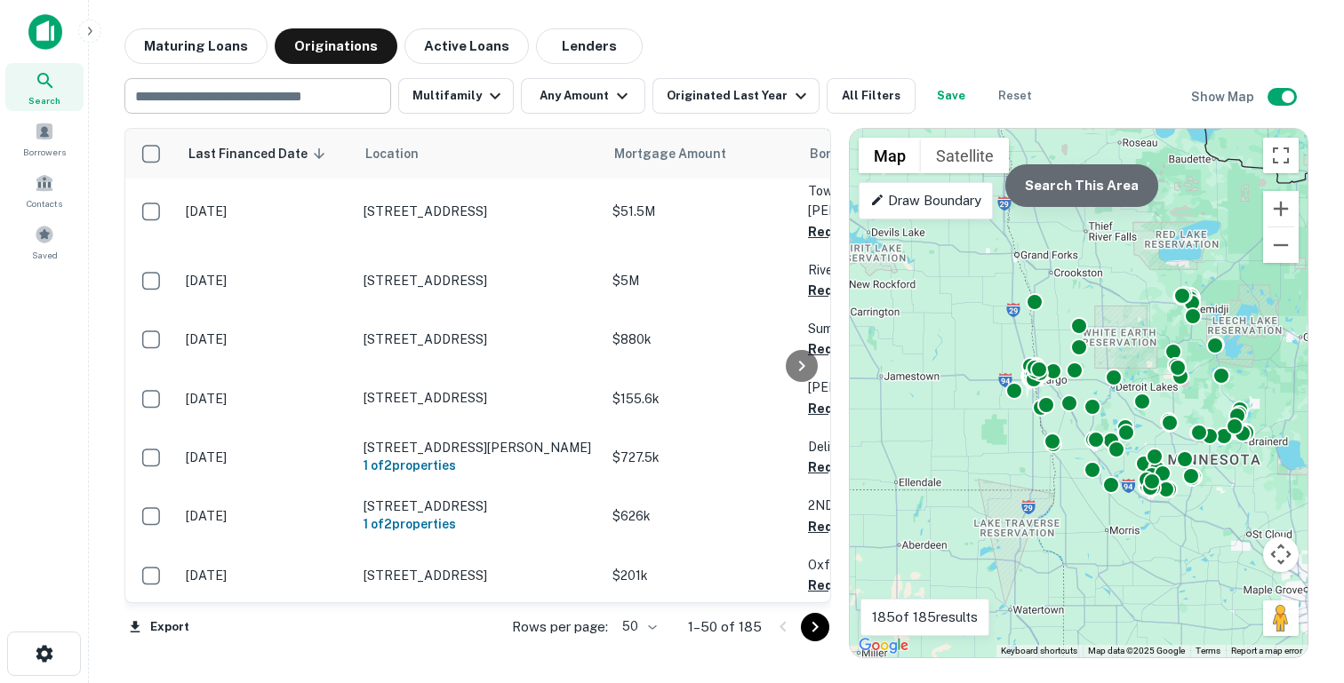
click at [1108, 182] on button "Search This Area" at bounding box center [1081, 185] width 153 height 43
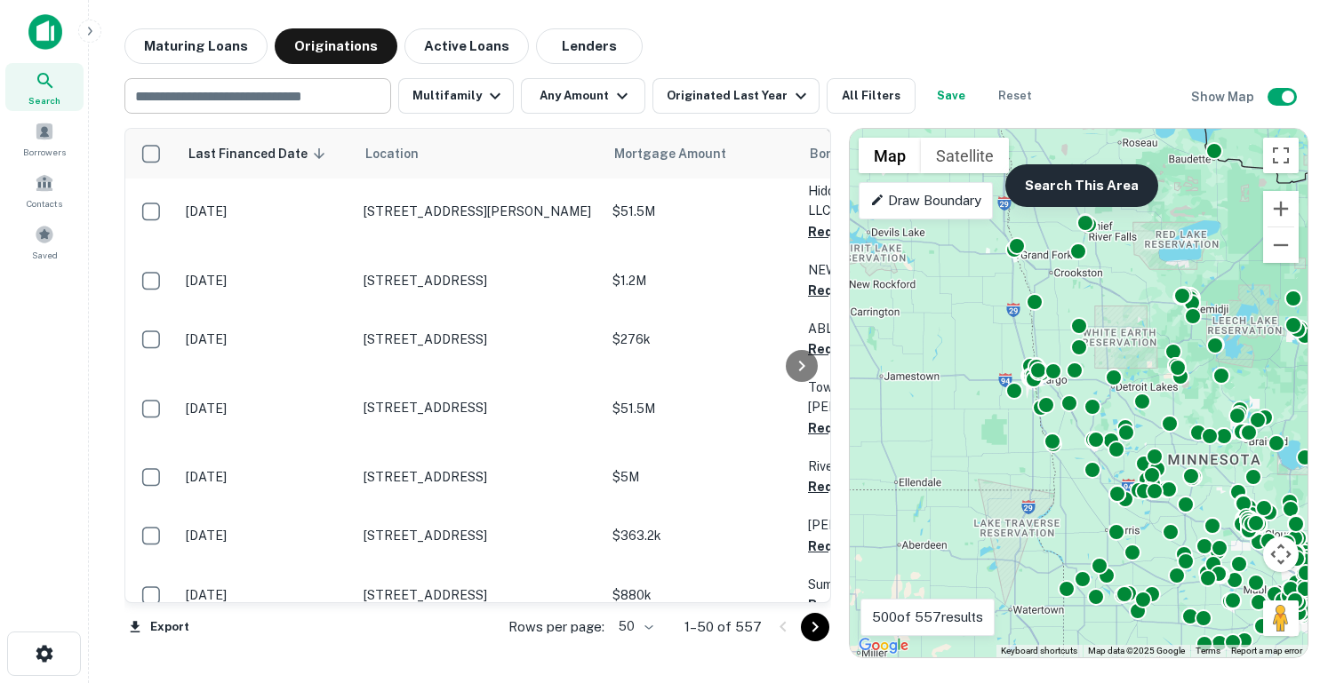
click at [1073, 188] on button "Search This Area" at bounding box center [1081, 185] width 153 height 43
click at [1068, 182] on button "Search This Area" at bounding box center [1081, 185] width 153 height 43
click at [1278, 153] on button "Toggle fullscreen view" at bounding box center [1281, 156] width 36 height 36
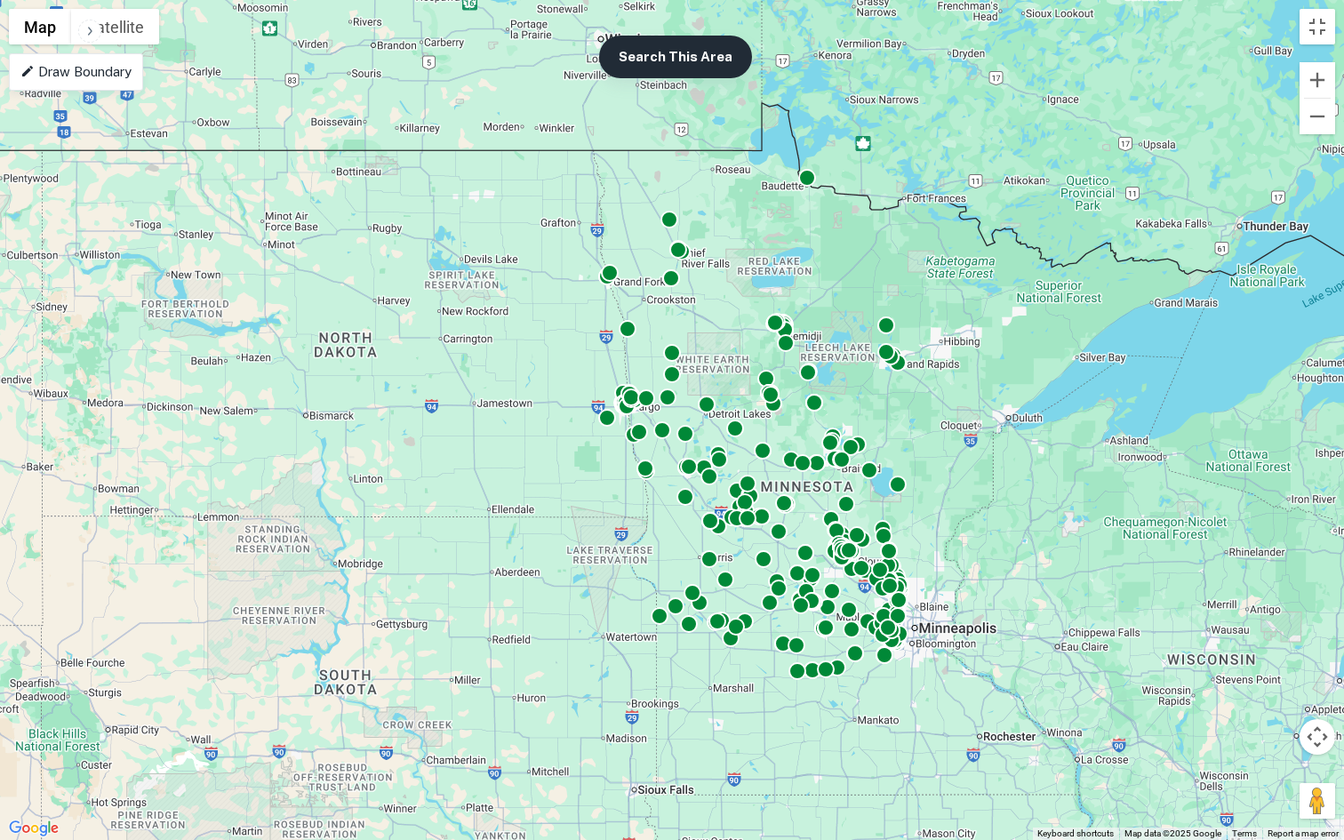
click at [652, 36] on button "Search This Area" at bounding box center [675, 57] width 153 height 43
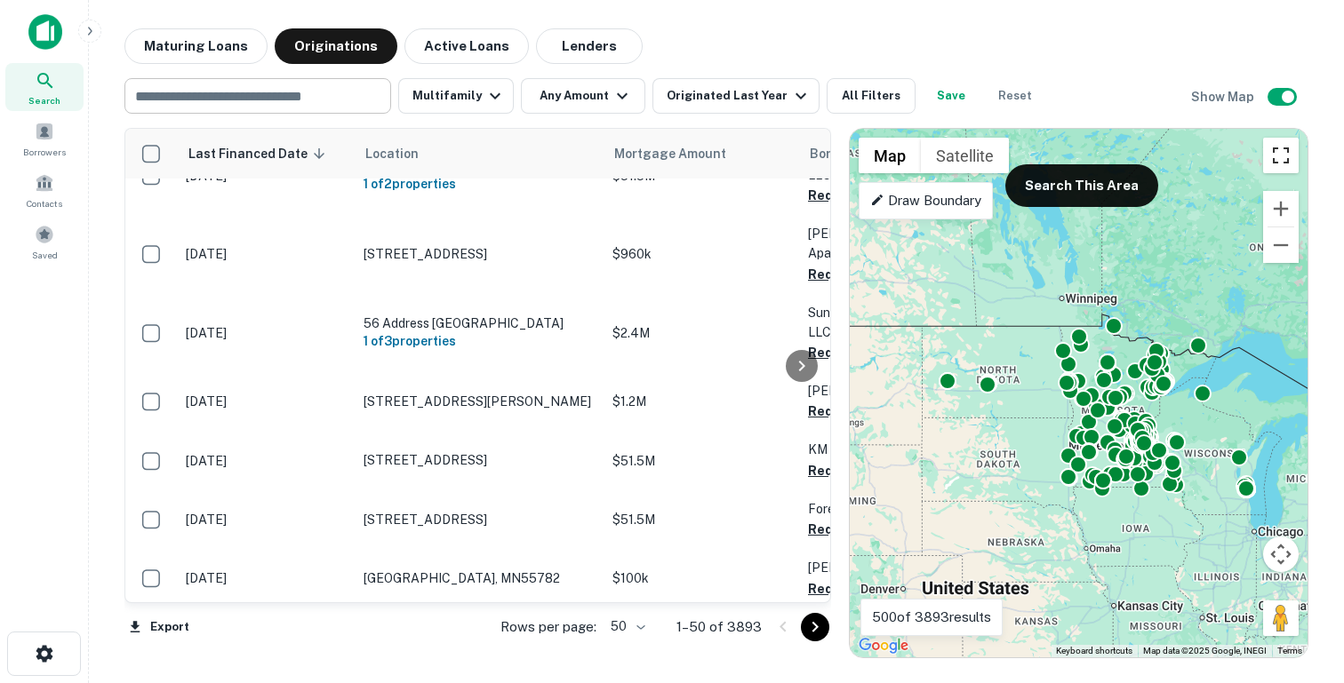
click at [1280, 163] on button "Toggle fullscreen view" at bounding box center [1281, 156] width 36 height 36
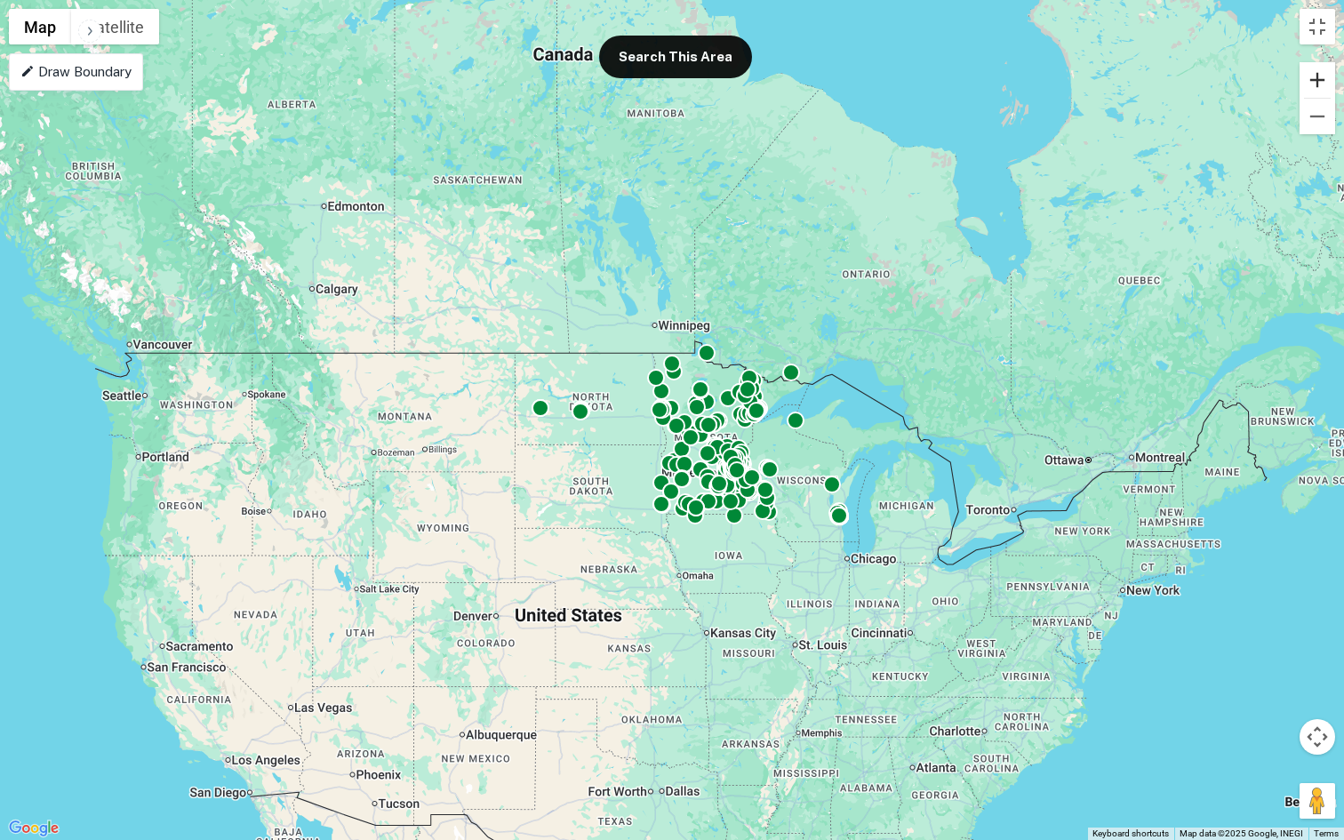
click at [1320, 83] on button "Zoom in" at bounding box center [1317, 80] width 36 height 36
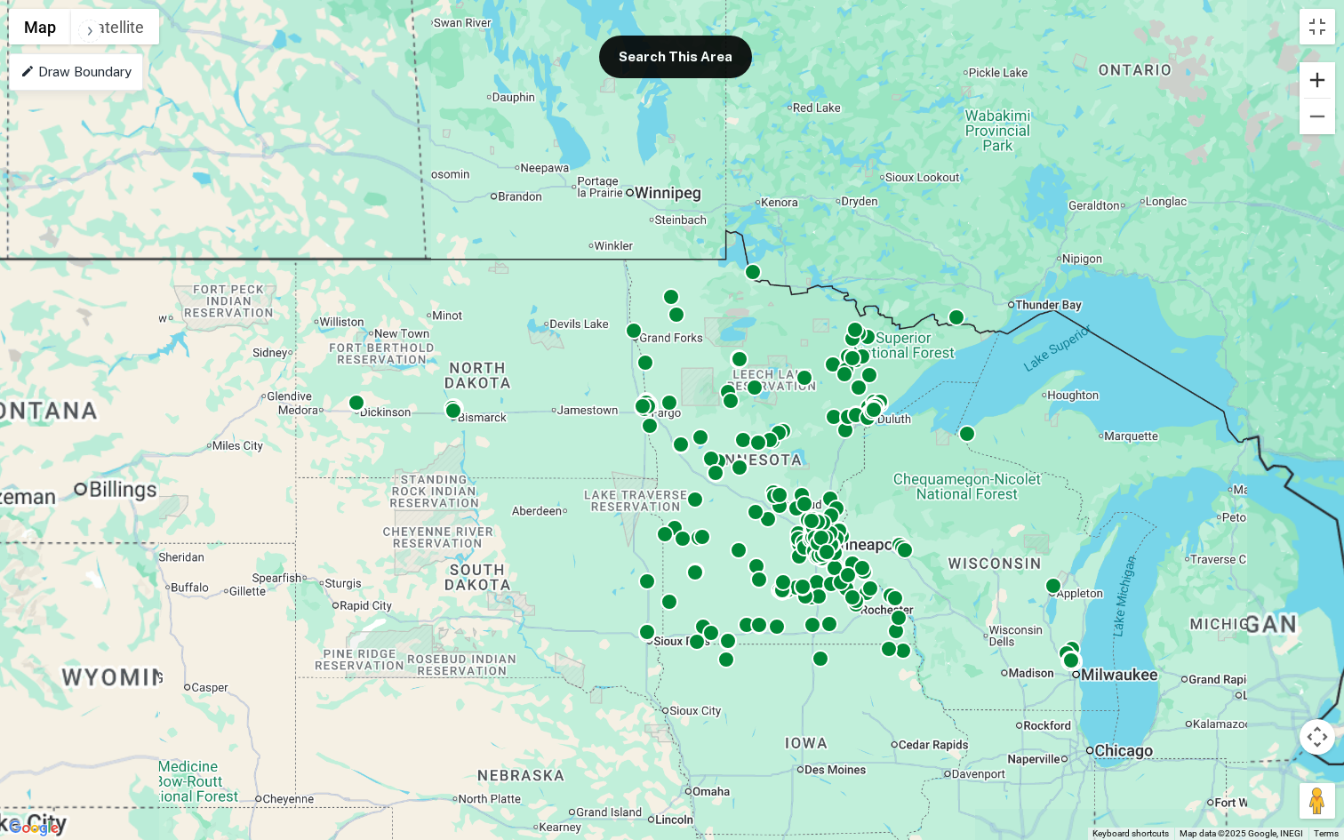
click at [1320, 83] on button "Zoom in" at bounding box center [1317, 80] width 36 height 36
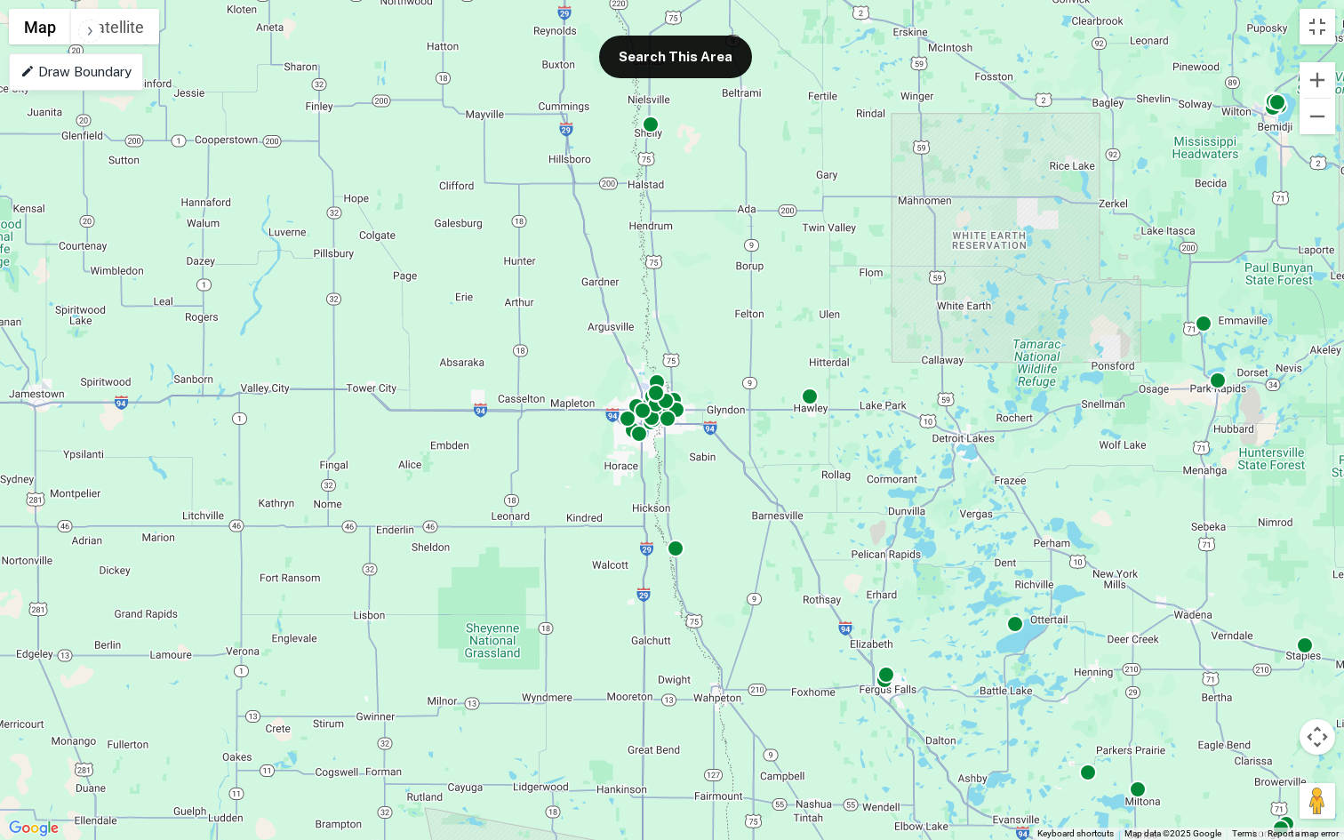
drag, startPoint x: 605, startPoint y: 307, endPoint x: 763, endPoint y: 348, distance: 163.6
click at [763, 348] on div "To activate drag with keyboard, press Alt + Enter. Once in keyboard drag state,…" at bounding box center [672, 420] width 1344 height 840
click at [1321, 86] on button "Zoom in" at bounding box center [1317, 80] width 36 height 36
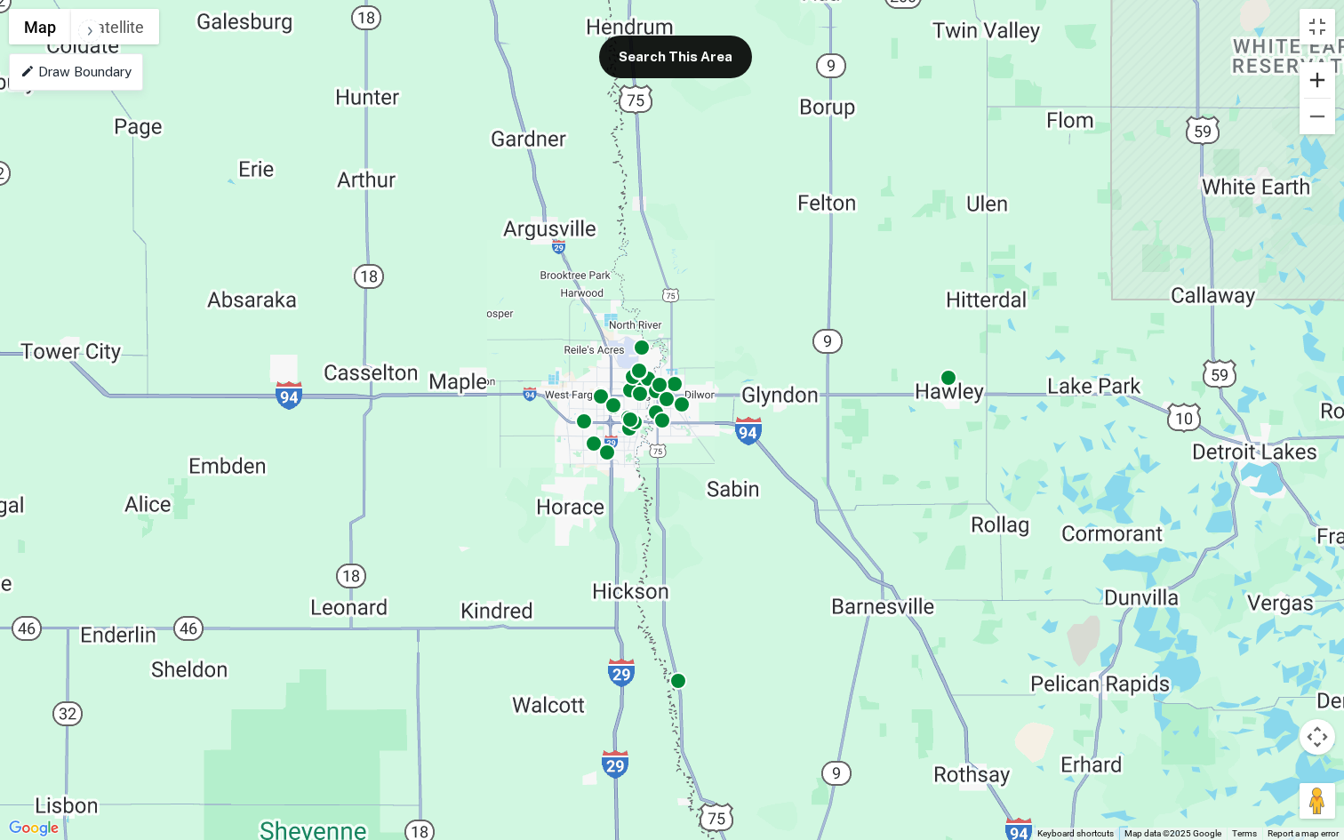
click at [1321, 86] on button "Zoom in" at bounding box center [1317, 80] width 36 height 36
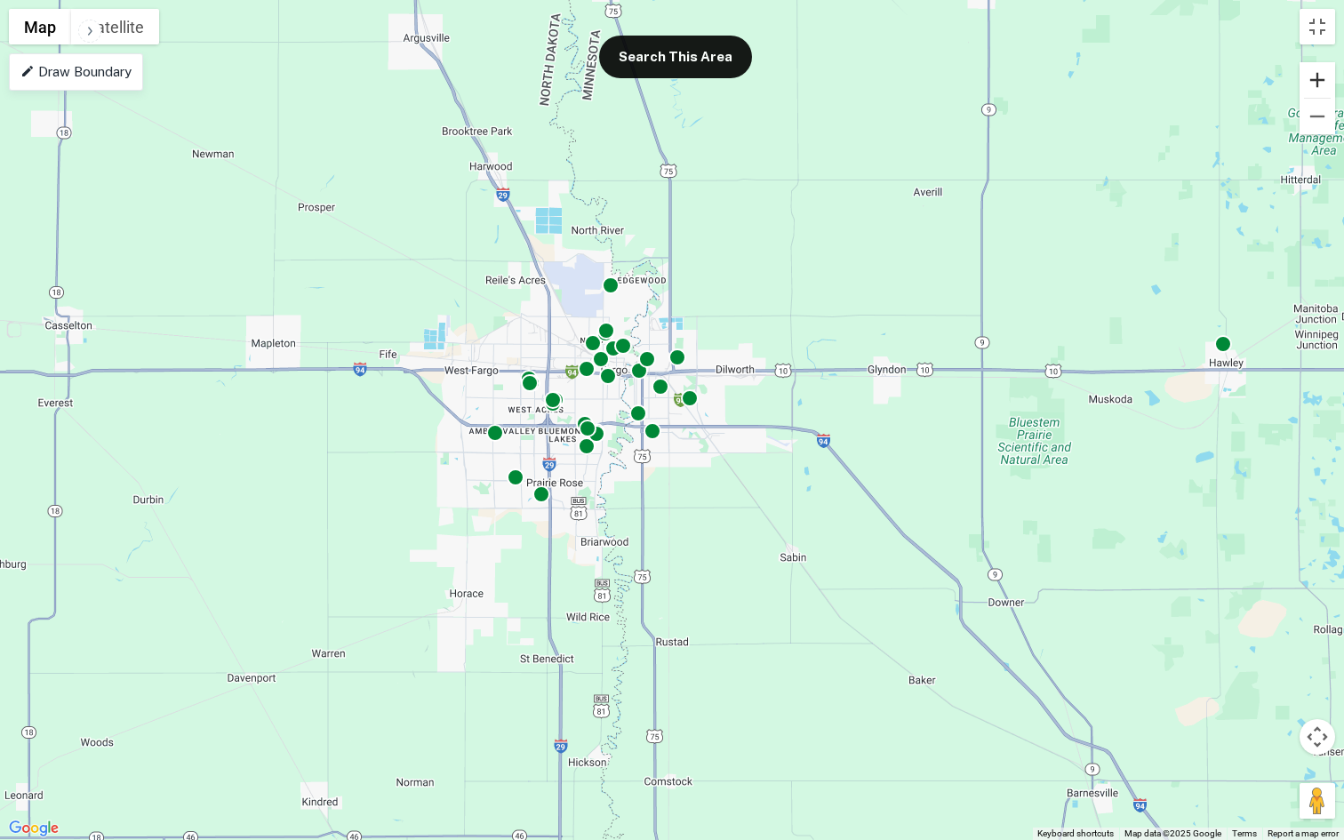
click at [1321, 86] on button "Zoom in" at bounding box center [1317, 80] width 36 height 36
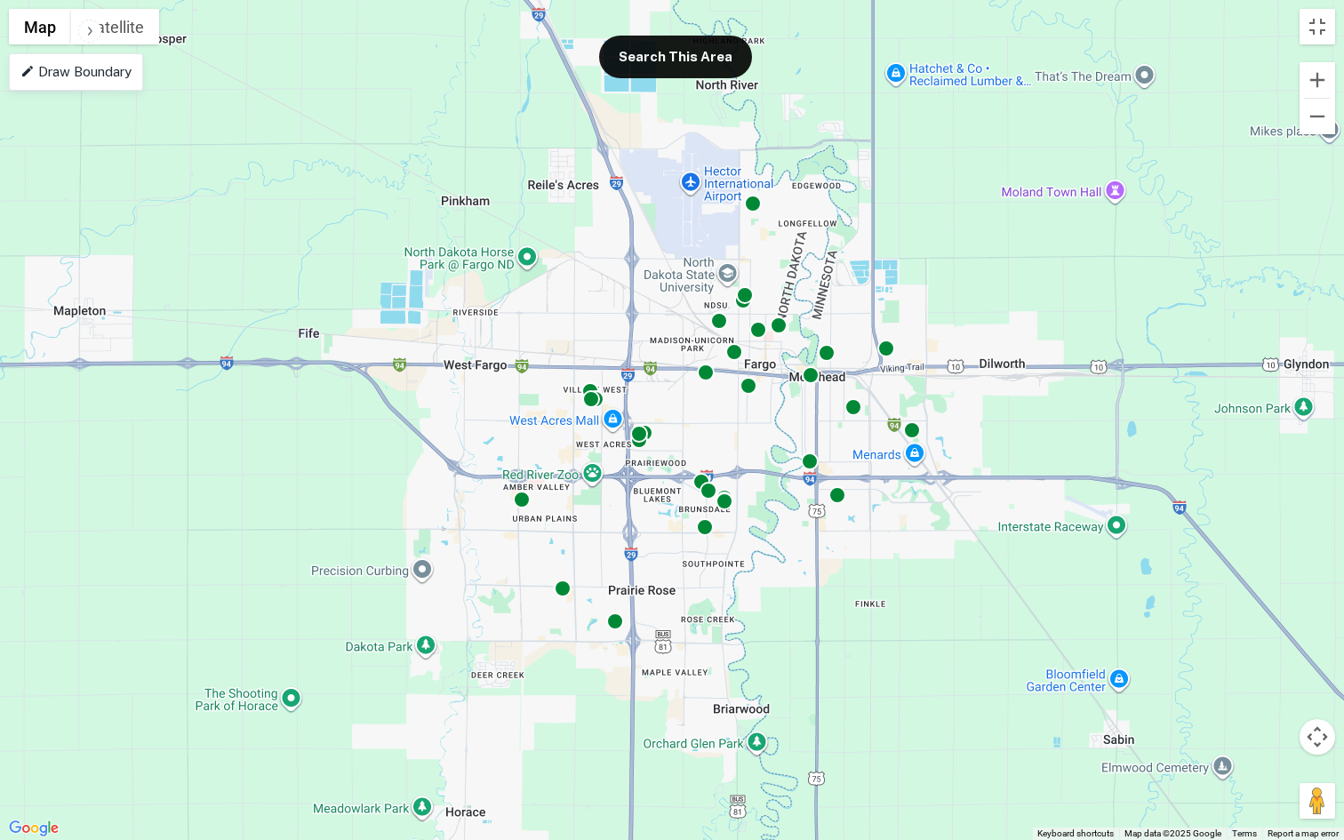
drag, startPoint x: 881, startPoint y: 247, endPoint x: 1105, endPoint y: 294, distance: 228.8
click at [1105, 294] on div "To activate drag with keyboard, press Alt + Enter. Once in keyboard drag state,…" at bounding box center [672, 420] width 1344 height 840
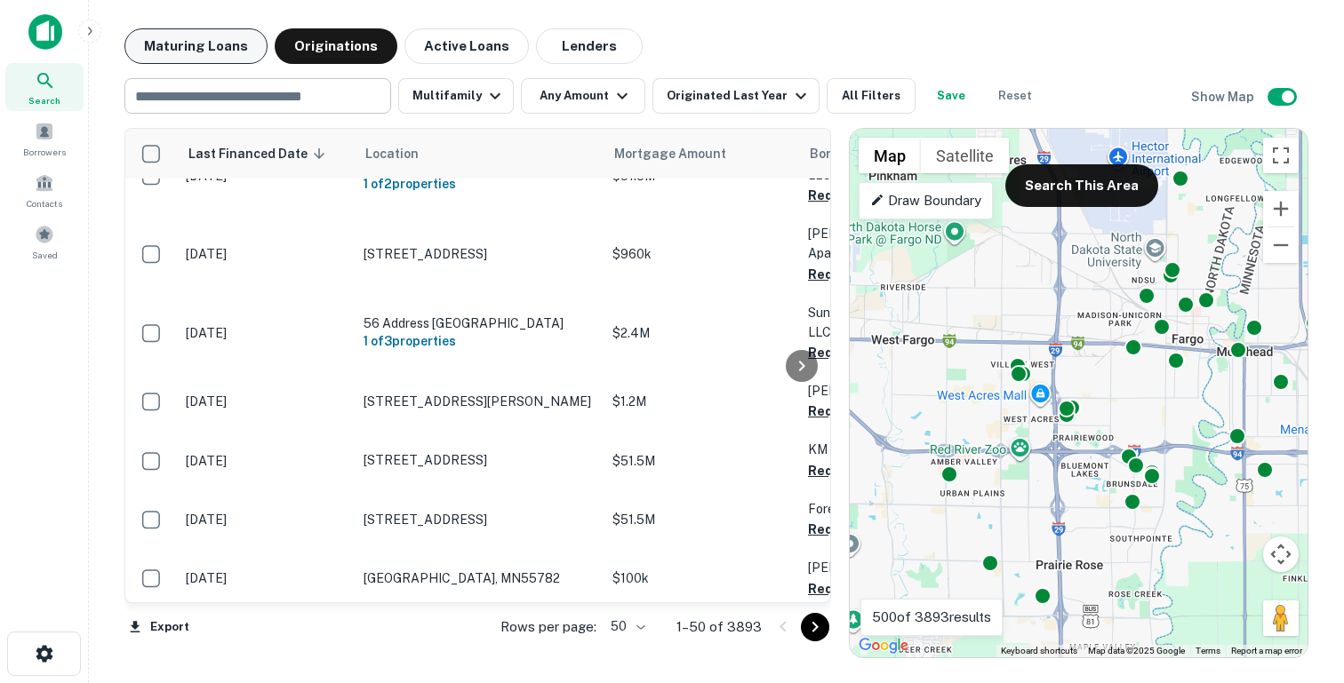
click at [235, 37] on button "Maturing Loans" at bounding box center [195, 46] width 143 height 36
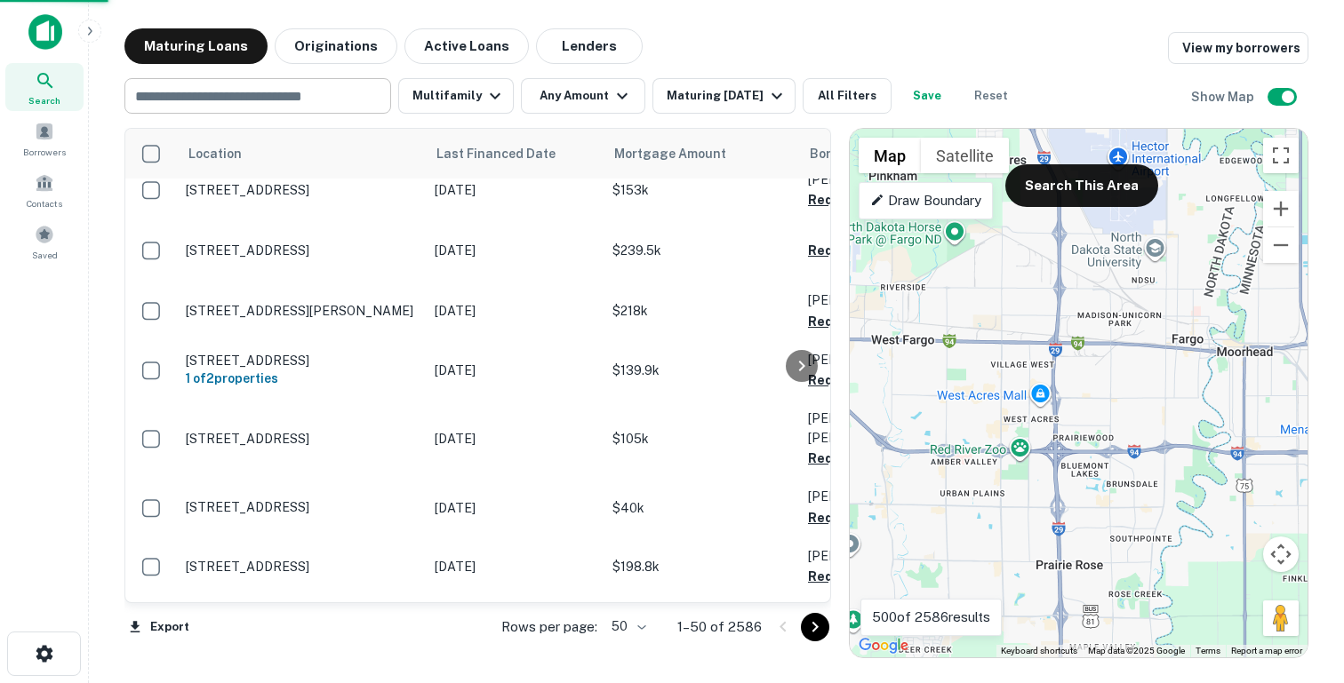
scroll to position [910, 0]
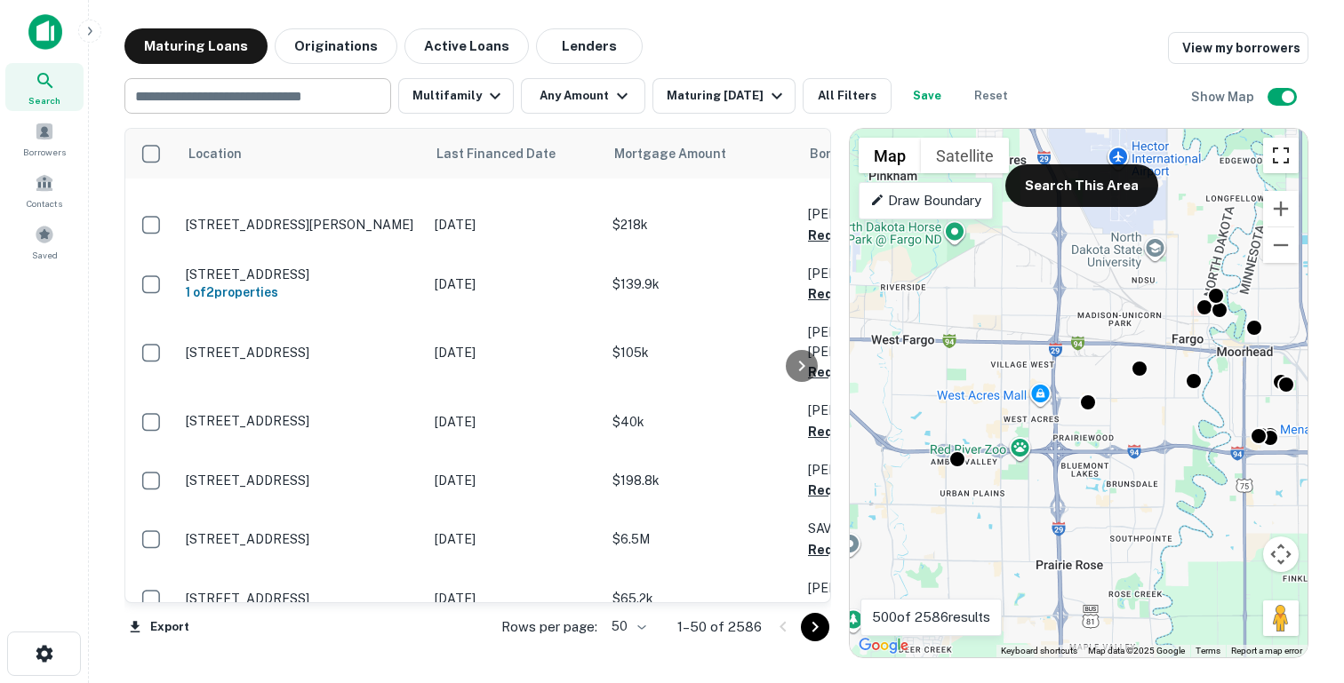
click at [1280, 152] on button "Toggle fullscreen view" at bounding box center [1281, 156] width 36 height 36
click at [1080, 190] on button "Search This Area" at bounding box center [1081, 185] width 153 height 43
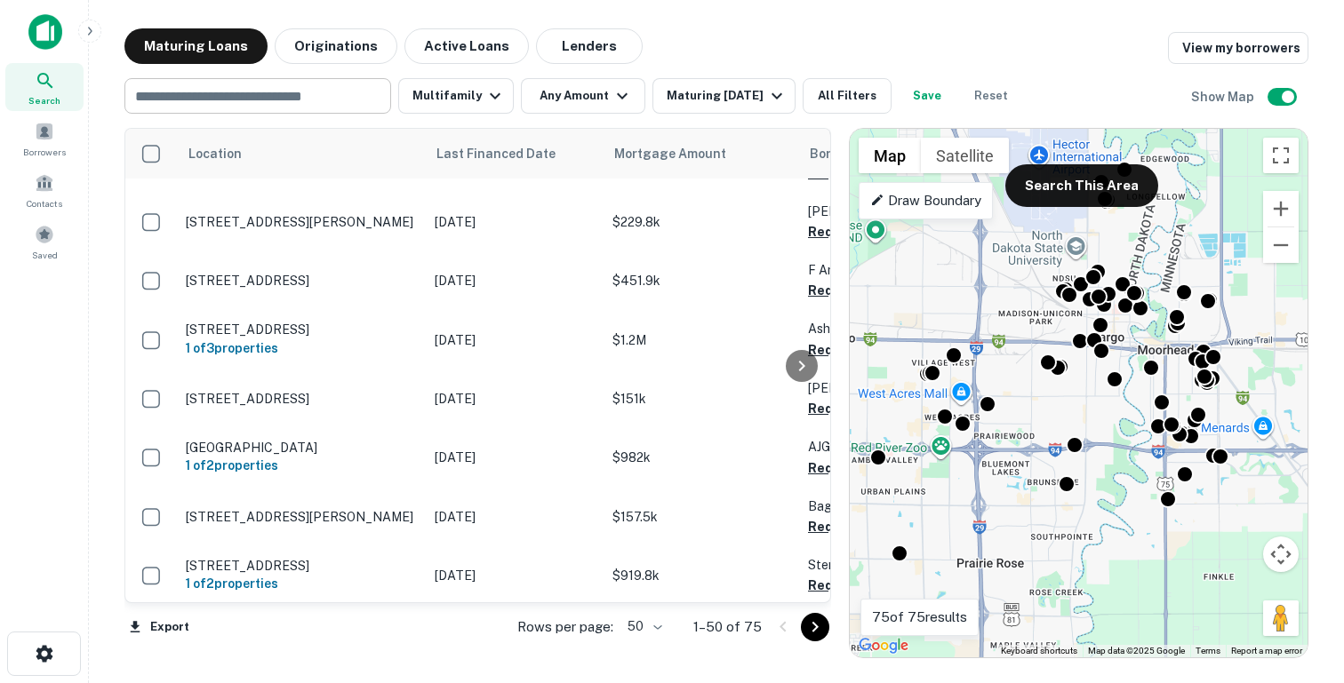
drag, startPoint x: 1099, startPoint y: 281, endPoint x: 1017, endPoint y: 279, distance: 81.8
click at [1017, 279] on div "To activate drag with keyboard, press Alt + Enter. Once in keyboard drag state,…" at bounding box center [1078, 393] width 458 height 529
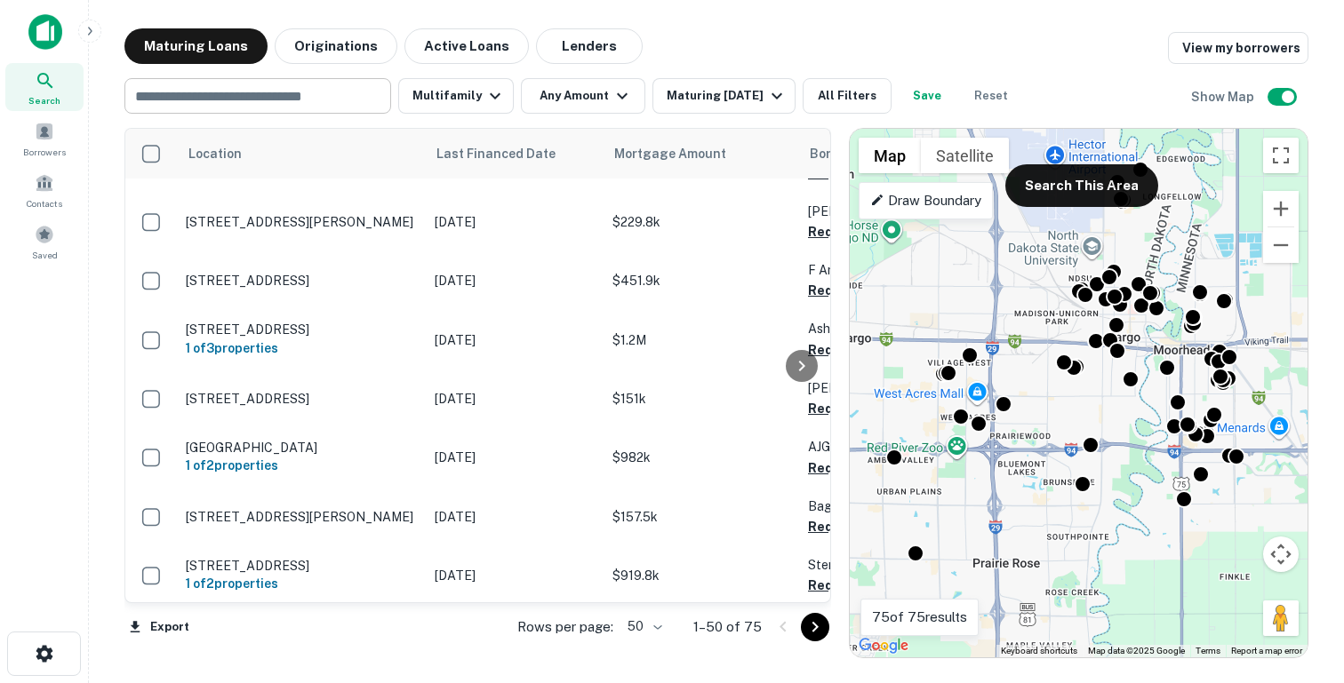
drag, startPoint x: 1013, startPoint y: 292, endPoint x: 1032, endPoint y: 292, distance: 18.7
click at [1032, 292] on div "To activate drag with keyboard, press Alt + Enter. Once in keyboard drag state,…" at bounding box center [1078, 393] width 458 height 529
click at [722, 102] on div "Maturing [DATE]" at bounding box center [726, 95] width 121 height 21
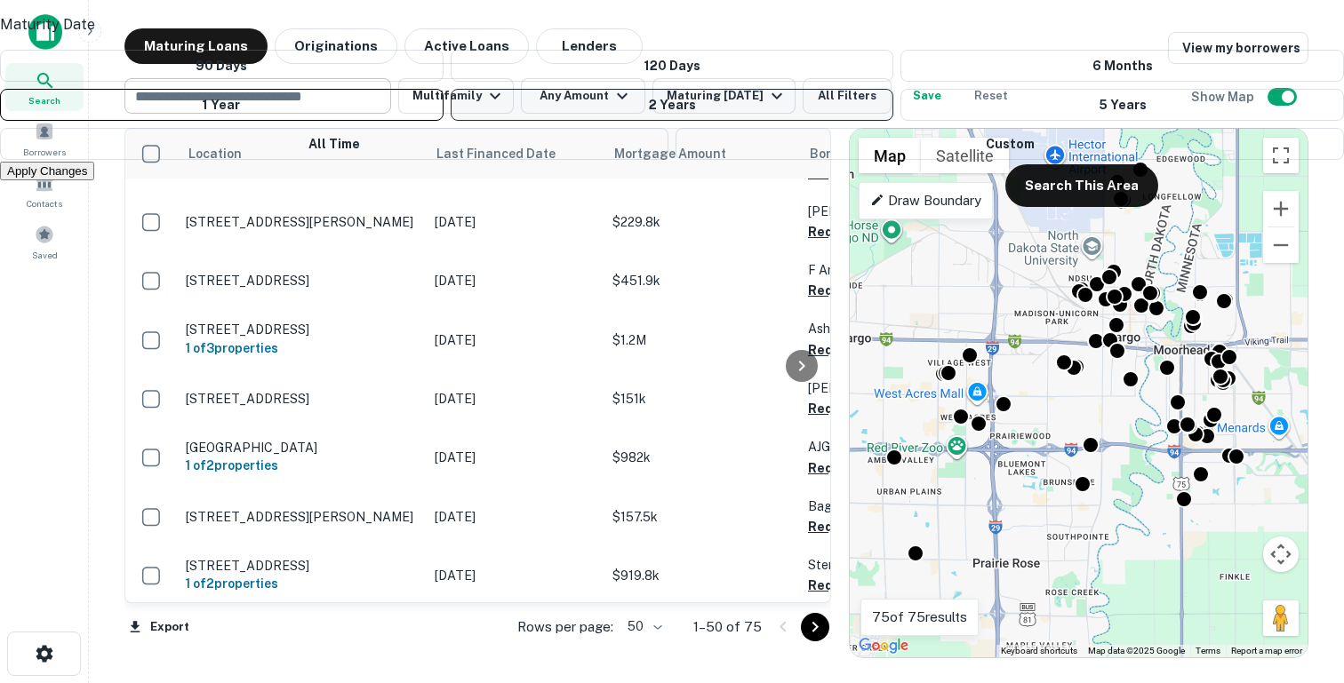
click at [651, 121] on button "2 Years" at bounding box center [672, 105] width 443 height 32
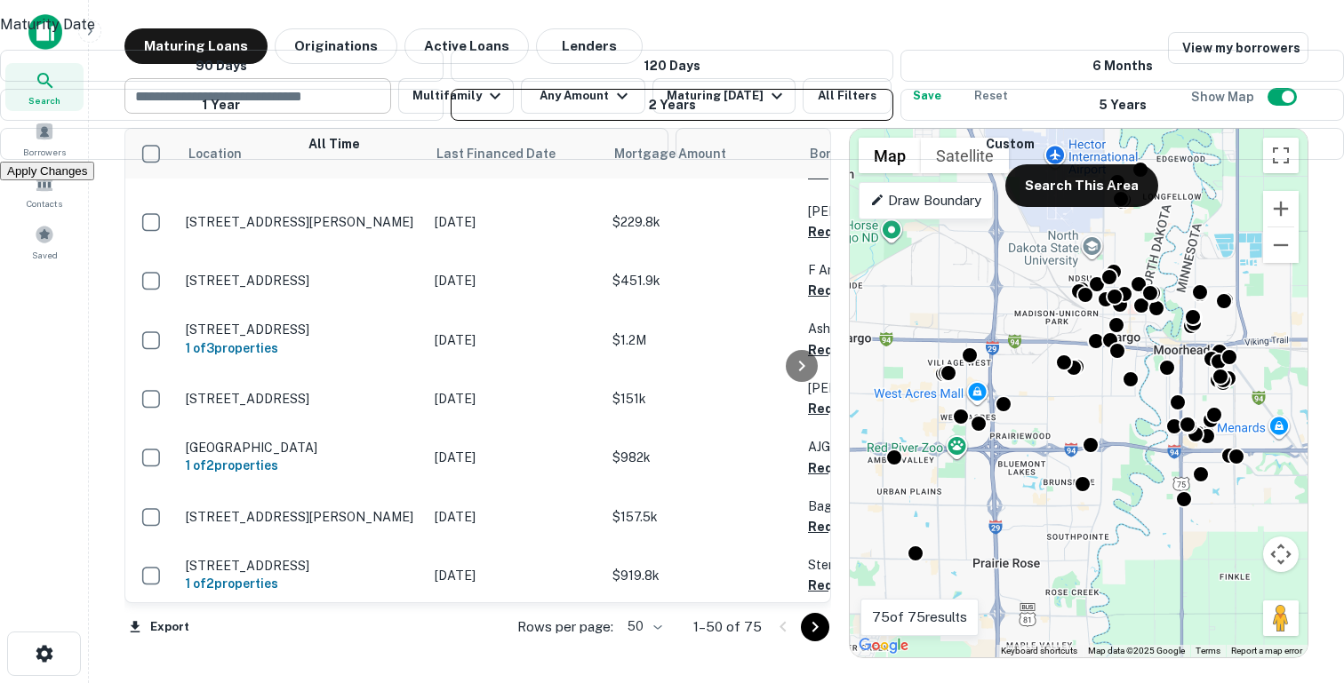
click at [94, 180] on button "Apply Changes" at bounding box center [47, 171] width 94 height 19
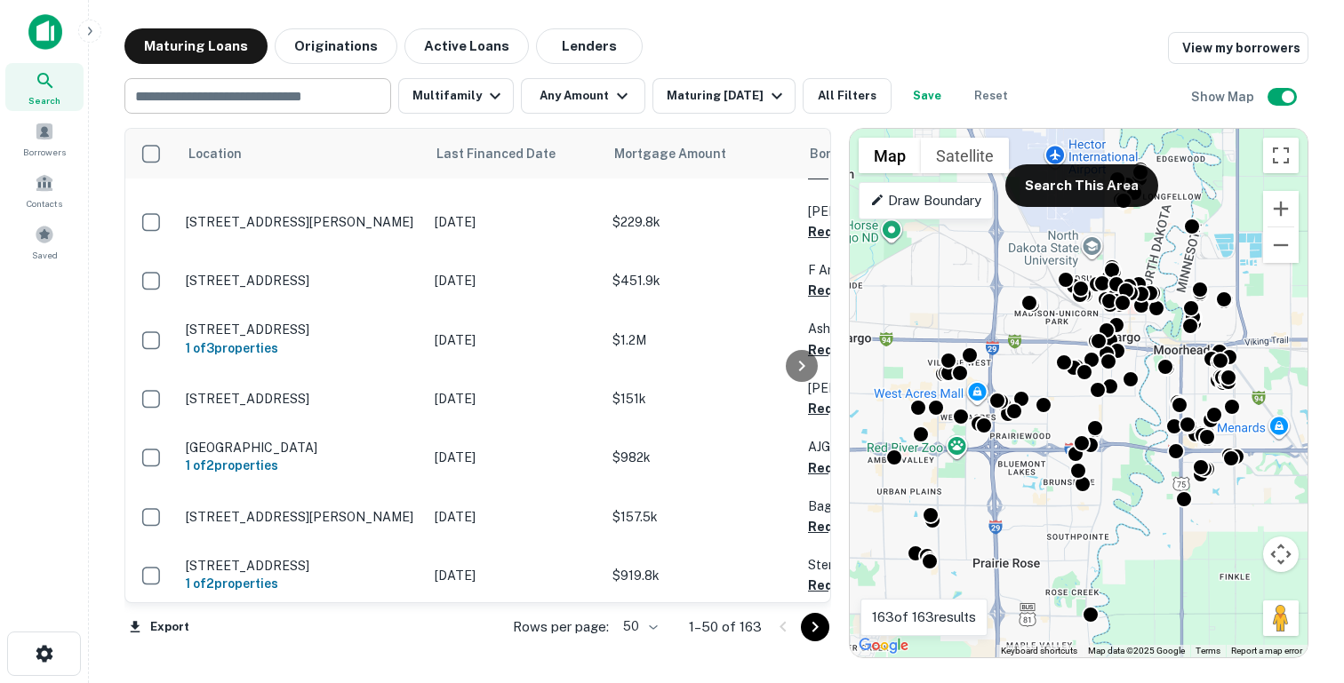
click at [734, 40] on div "Maturing Loans Originations Active Loans Lenders View my borrowers" at bounding box center [716, 46] width 1184 height 36
click at [849, 93] on button "All Filters" at bounding box center [846, 96] width 89 height 36
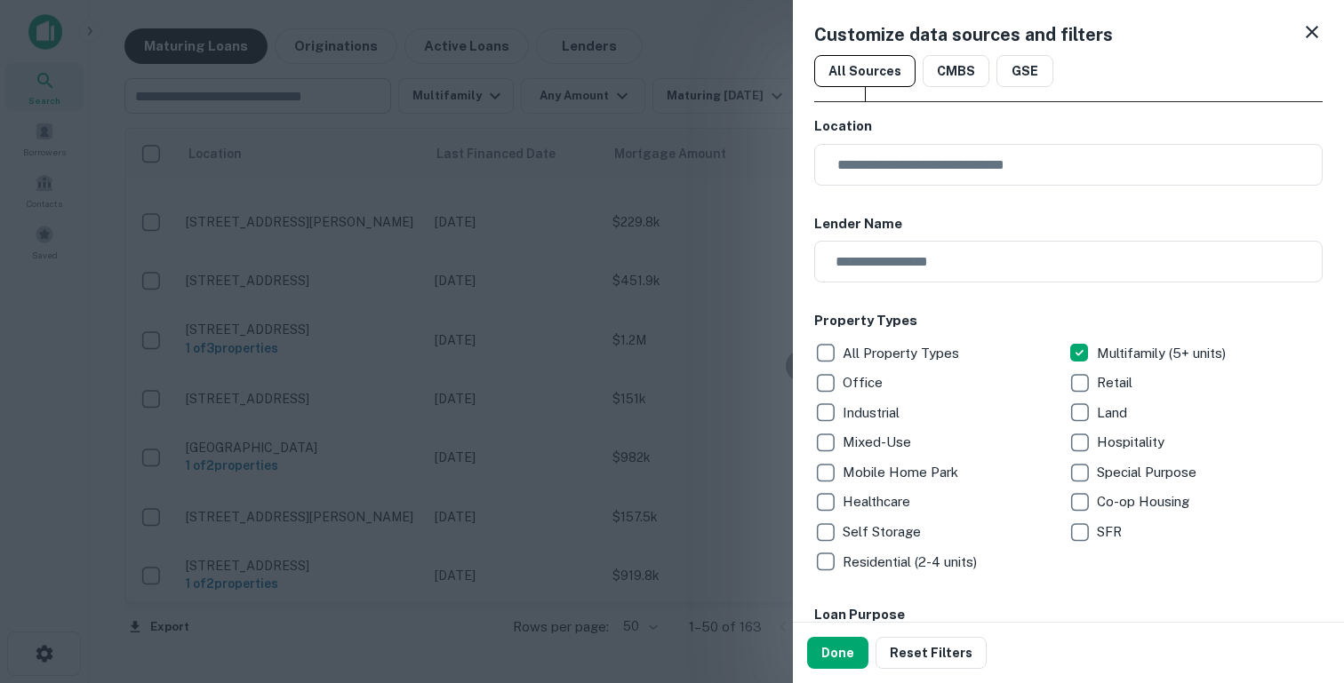
click at [700, 247] on div at bounding box center [672, 341] width 1344 height 683
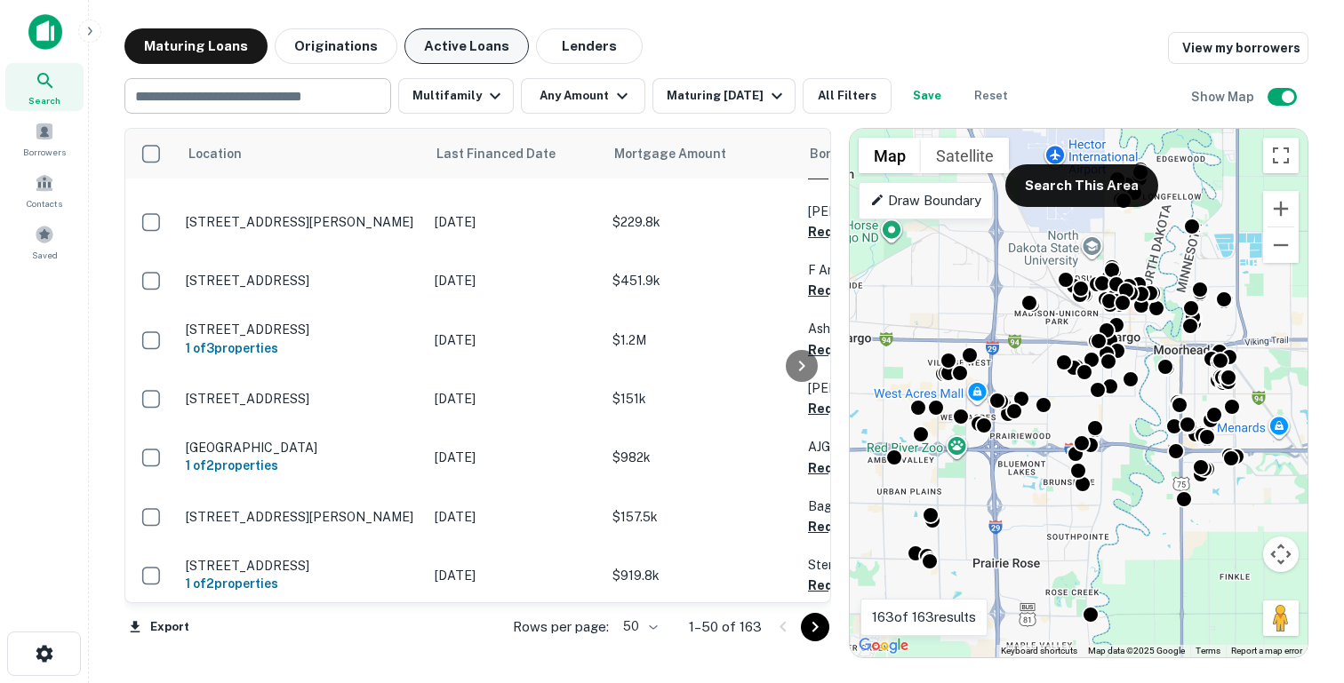
click at [439, 53] on button "Active Loans" at bounding box center [466, 46] width 124 height 36
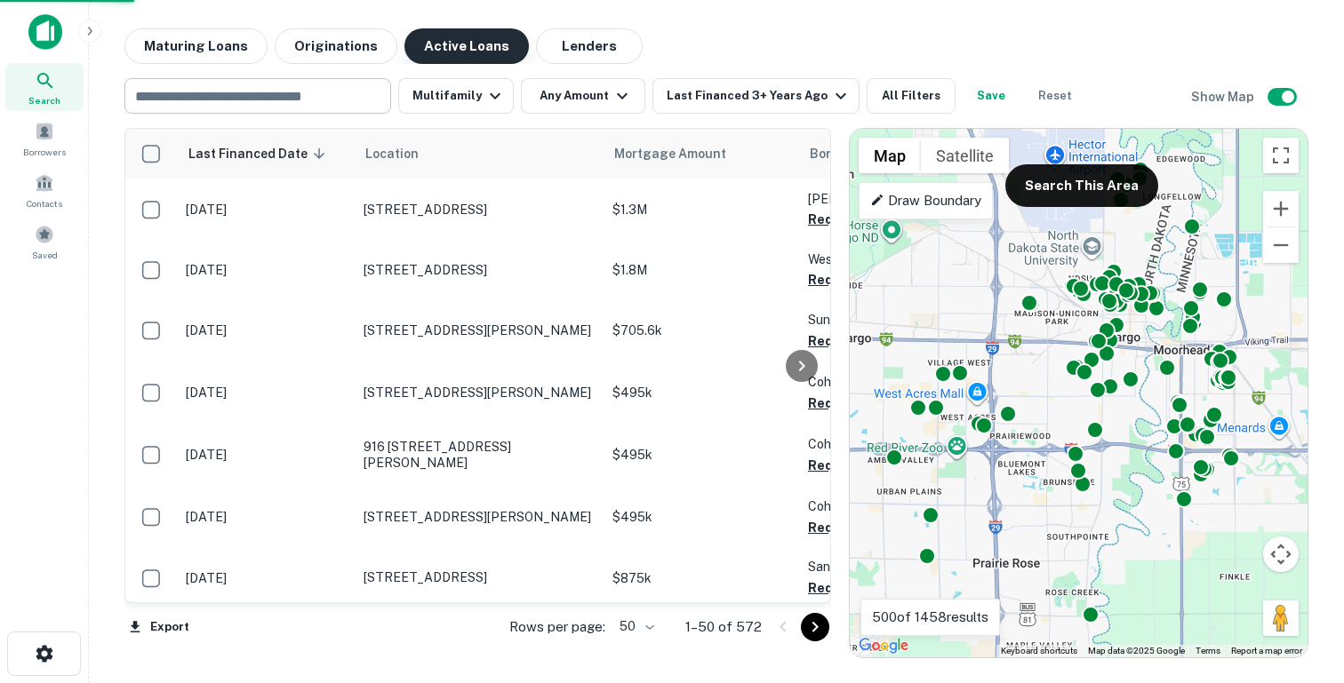
scroll to position [910, 0]
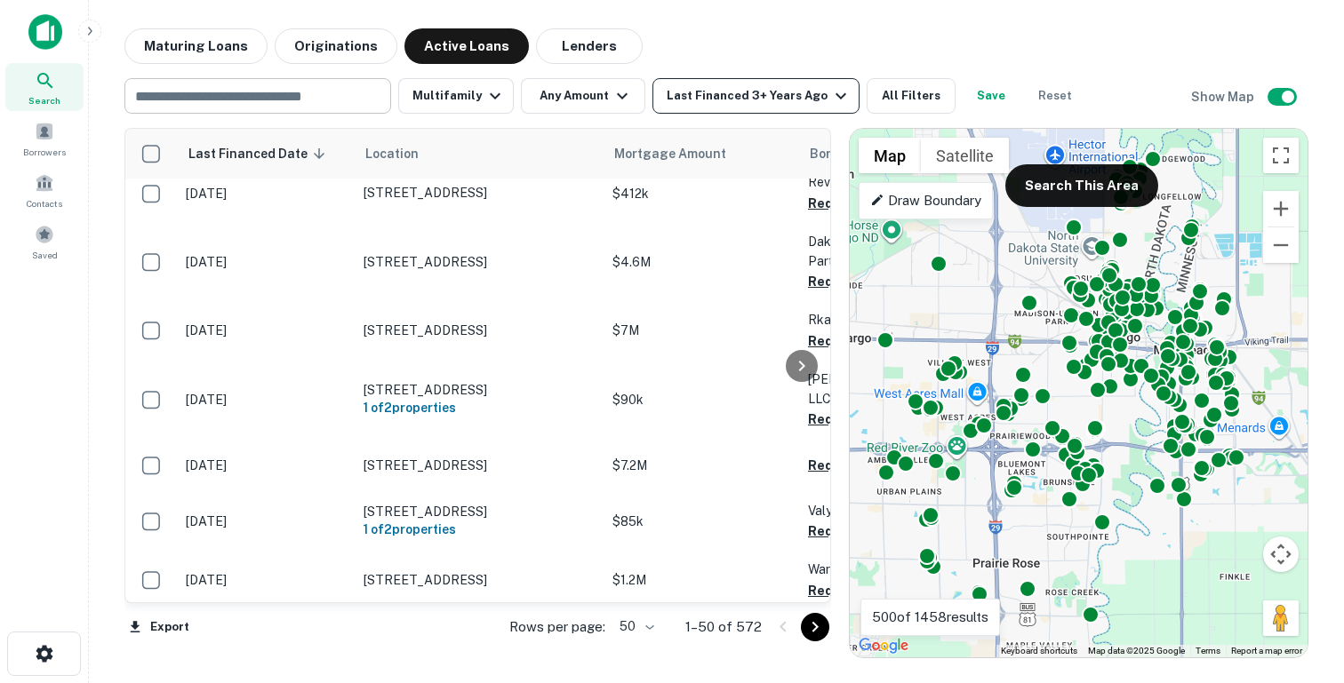
click at [698, 98] on div "Last Financed 3+ Years Ago" at bounding box center [758, 95] width 185 height 21
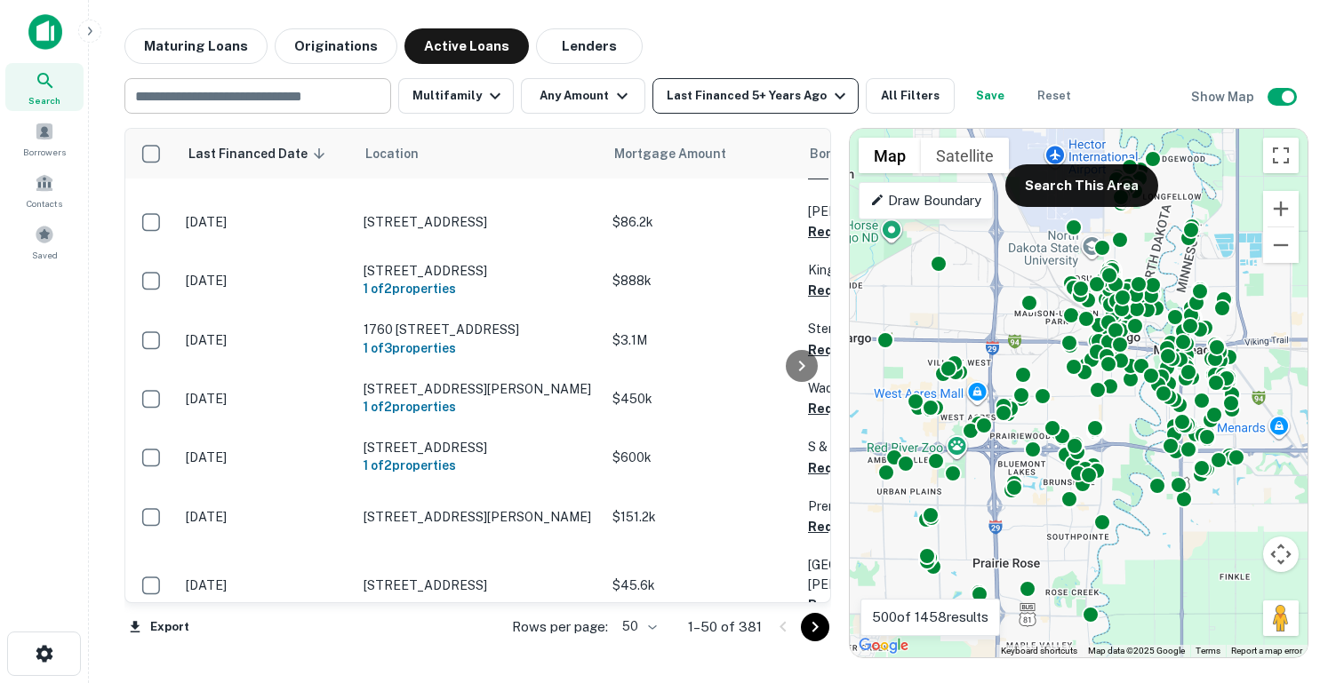
click at [687, 92] on div "Last Financed 5+ Years Ago" at bounding box center [758, 95] width 184 height 21
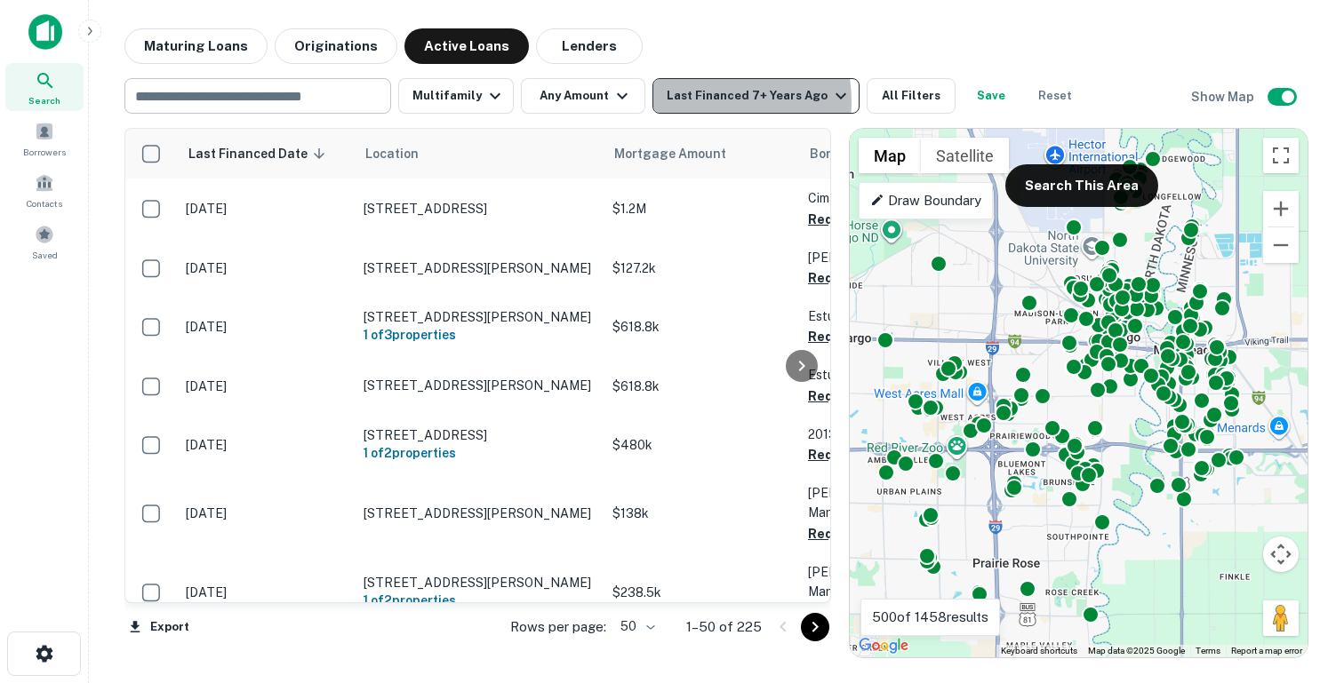
click at [696, 101] on div "Last Financed 7+ Years Ago" at bounding box center [758, 95] width 185 height 21
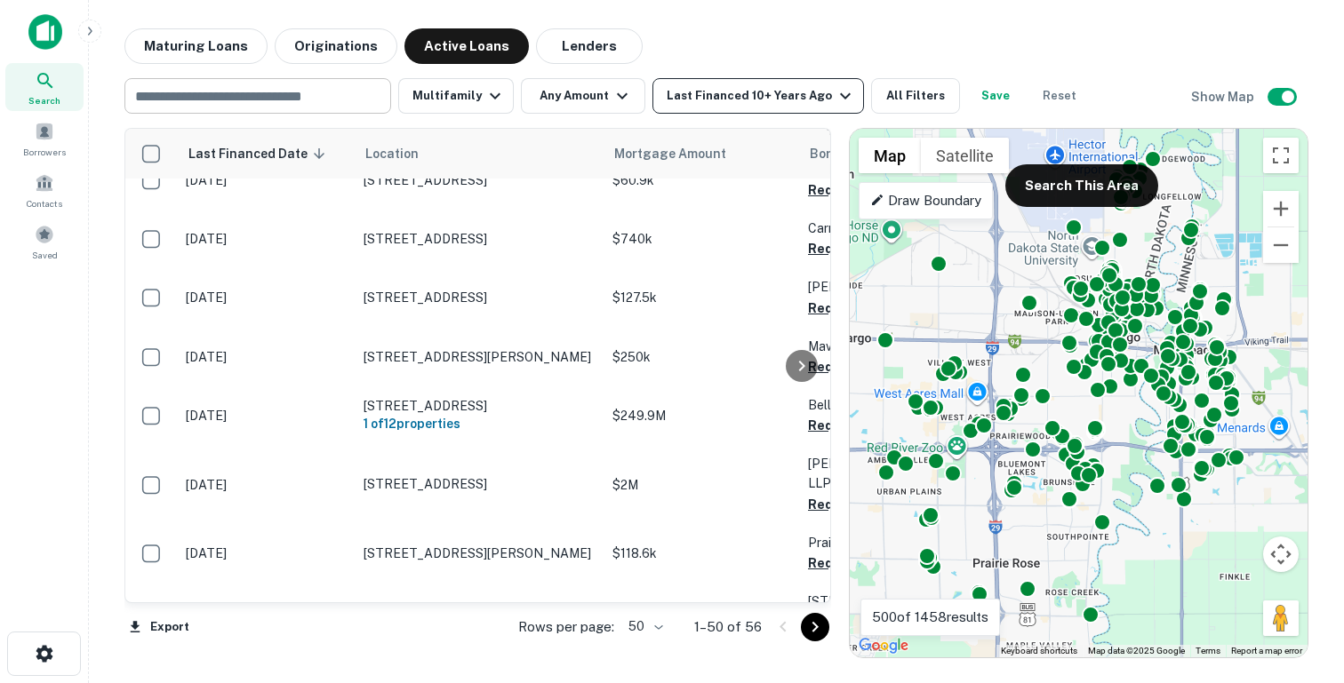
click at [705, 98] on div "Last Financed 10+ Years Ago" at bounding box center [760, 95] width 189 height 21
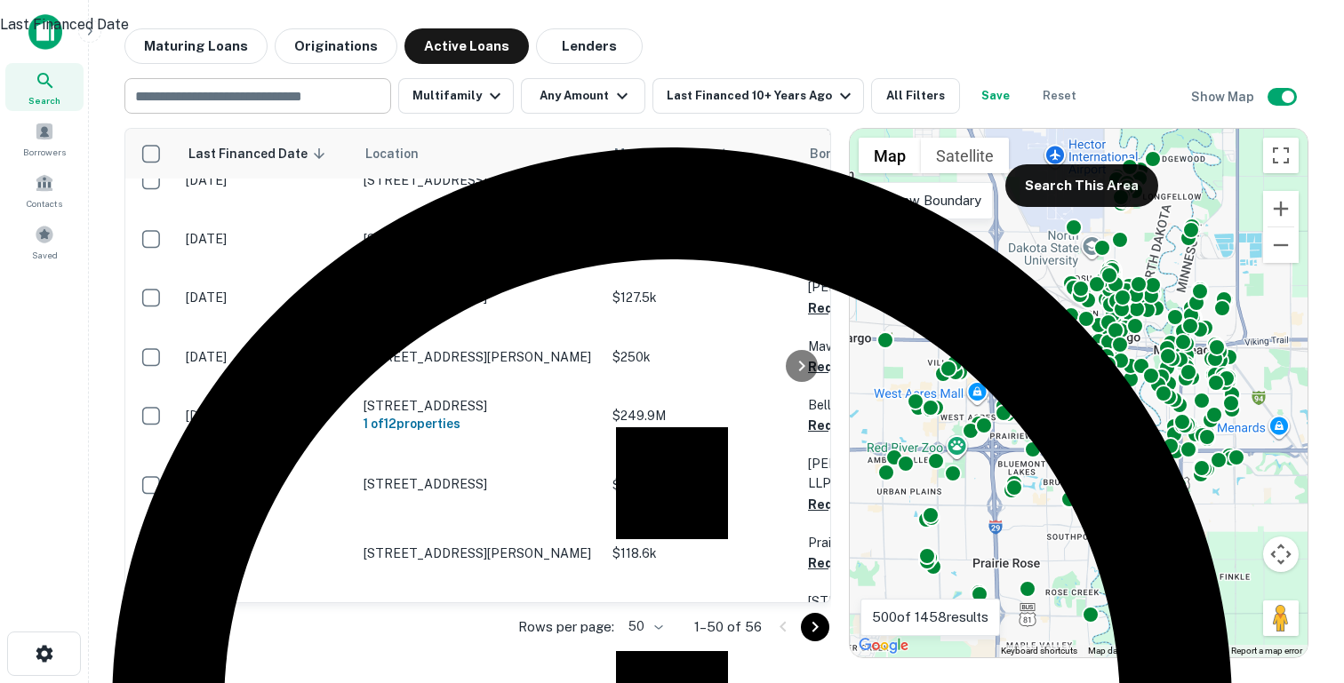
click at [674, 39] on div at bounding box center [672, 341] width 1344 height 683
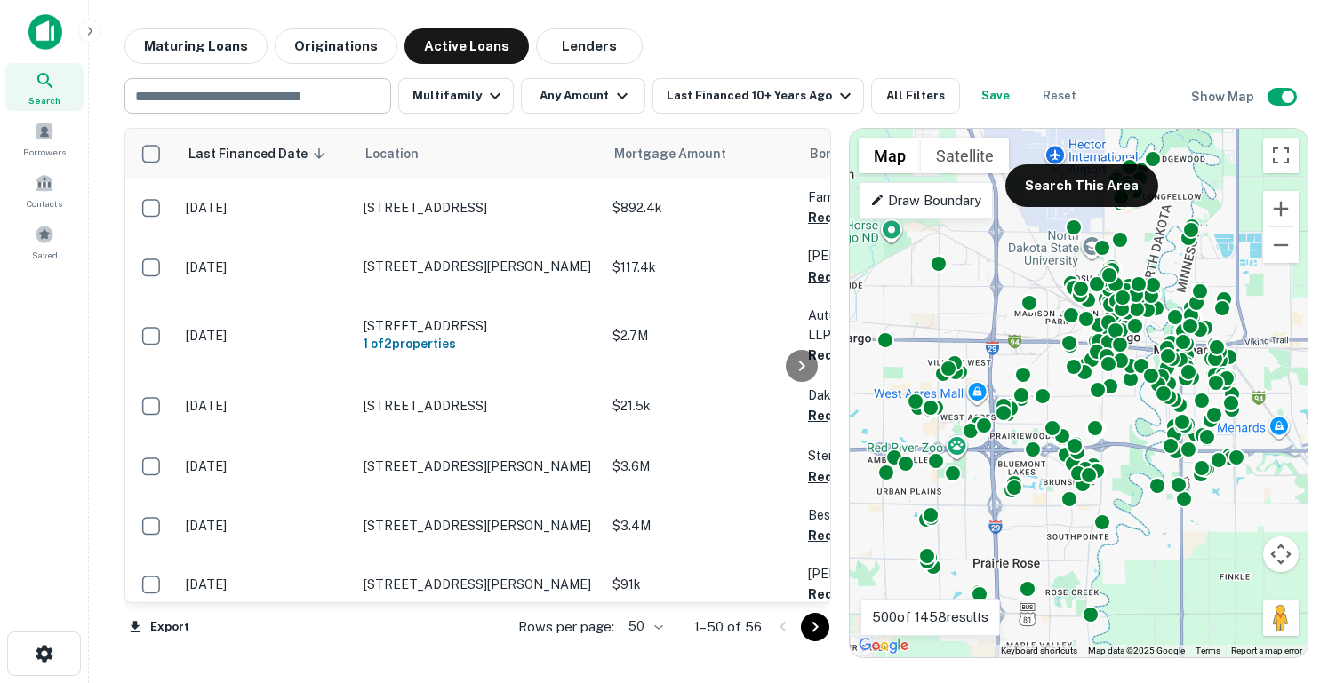
click at [736, 42] on div "Maturing Loans Originations Active Loans Lenders" at bounding box center [716, 46] width 1184 height 36
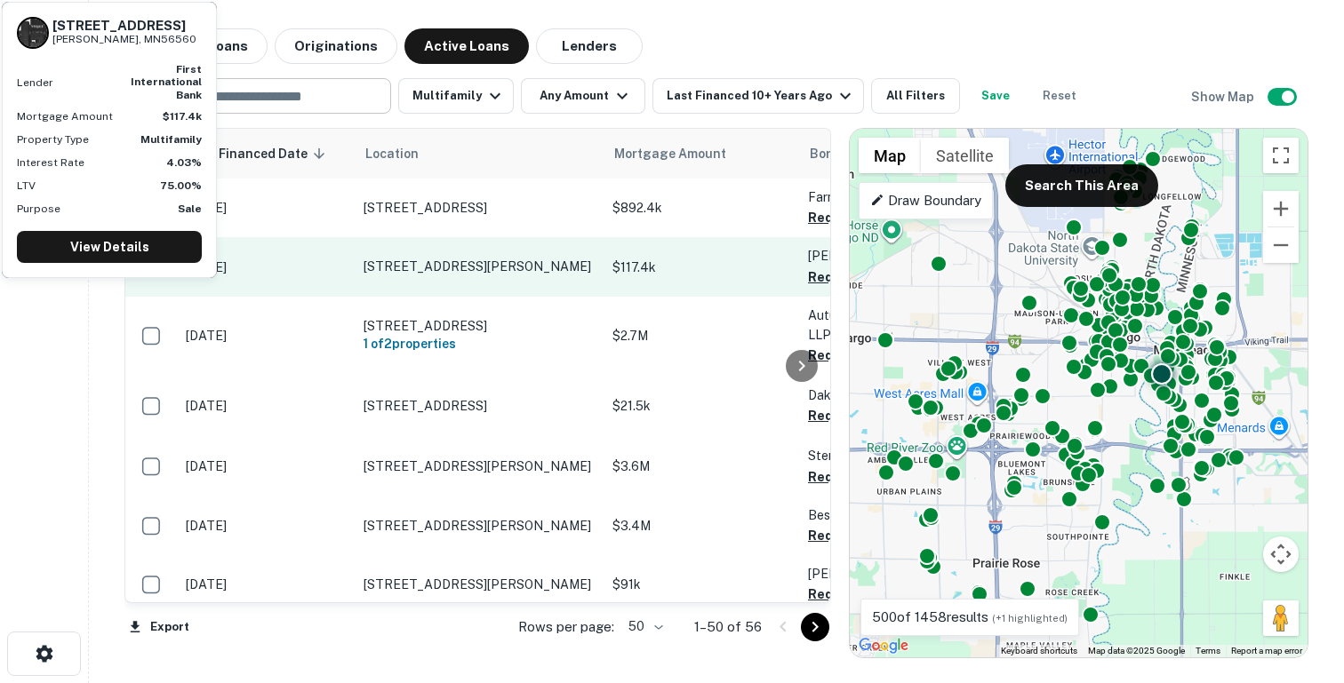
click at [611, 261] on td "$117.4k" at bounding box center [700, 266] width 195 height 59
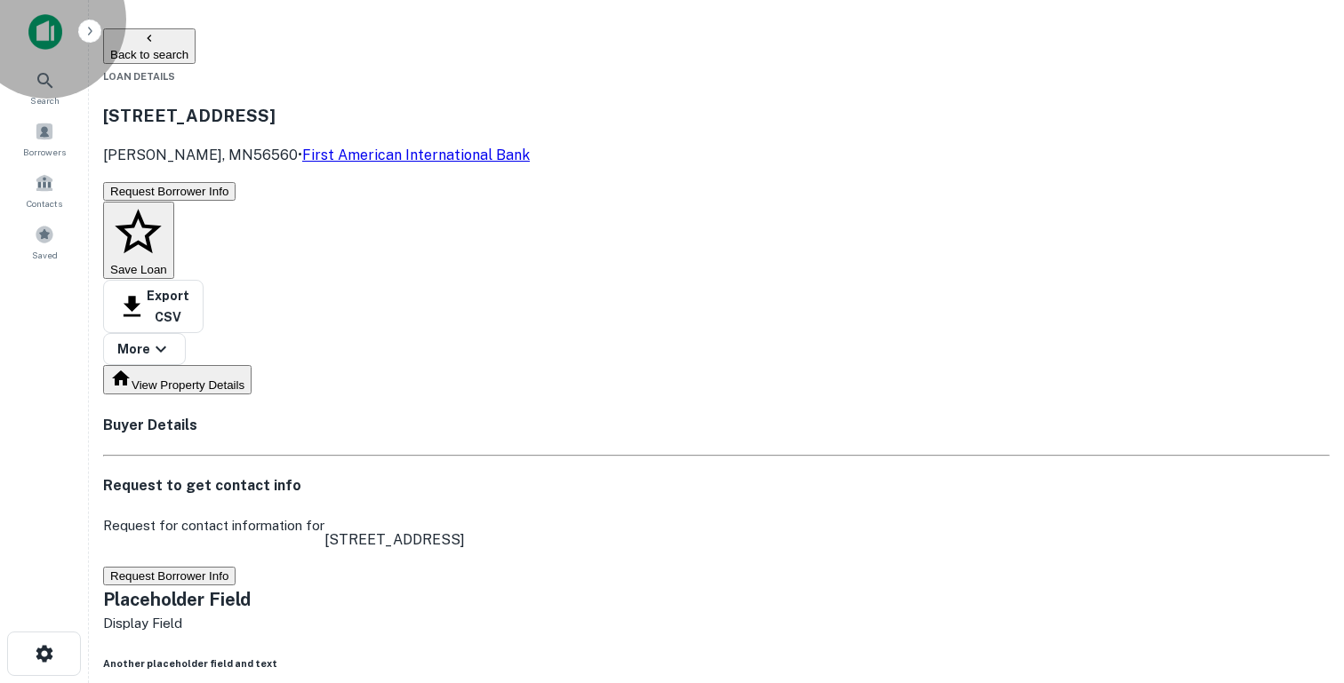
click at [168, 48] on button "Back to search" at bounding box center [149, 46] width 92 height 36
